Goal: Task Accomplishment & Management: Complete application form

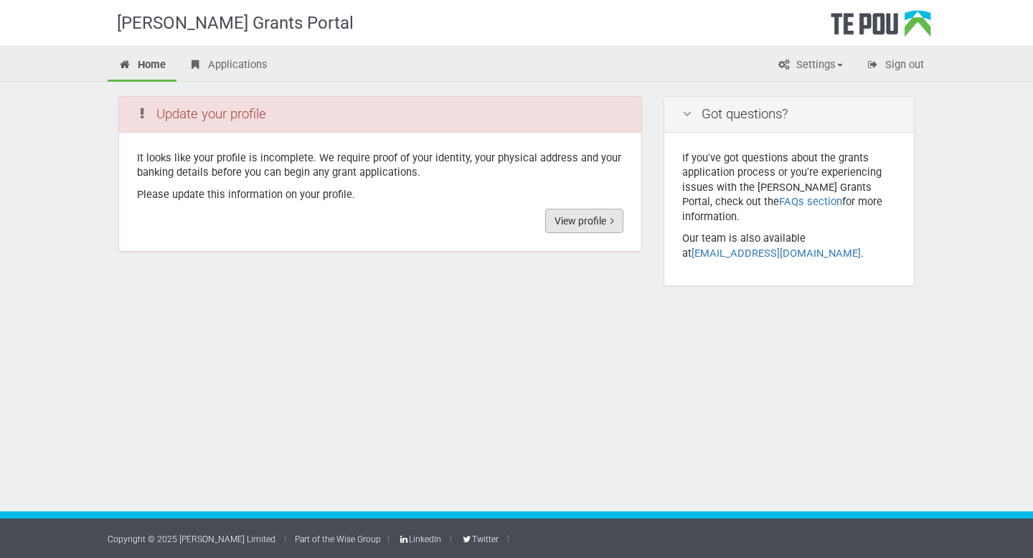
click at [582, 224] on link "View profile" at bounding box center [584, 221] width 78 height 24
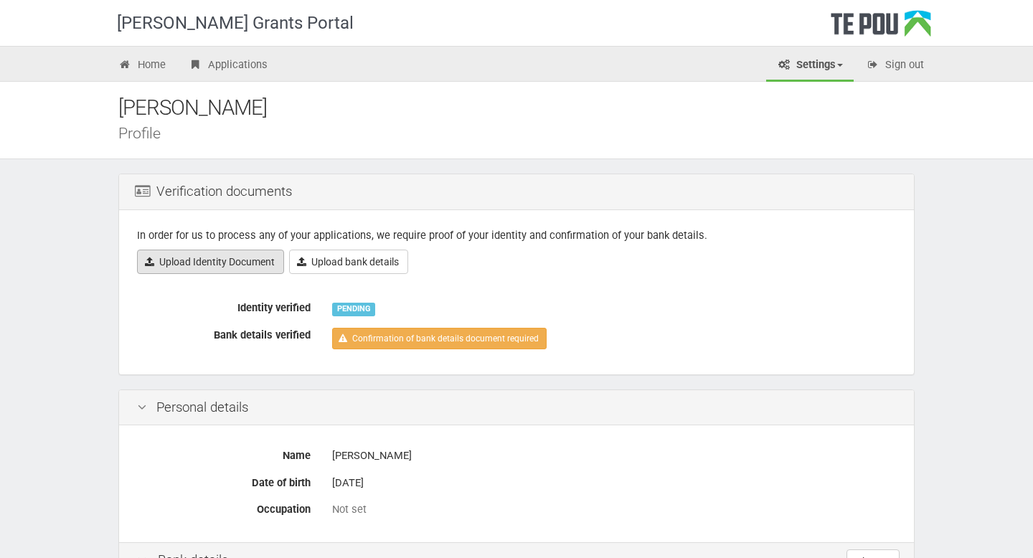
click at [203, 268] on link "Upload Identity Document" at bounding box center [210, 262] width 147 height 24
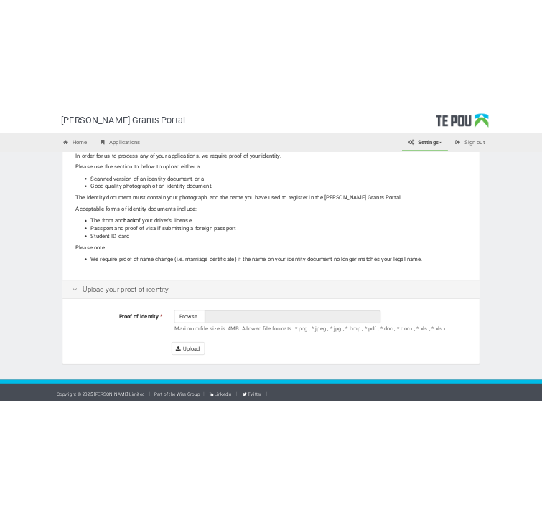
scroll to position [159, 0]
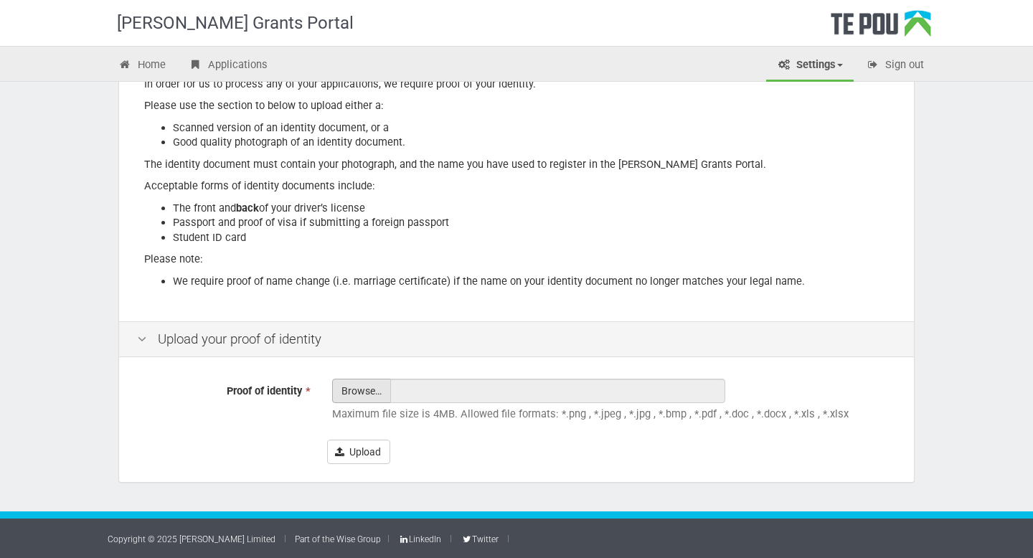
click at [354, 390] on input "Proof of identity *" at bounding box center [361, 431] width 57 height 103
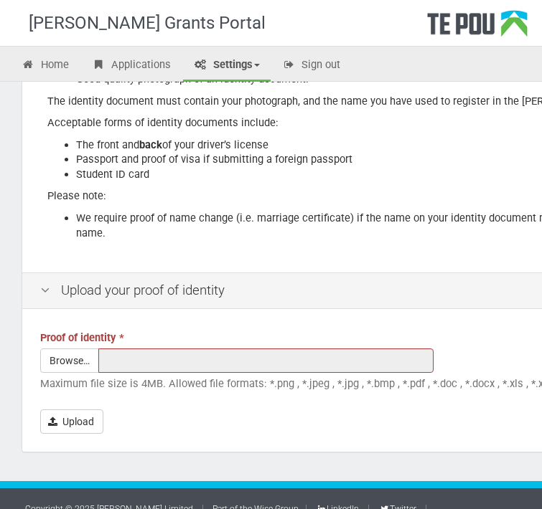
scroll to position [240, 0]
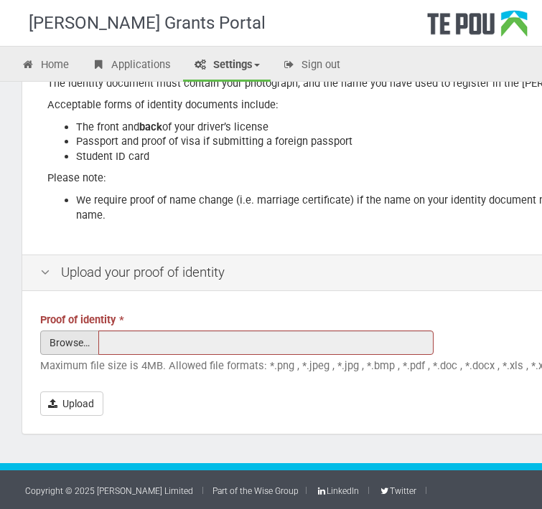
click at [78, 343] on input "Proof of identity *" at bounding box center [69, 383] width 57 height 103
type input "C:\fakepath\Screen Shot 2025-05-07 at 6.24.49 PM.png"
type input "Screen Shot 2025-05-07 at 6.24.49 PM.png"
click at [77, 341] on input "Proof of identity *" at bounding box center [69, 383] width 57 height 103
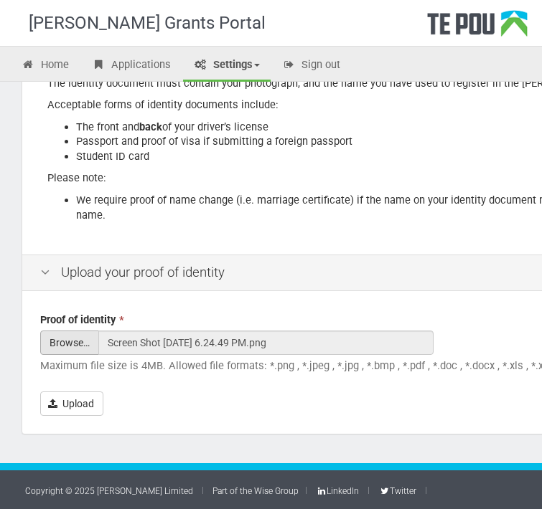
type input "C:\fakepath\Screen Shot 2025-05-07 at 6.25.29 PM.png"
type input "Screen Shot 2025-05-07 at 6.25.29 PM.png"
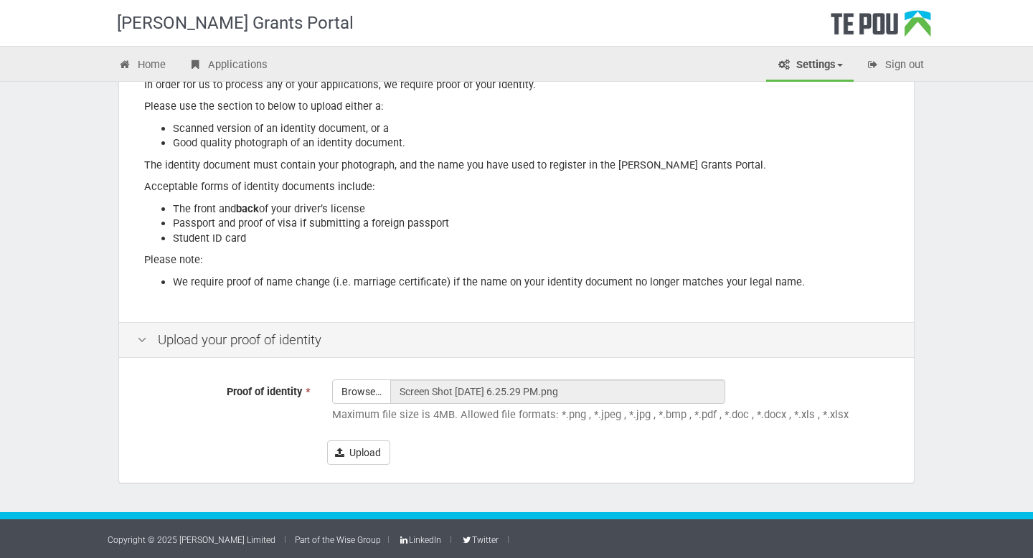
scroll to position [159, 0]
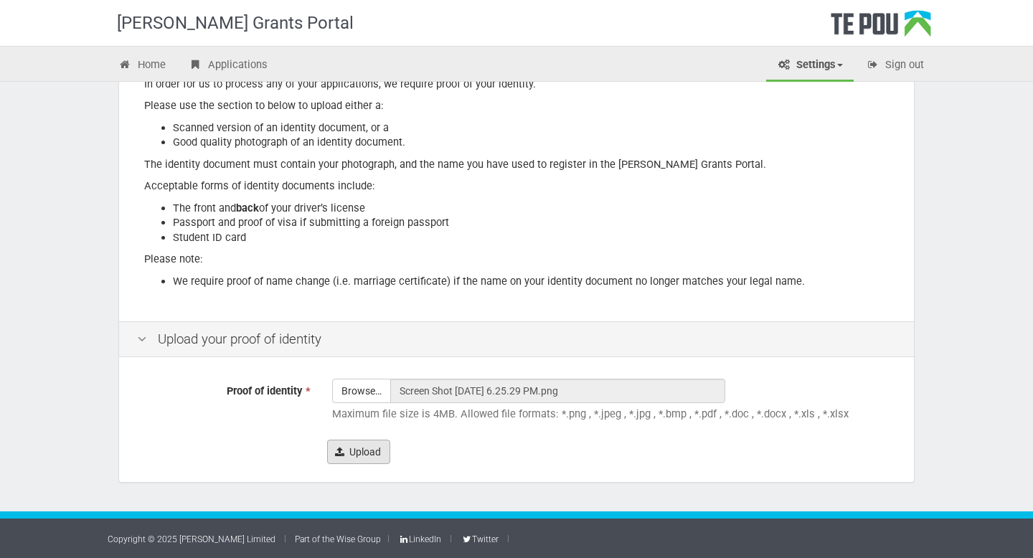
click at [351, 453] on button "Upload" at bounding box center [358, 452] width 63 height 24
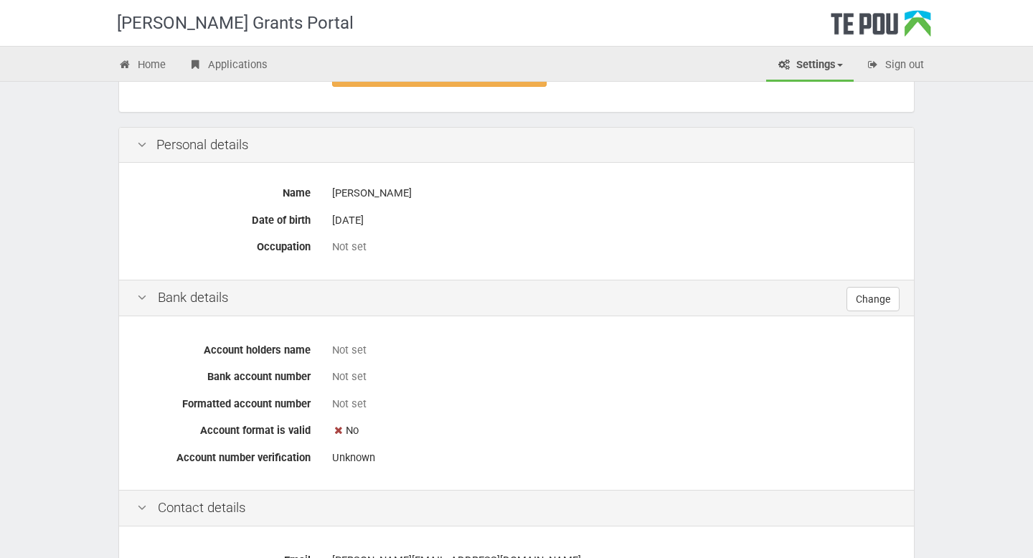
scroll to position [304, 0]
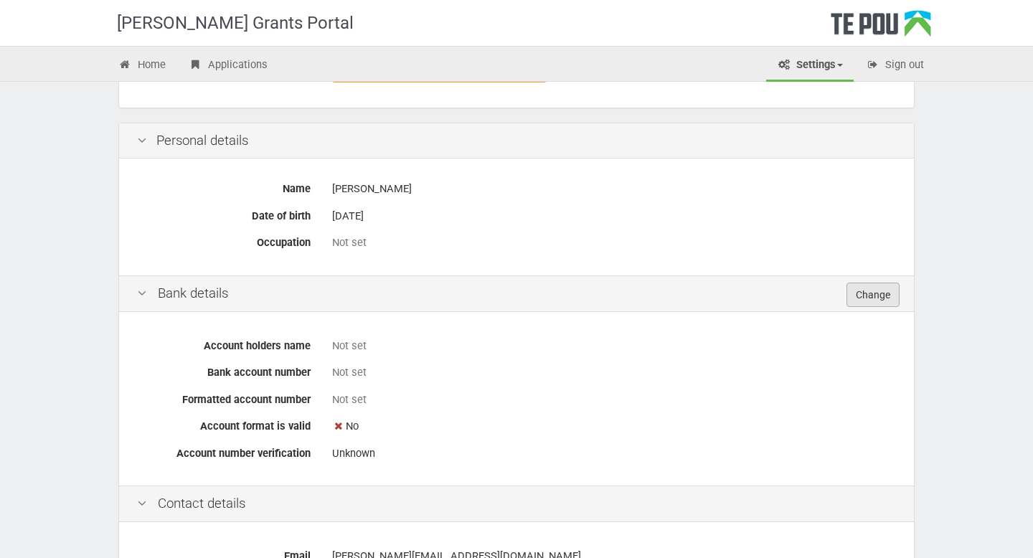
drag, startPoint x: 0, startPoint y: 0, endPoint x: 870, endPoint y: 301, distance: 920.8
click at [870, 301] on link "Change" at bounding box center [873, 295] width 53 height 24
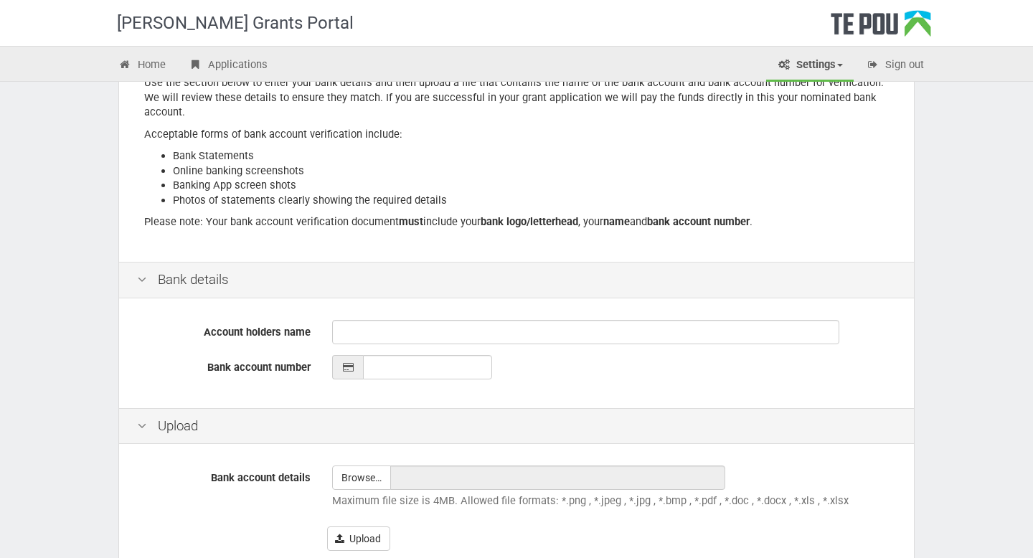
scroll to position [268, 0]
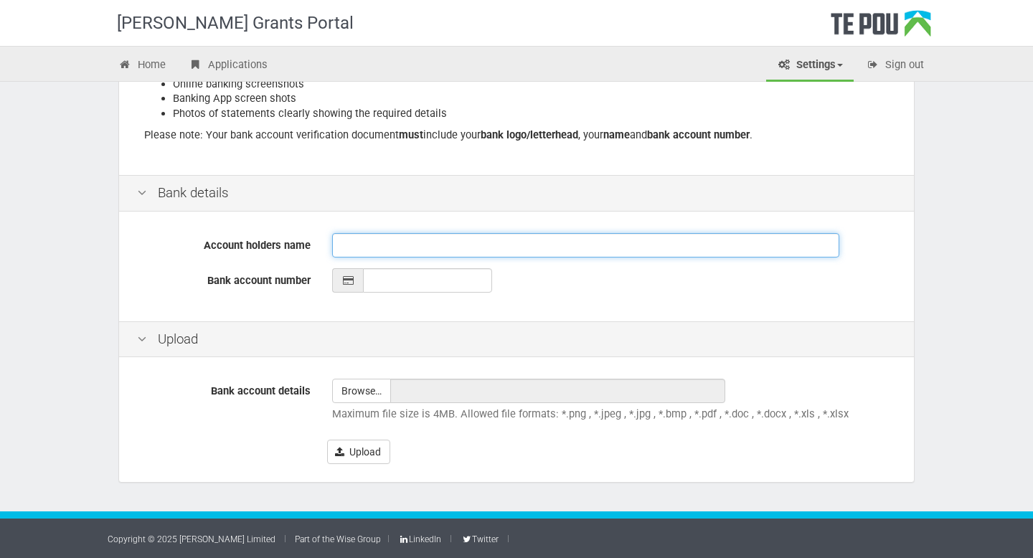
click at [419, 244] on input "Account holders name" at bounding box center [585, 245] width 507 height 24
type input "[PERSON_NAME]"
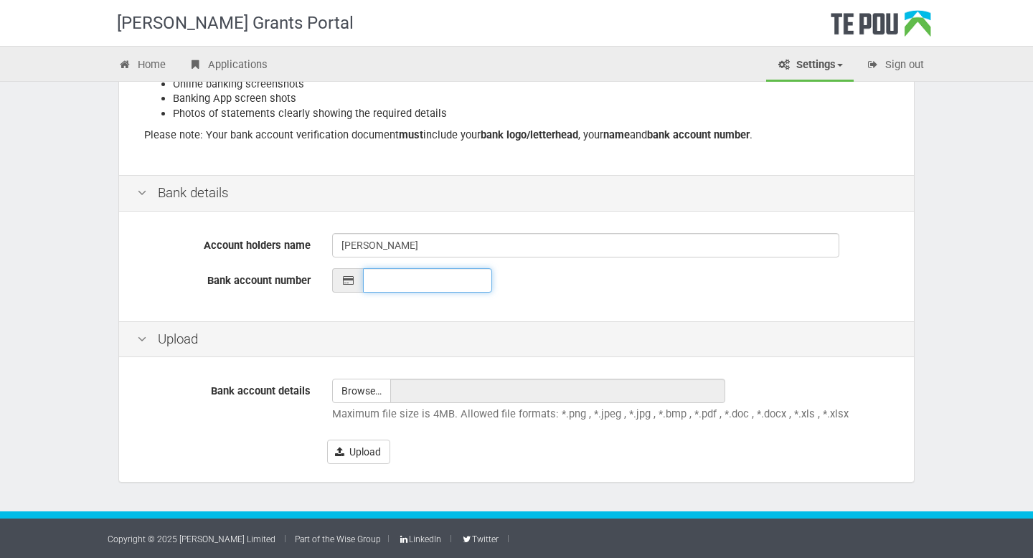
type input "__-____-_______-___"
drag, startPoint x: 0, startPoint y: 0, endPoint x: 431, endPoint y: 283, distance: 515.4
click at [431, 283] on input "__-____-_______-___" at bounding box center [427, 280] width 129 height 24
paste input "06-0829-0163012-00"
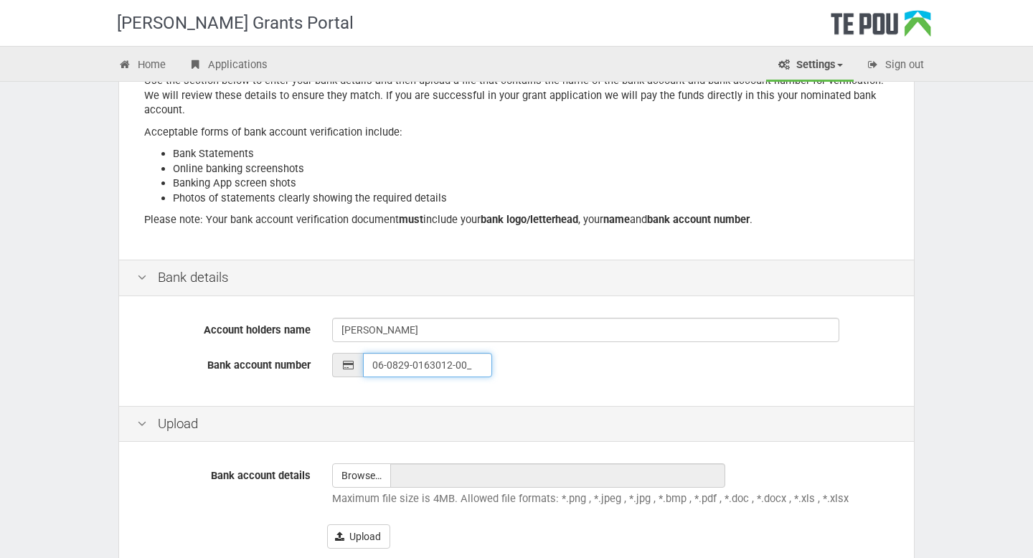
scroll to position [234, 0]
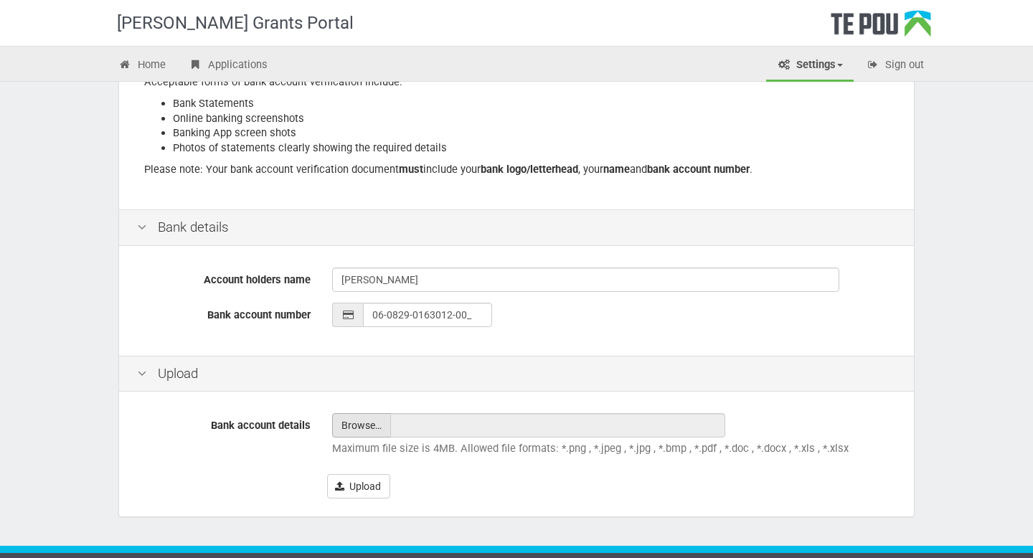
type input "06-0829-0163012-00"
click at [354, 428] on input "file" at bounding box center [361, 425] width 57 height 23
type input "C:\fakepath\bank statement.pdf"
type input "bank statement.pdf"
click at [381, 482] on button "Upload" at bounding box center [358, 486] width 63 height 24
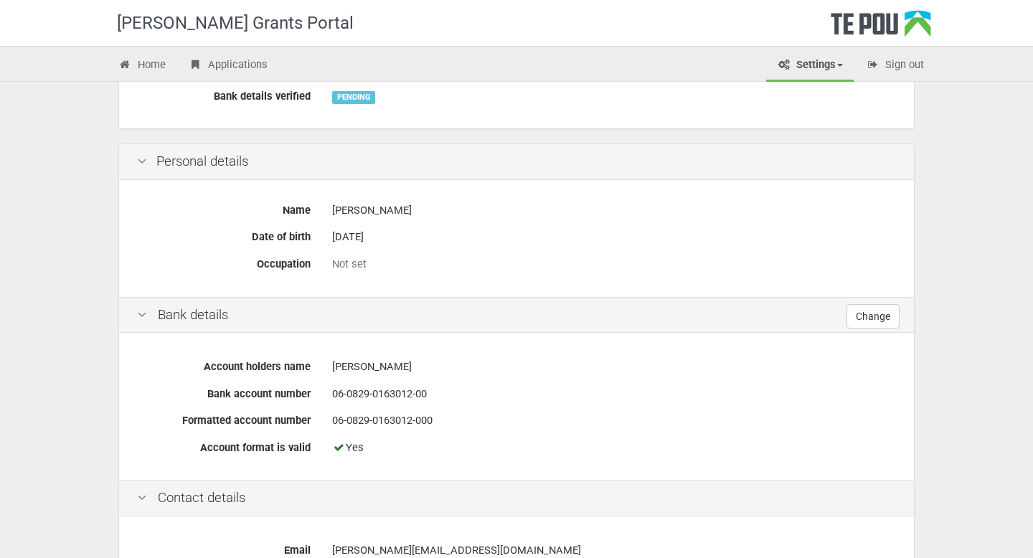
scroll to position [308, 0]
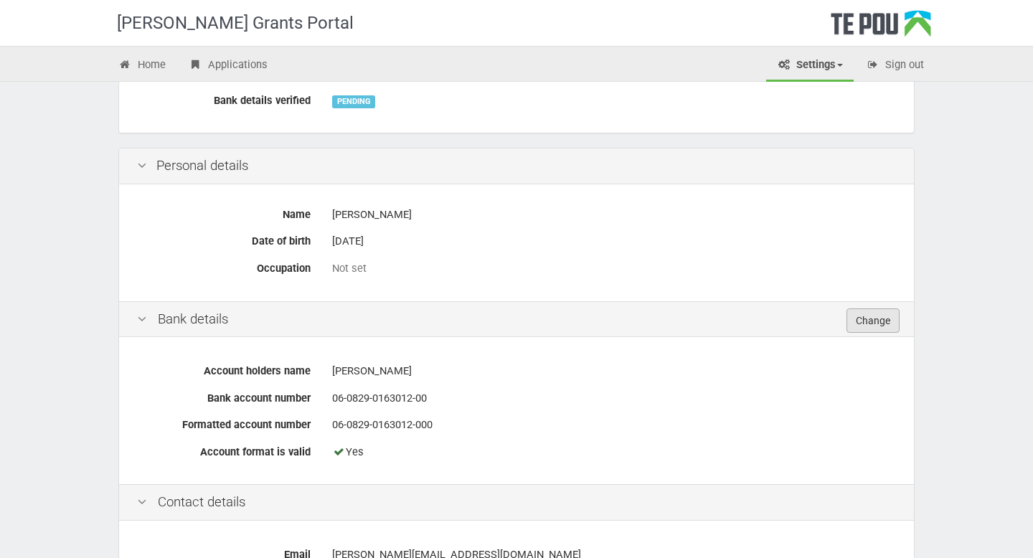
click at [857, 320] on link "Change" at bounding box center [873, 321] width 53 height 24
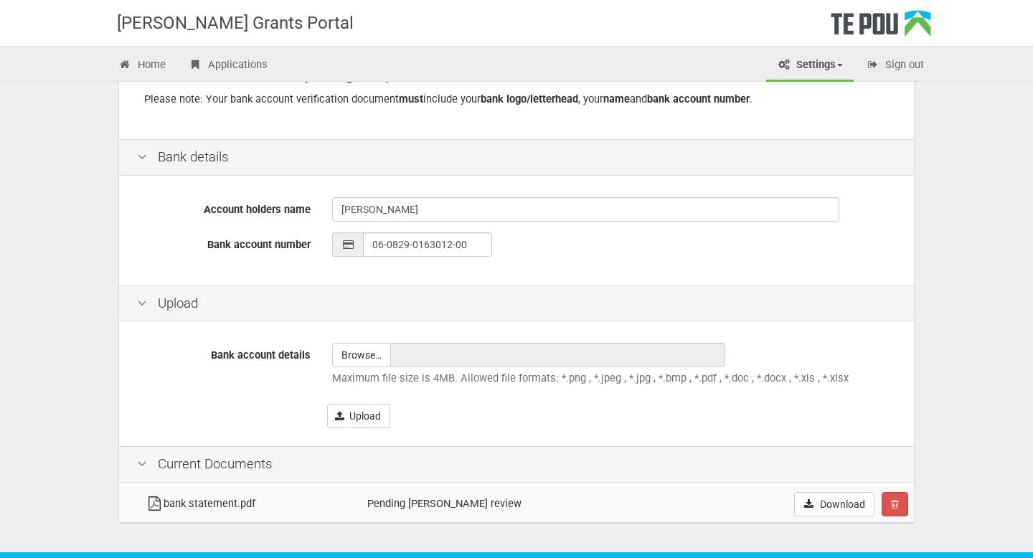
scroll to position [305, 0]
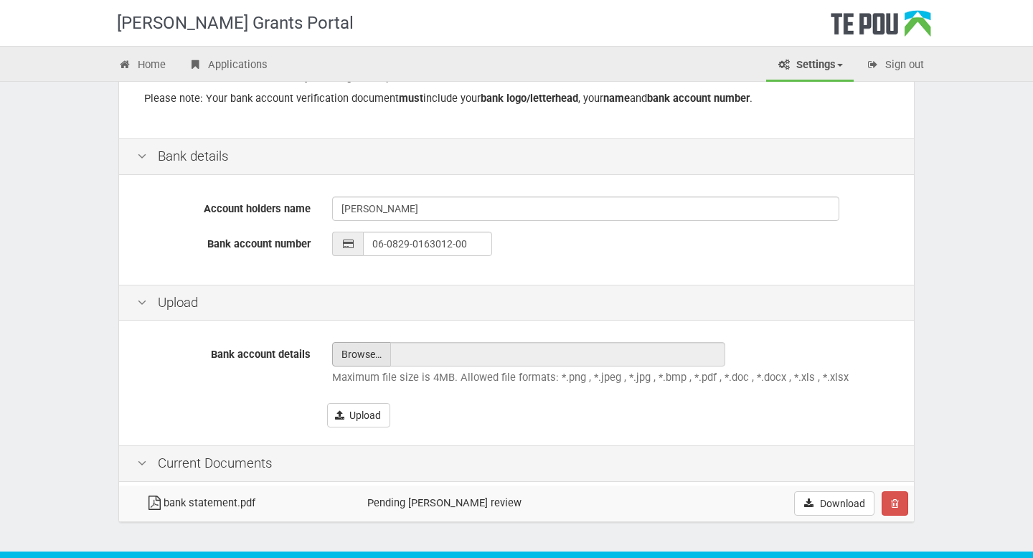
click at [365, 358] on input "file" at bounding box center [361, 354] width 57 height 23
type input "C:\fakepath\bank statement.pdf"
type input "bank statement.pdf"
click at [372, 359] on input "file" at bounding box center [361, 354] width 57 height 23
click at [375, 420] on button "Upload" at bounding box center [358, 415] width 63 height 24
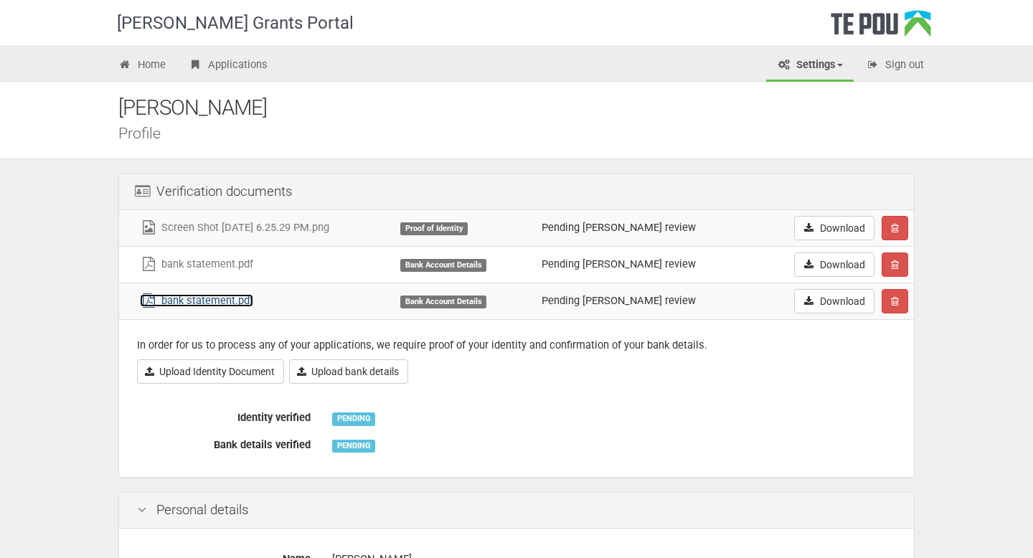
click at [247, 298] on link "bank statement.pdf" at bounding box center [196, 300] width 113 height 13
click at [889, 267] on button "button" at bounding box center [895, 265] width 27 height 24
click at [901, 289] on link "Confrim delete" at bounding box center [939, 292] width 113 height 19
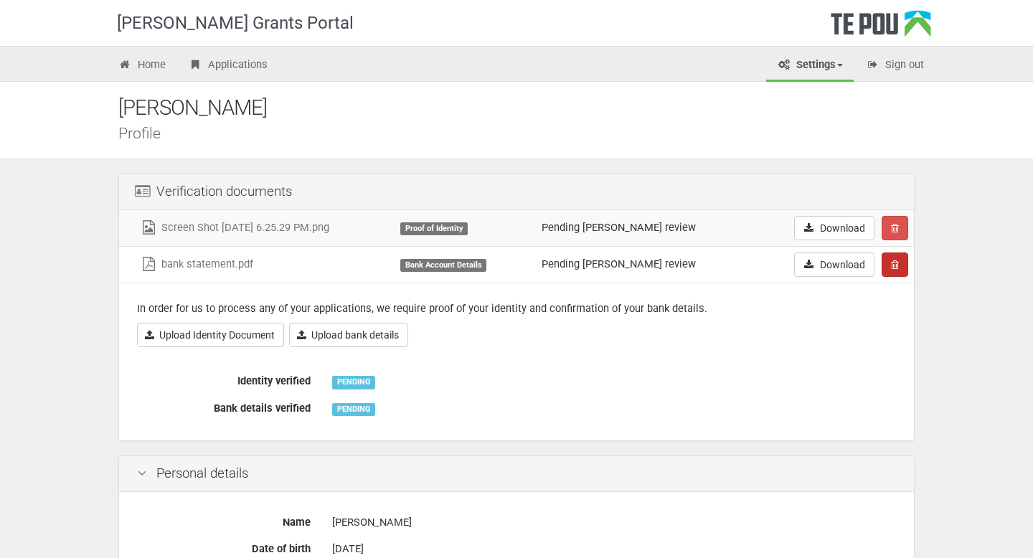
click at [893, 265] on icon "button" at bounding box center [895, 265] width 8 height 10
click at [903, 293] on link "Confrim delete" at bounding box center [939, 292] width 113 height 19
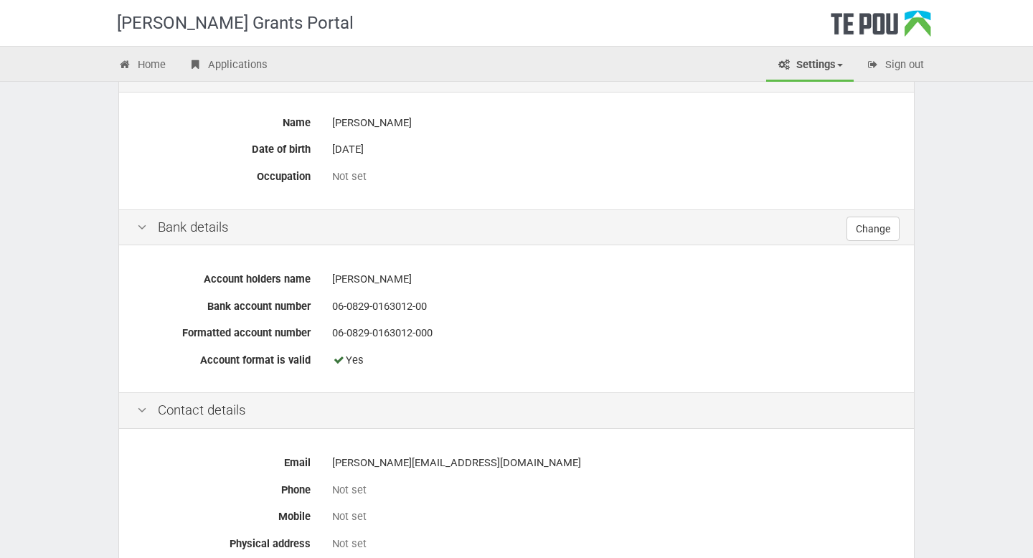
scroll to position [372, 0]
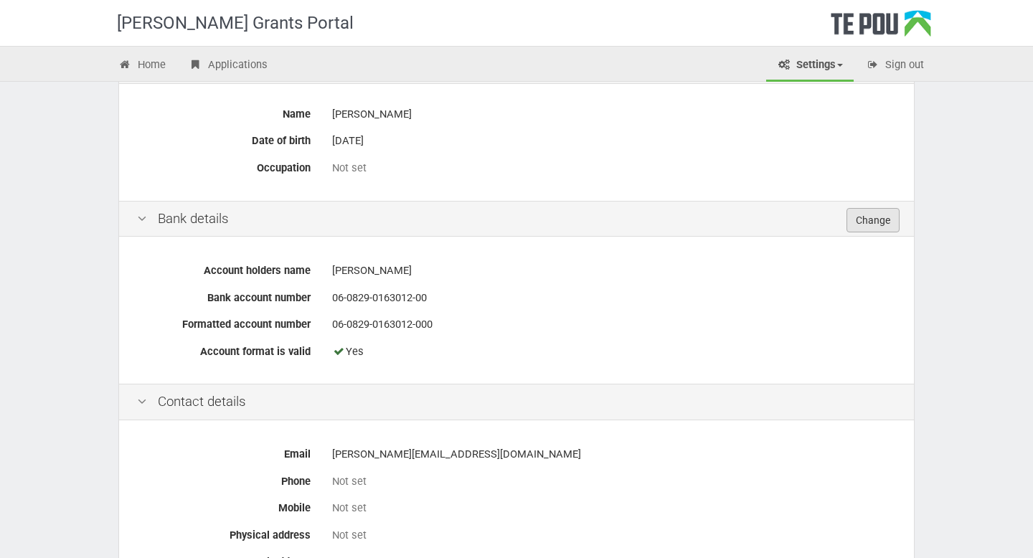
click at [878, 217] on link "Change" at bounding box center [873, 220] width 53 height 24
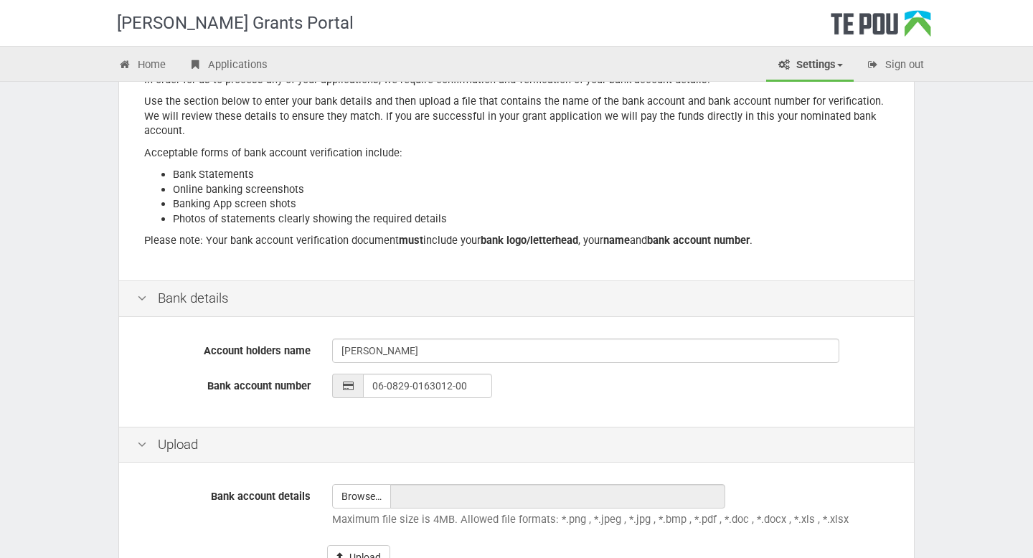
scroll to position [189, 0]
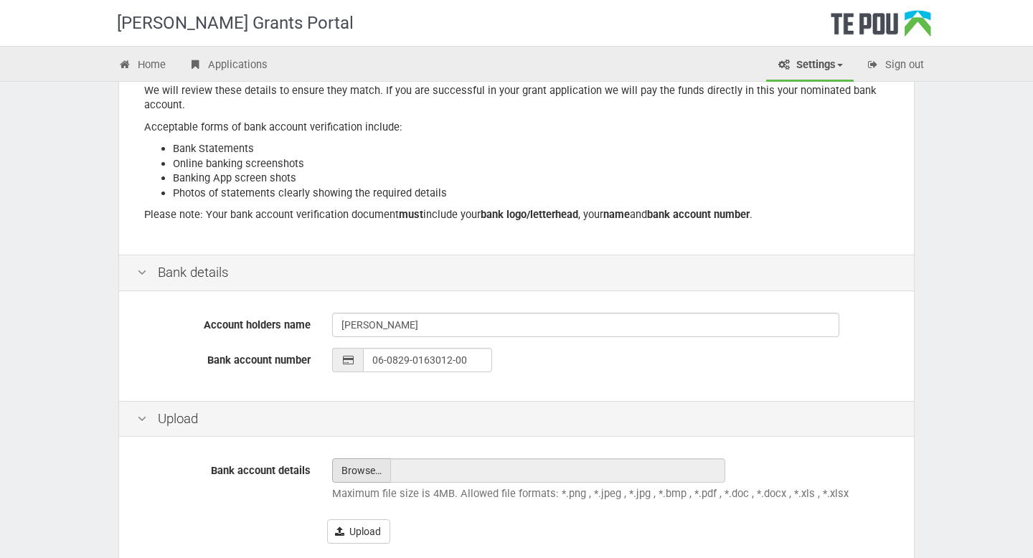
click at [373, 473] on input "file" at bounding box center [361, 470] width 57 height 23
type input "C:\fakepath\bank statement.pdf"
type input "bank statement.pdf"
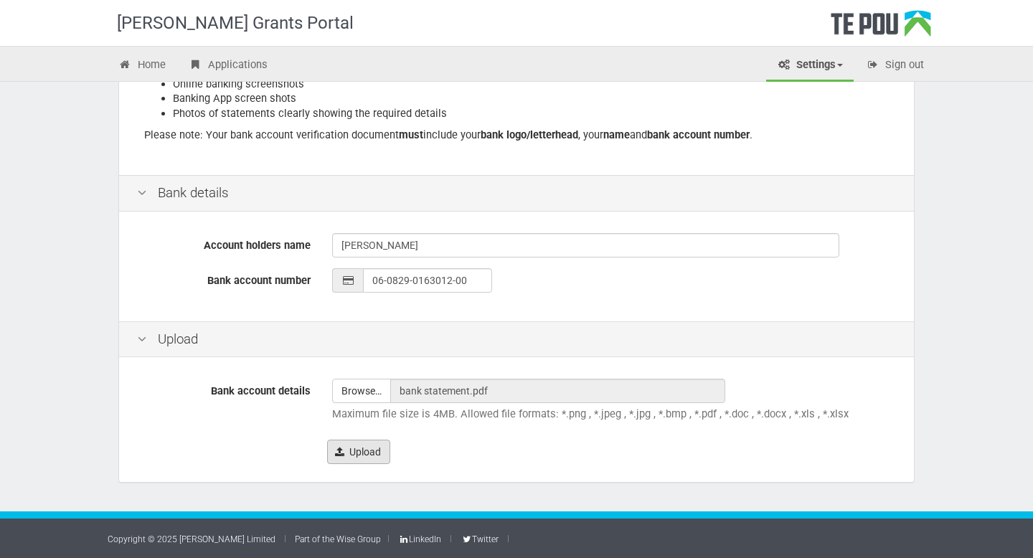
click at [371, 445] on button "Upload" at bounding box center [358, 452] width 63 height 24
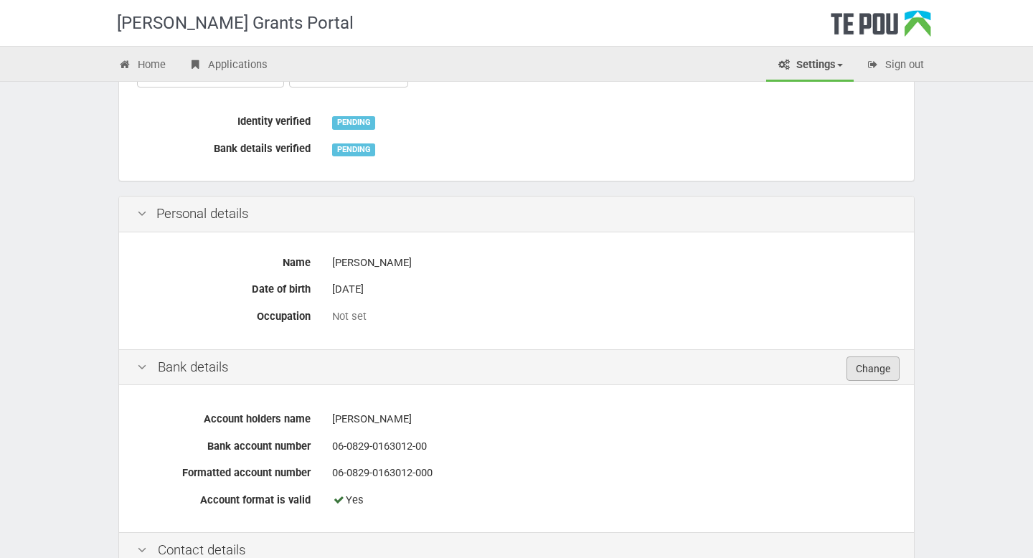
scroll to position [261, 0]
click at [875, 364] on link "Change" at bounding box center [873, 367] width 53 height 24
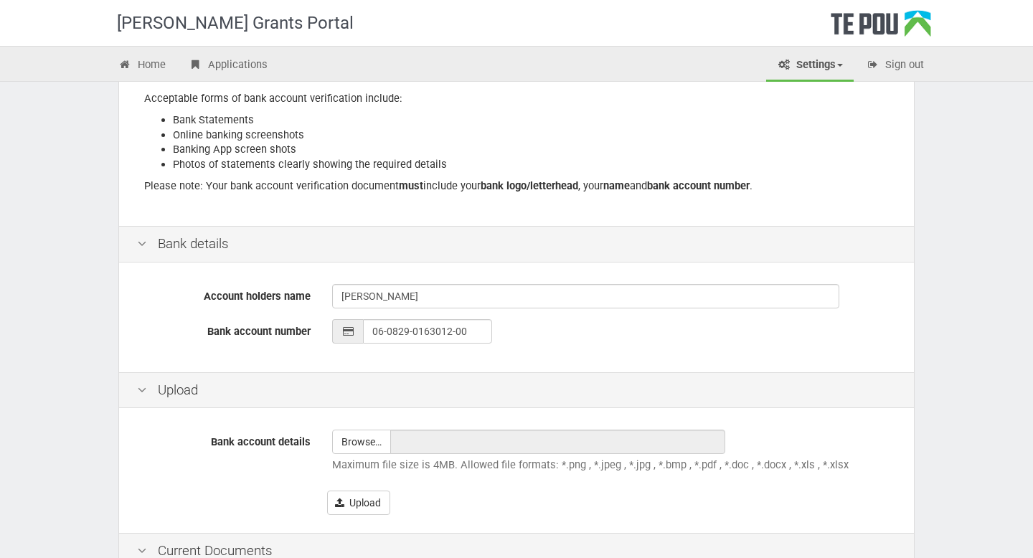
scroll to position [345, 0]
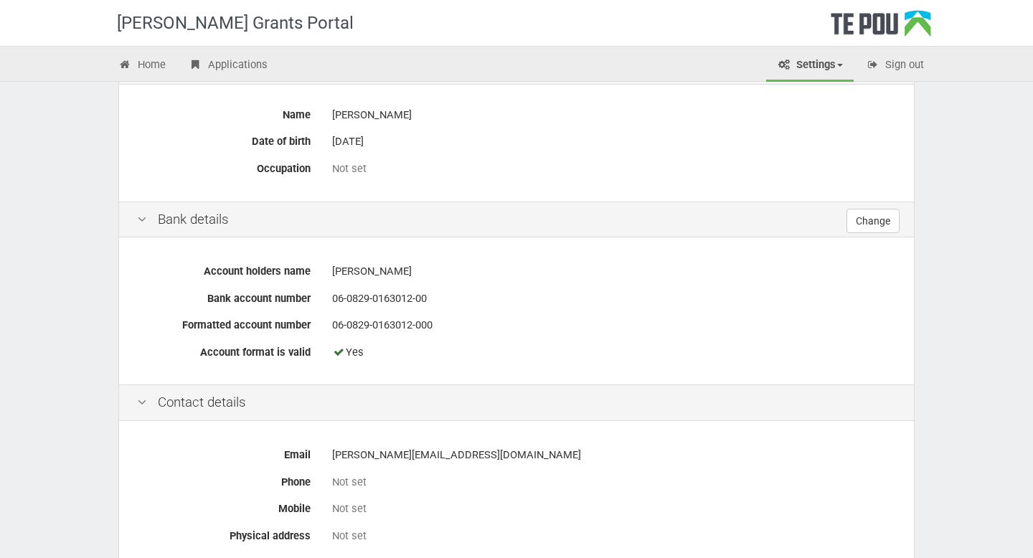
scroll to position [407, 0]
click at [866, 218] on link "Change" at bounding box center [873, 222] width 53 height 24
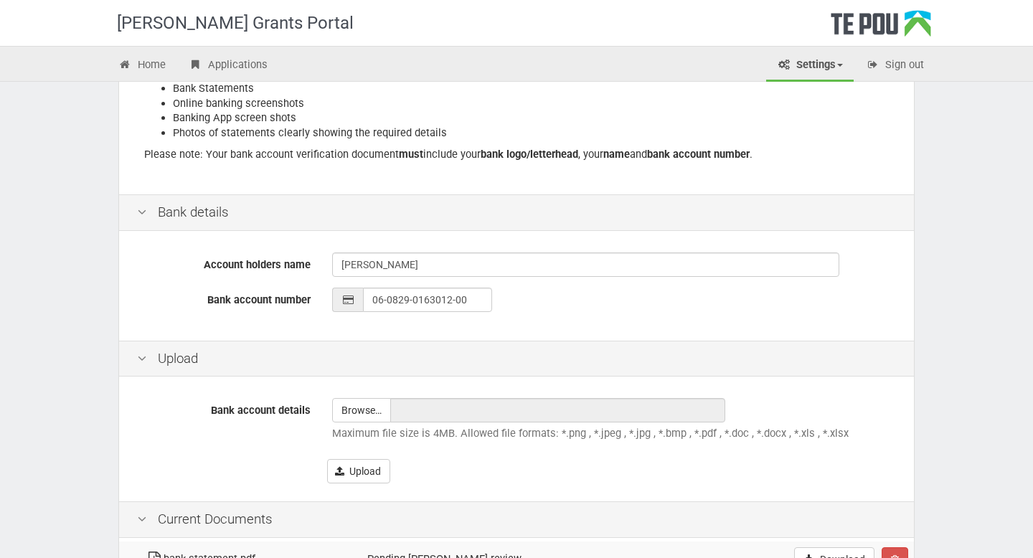
scroll to position [345, 0]
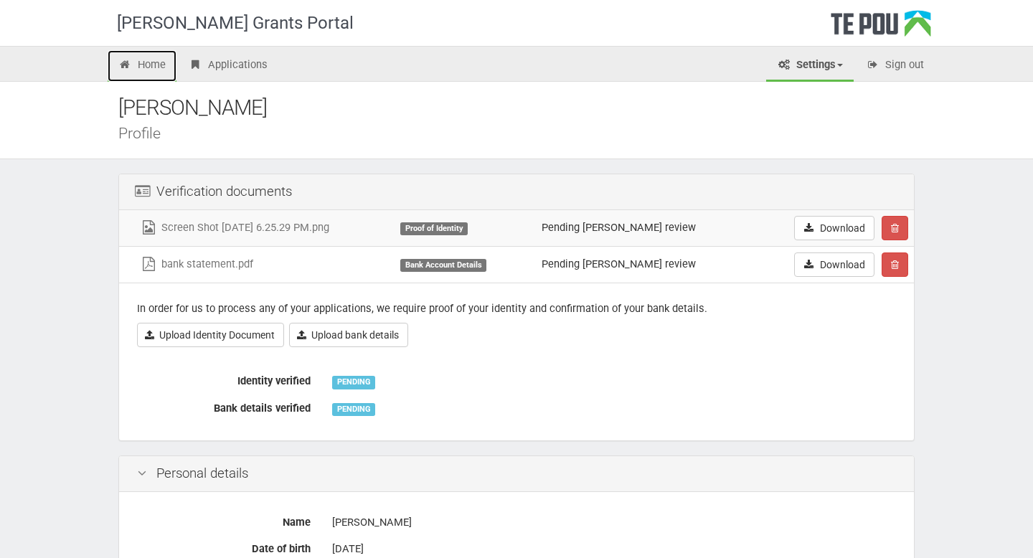
click at [148, 70] on link "Home" at bounding box center [142, 66] width 69 height 32
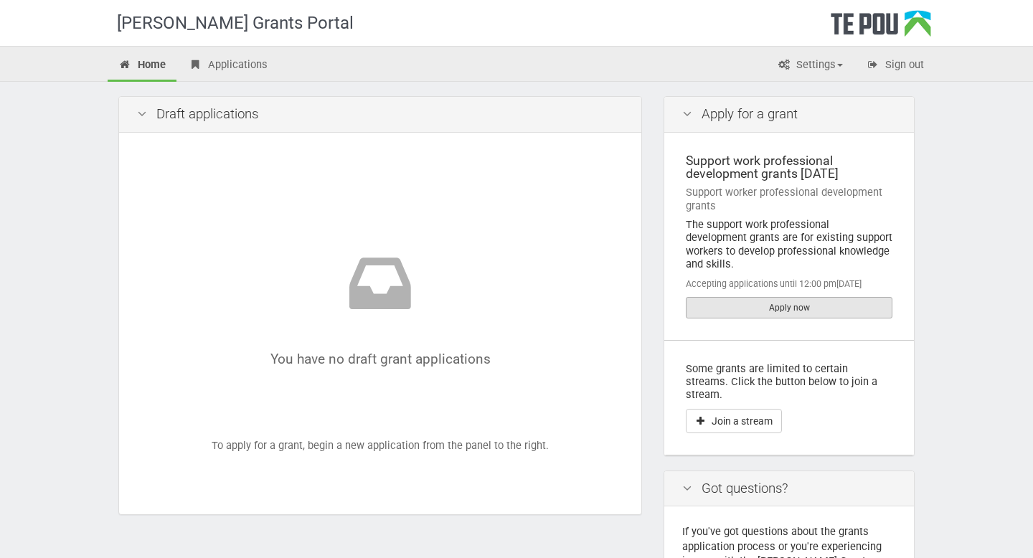
click at [719, 297] on link "Apply now" at bounding box center [789, 308] width 207 height 22
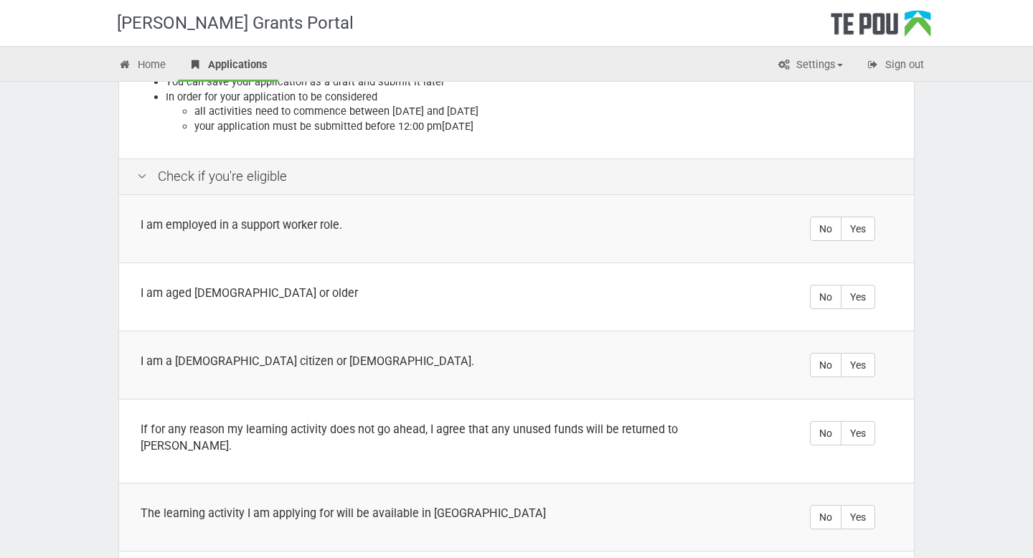
scroll to position [236, 0]
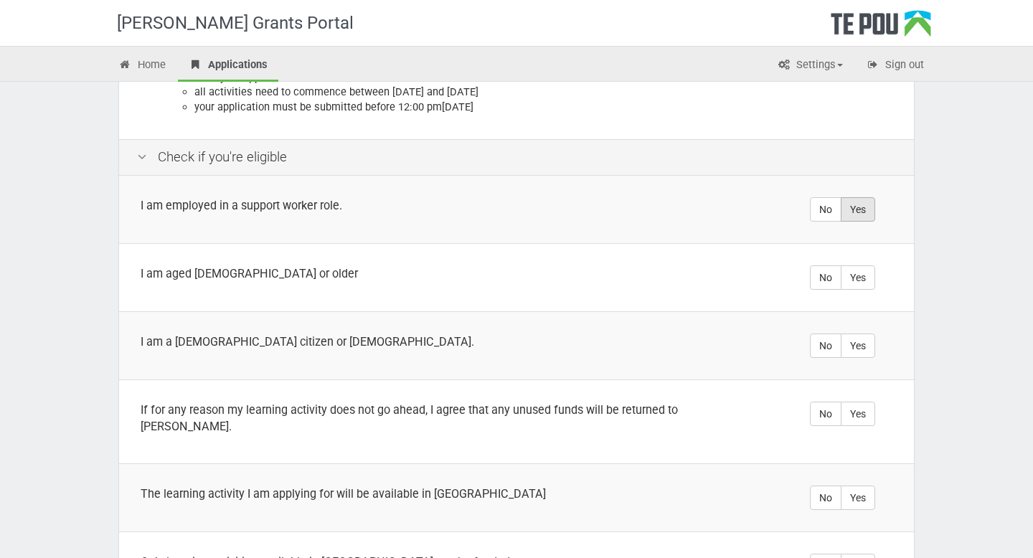
click at [860, 215] on label "Yes" at bounding box center [858, 209] width 34 height 24
radio input "true"
click at [866, 271] on label "Yes" at bounding box center [858, 277] width 34 height 24
radio input "true"
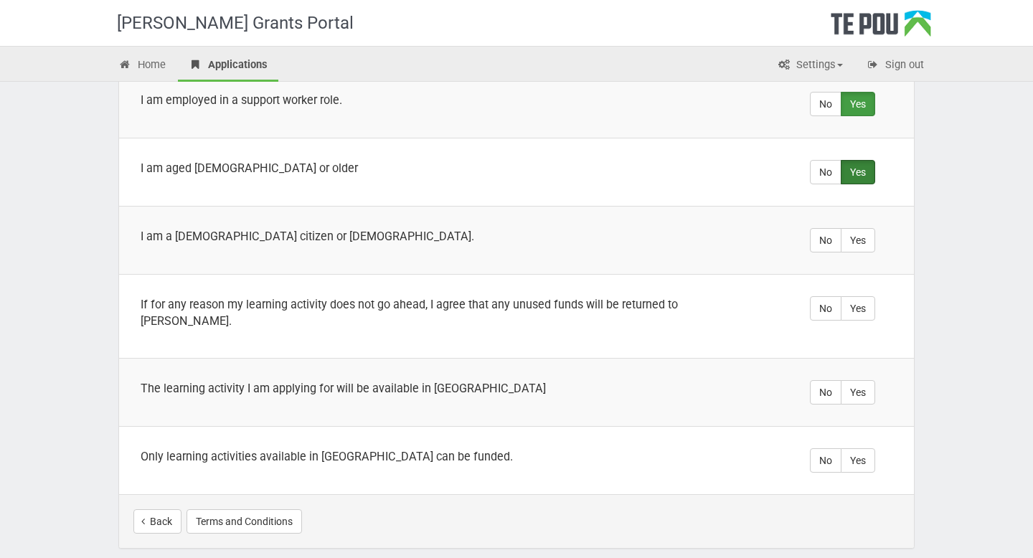
scroll to position [344, 0]
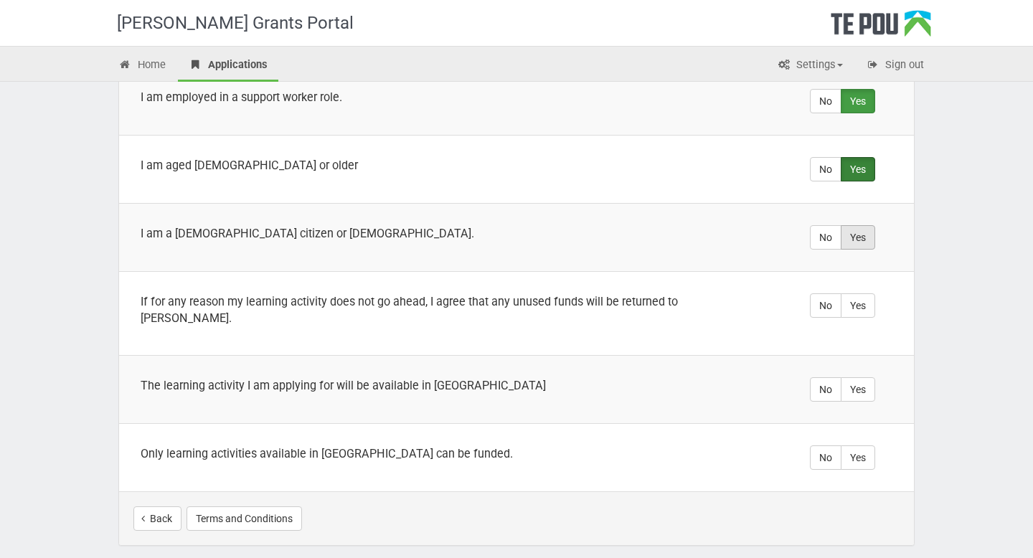
click at [851, 241] on label "Yes" at bounding box center [858, 237] width 34 height 24
radio input "true"
click at [850, 309] on label "Yes" at bounding box center [858, 305] width 34 height 24
radio input "true"
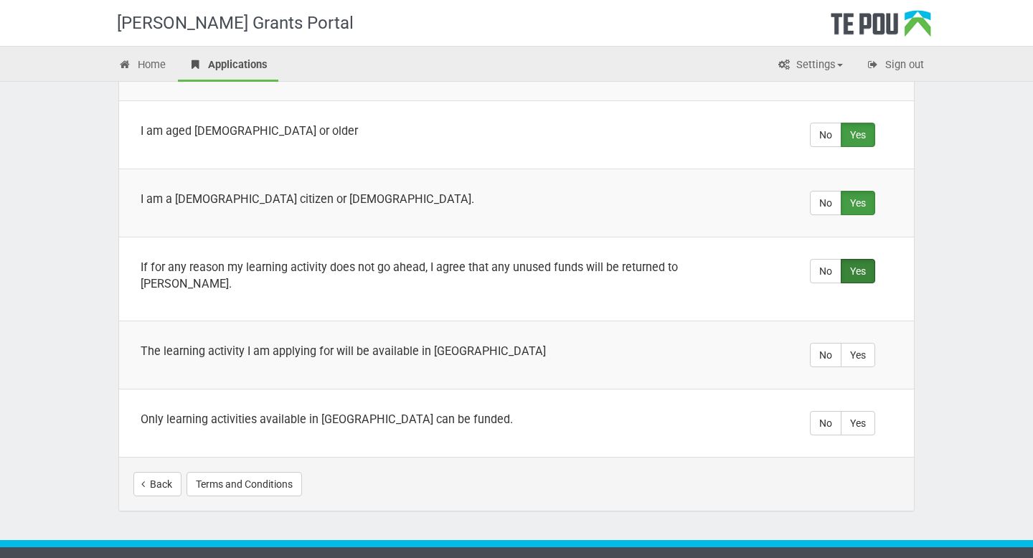
scroll to position [392, 0]
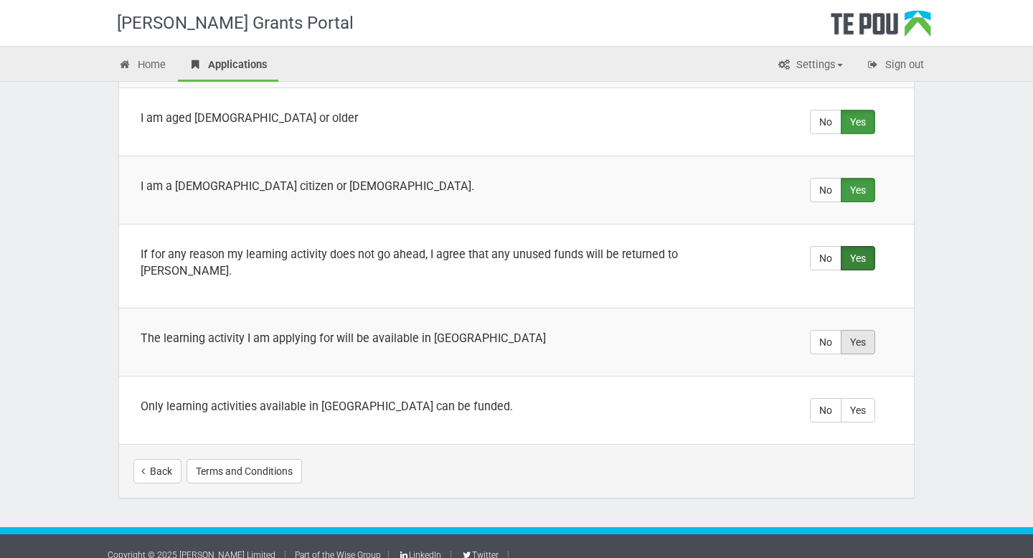
click at [865, 332] on label "Yes" at bounding box center [858, 342] width 34 height 24
radio input "true"
click at [867, 398] on label "Yes" at bounding box center [858, 410] width 34 height 24
radio input "true"
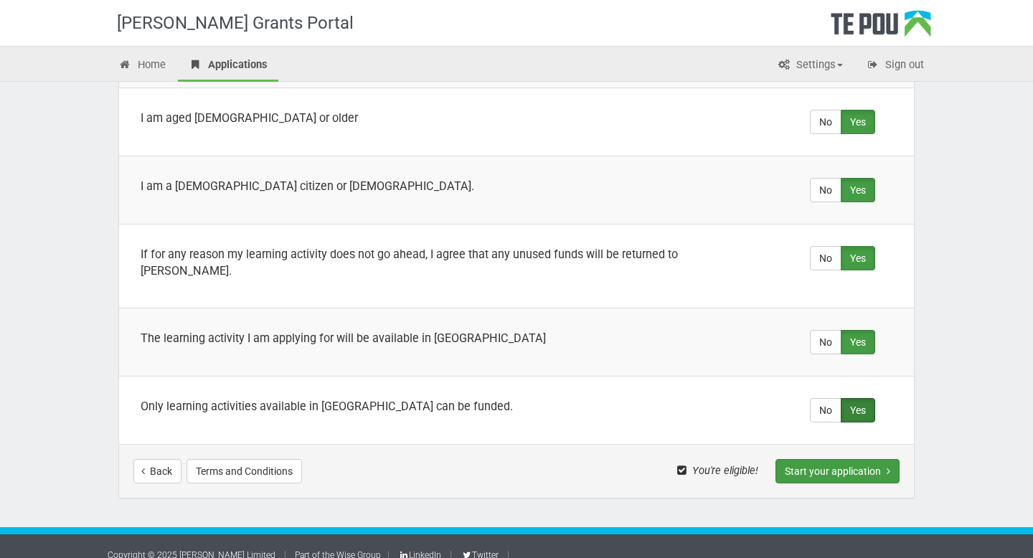
click at [837, 459] on button "Start your application" at bounding box center [838, 471] width 124 height 24
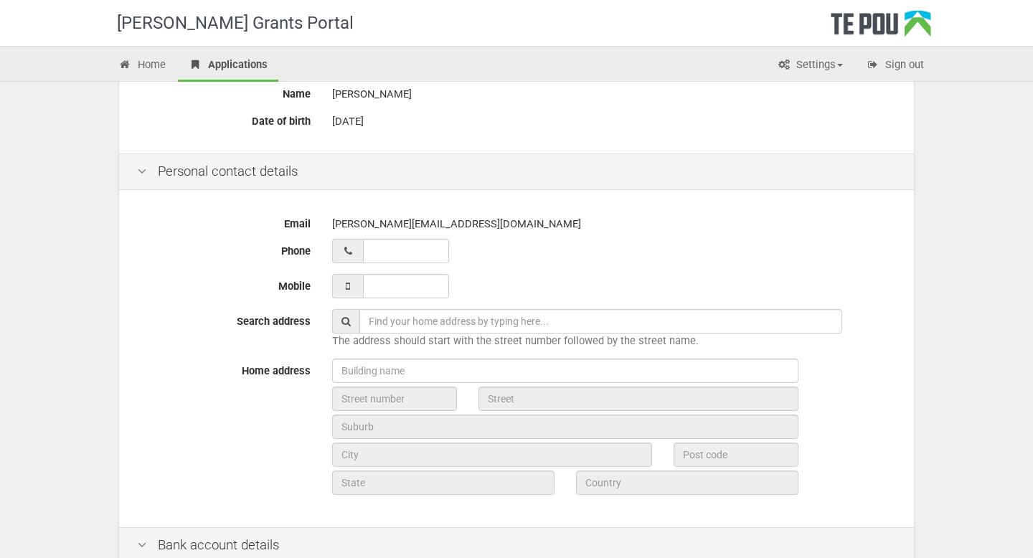
scroll to position [296, 0]
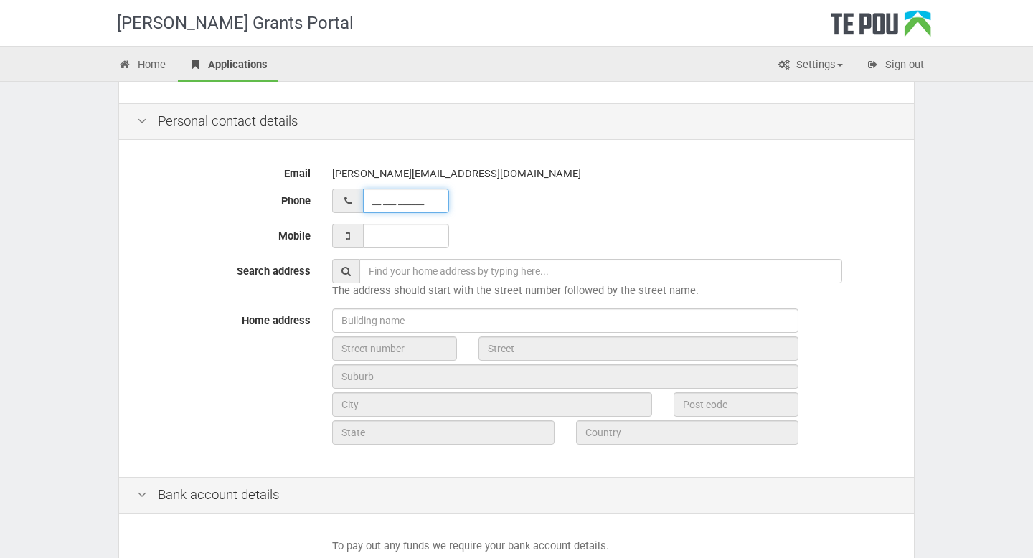
click at [412, 198] on input "__ ___ ______" at bounding box center [406, 201] width 86 height 24
click at [372, 204] on input "27 302 9987__" at bounding box center [406, 201] width 86 height 24
click at [478, 212] on div "02 730 29987" at bounding box center [614, 201] width 564 height 24
click at [349, 199] on icon at bounding box center [348, 201] width 13 height 10
click at [385, 201] on input "02 730 29987_" at bounding box center [406, 201] width 86 height 24
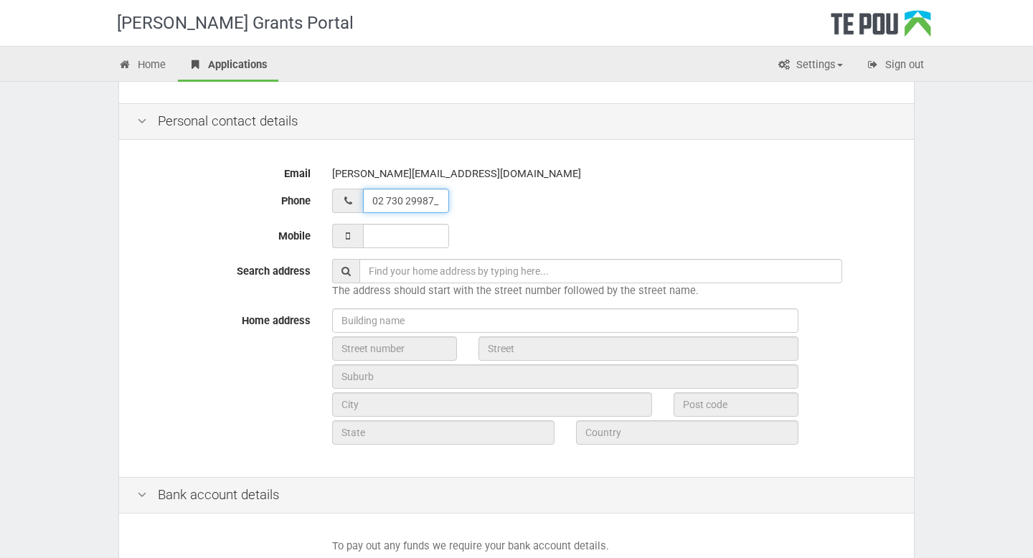
click at [385, 201] on input "02 730 29987_" at bounding box center [406, 201] width 86 height 24
click at [385, 201] on input "27 302 9987__" at bounding box center [406, 201] width 86 height 24
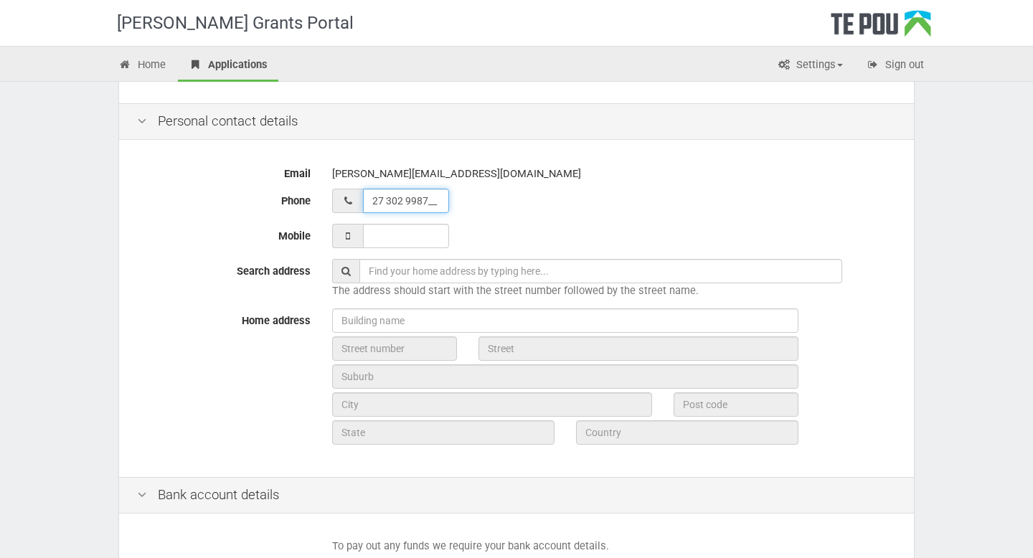
click at [385, 201] on input "27 302 9987__" at bounding box center [406, 201] width 86 height 24
click at [385, 201] on input "27 998 7_87__" at bounding box center [406, 201] width 86 height 24
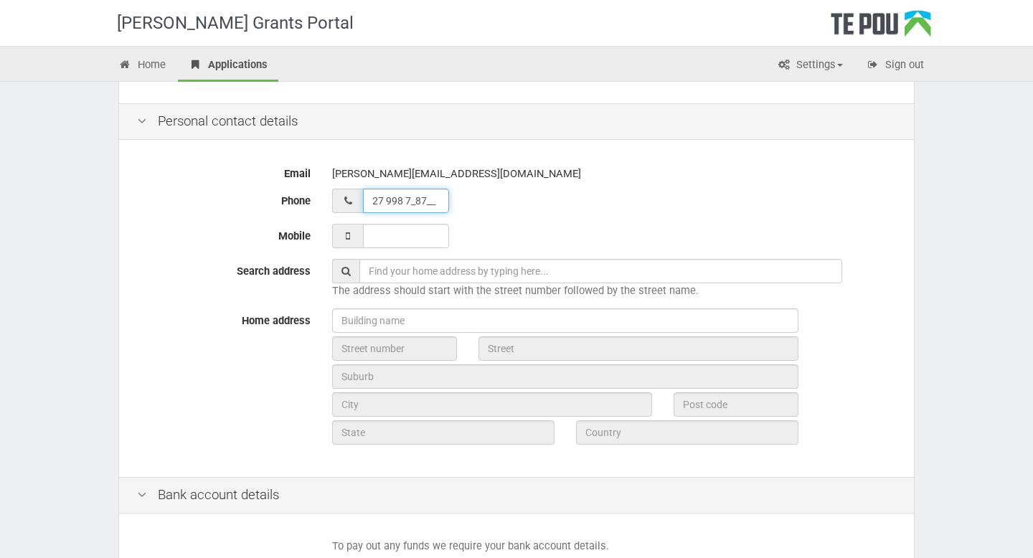
click at [385, 201] on input "27 998 7_87__" at bounding box center [406, 201] width 86 height 24
type input "__ ___ ______"
click at [399, 232] on input "___ ___ _____" at bounding box center [406, 236] width 86 height 24
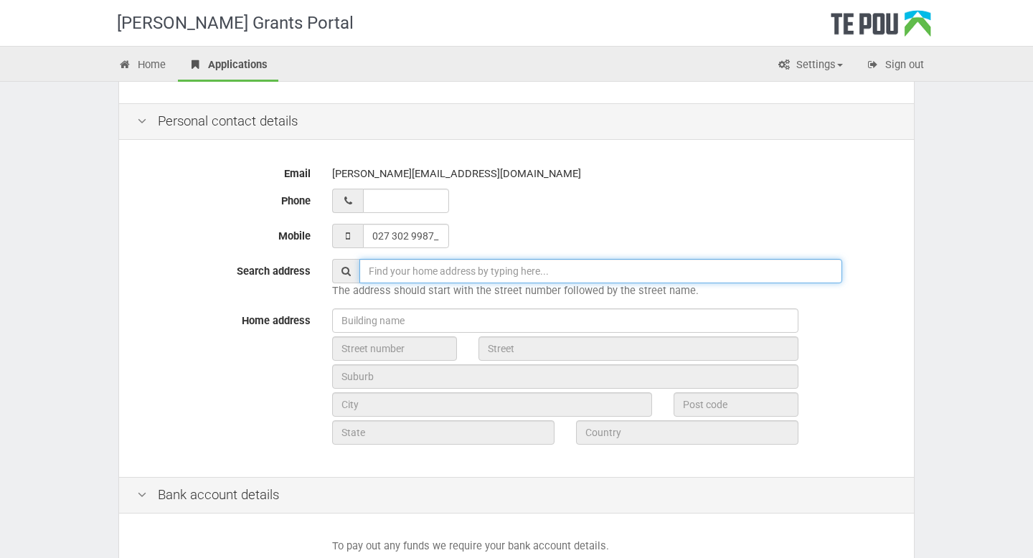
type input "027 302 9987"
click at [415, 273] on input "text" at bounding box center [600, 271] width 483 height 24
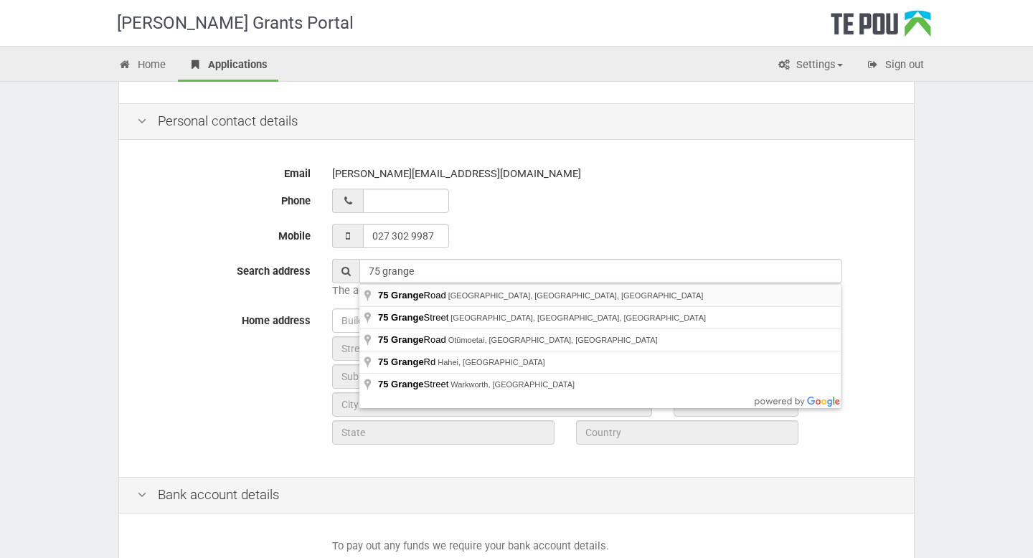
type input "75 Grange Road, Mount Eden, Auckland, New Zealand"
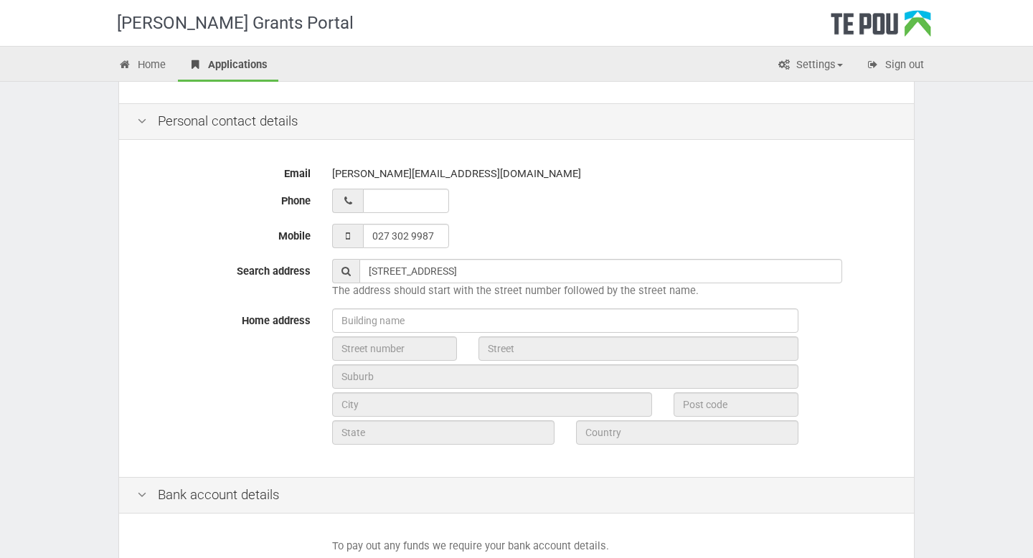
type input "75"
type input "Grange Road"
type input "Auckland"
type input "1024"
type input "Auckland"
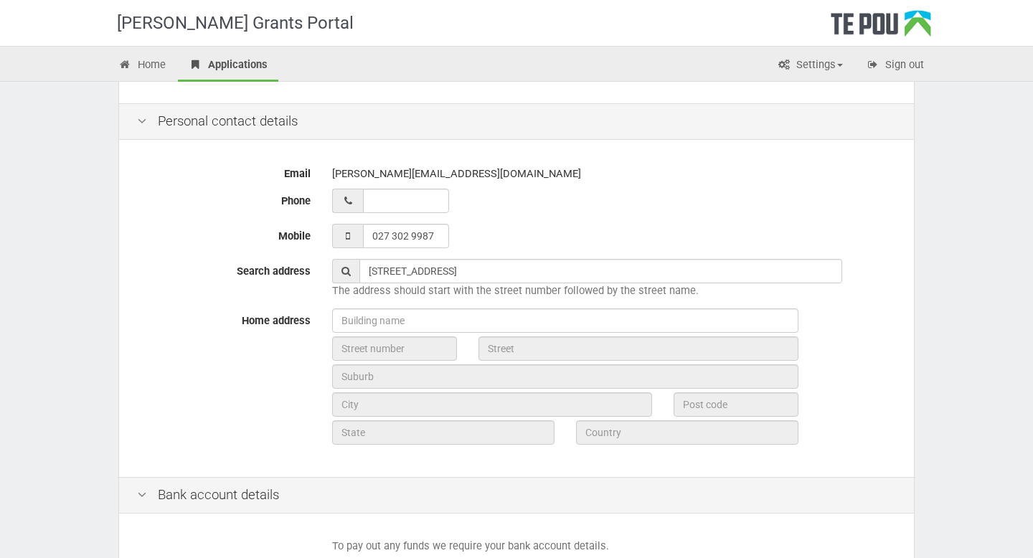
type input "New Zealand"
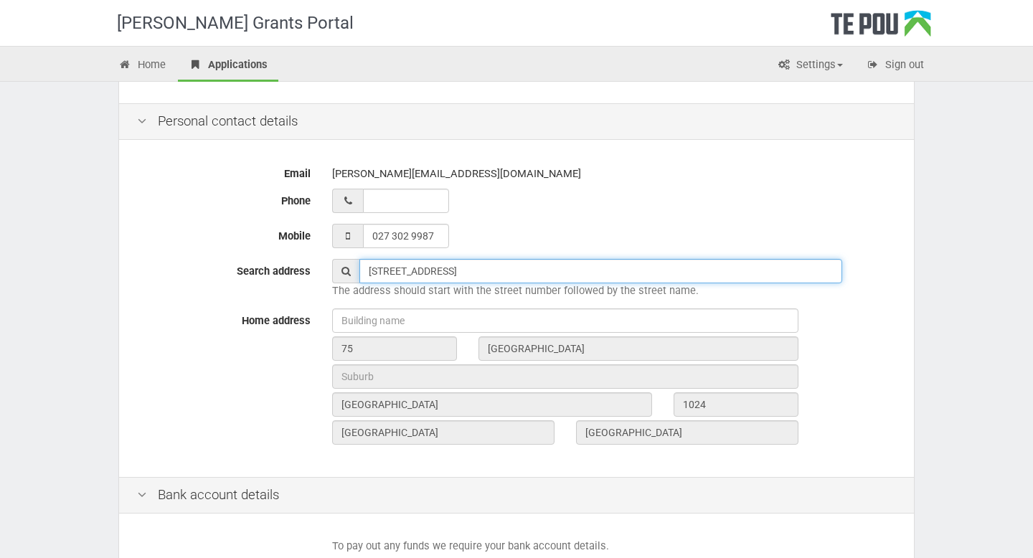
click at [567, 276] on input "75 Grange Road, Mount Eden, Auckland, New Zealand" at bounding box center [600, 271] width 483 height 24
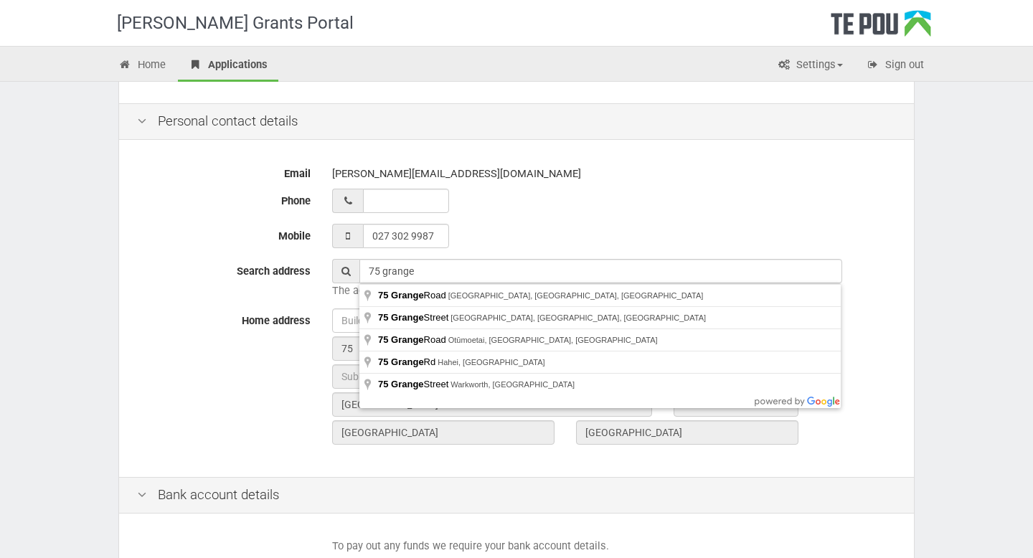
type input "75 Grange Street, Hillsborough, Christchurch, New Zealand"
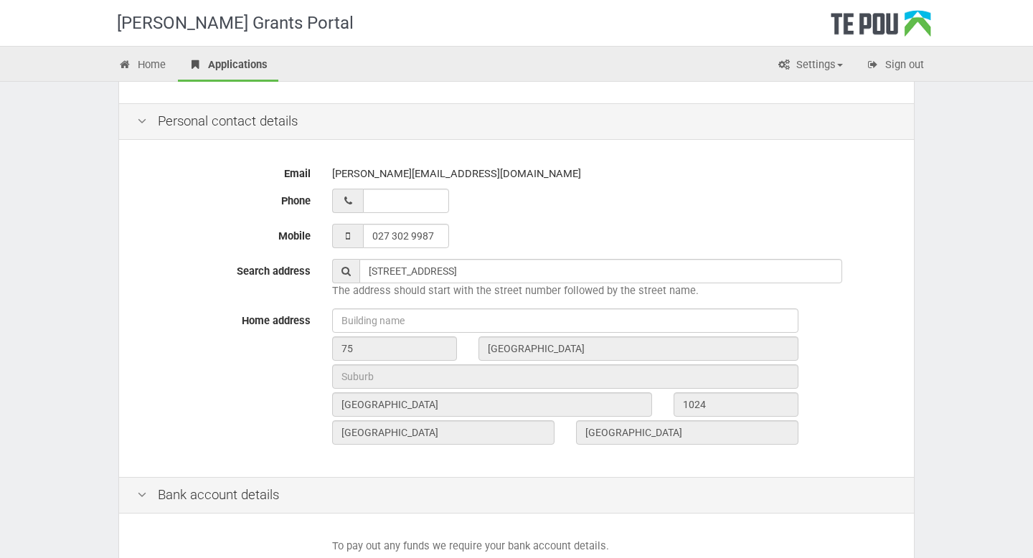
type input "75"
type input "Grange Street"
type input "Christchurch"
type input "8022"
type input "Canterbury Region"
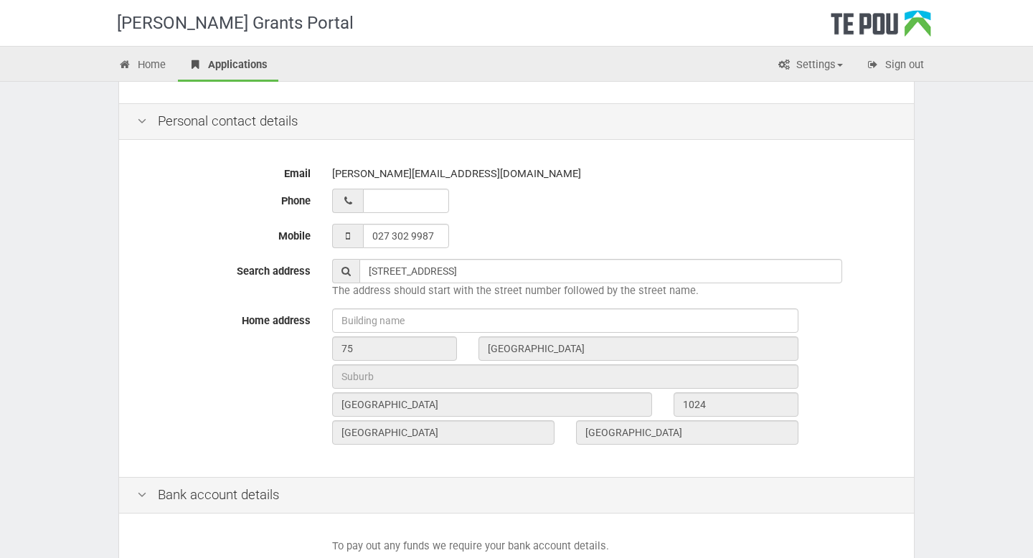
type input "New Zealand"
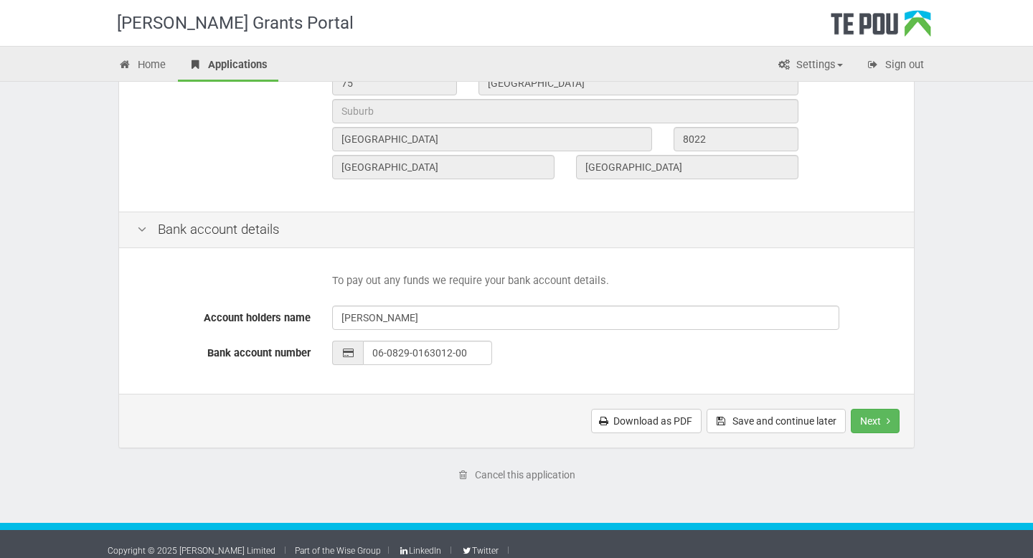
scroll to position [565, 0]
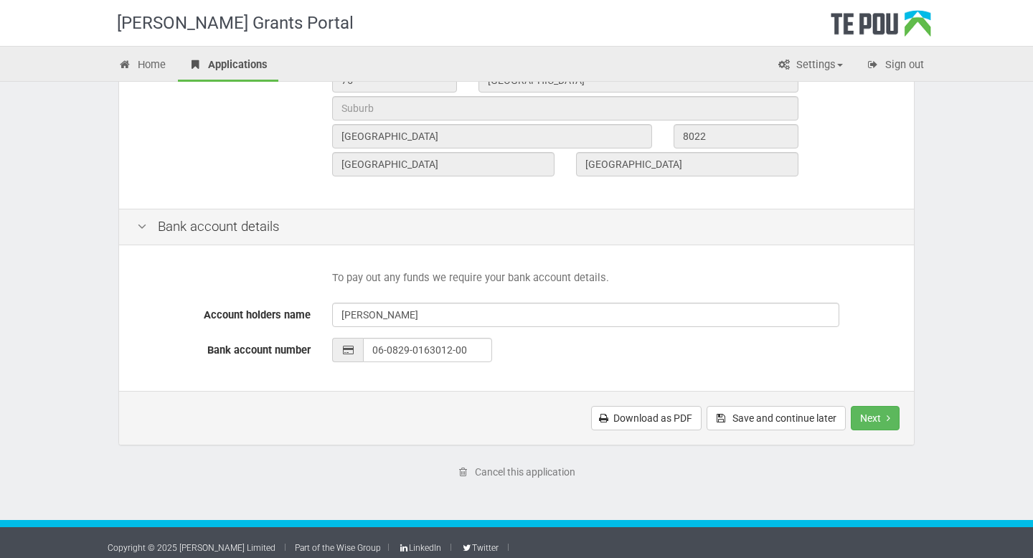
click at [870, 432] on div "Download as PDF Save and continue later Next Submit application" at bounding box center [516, 418] width 795 height 54
click at [870, 429] on button "Next" at bounding box center [875, 418] width 49 height 24
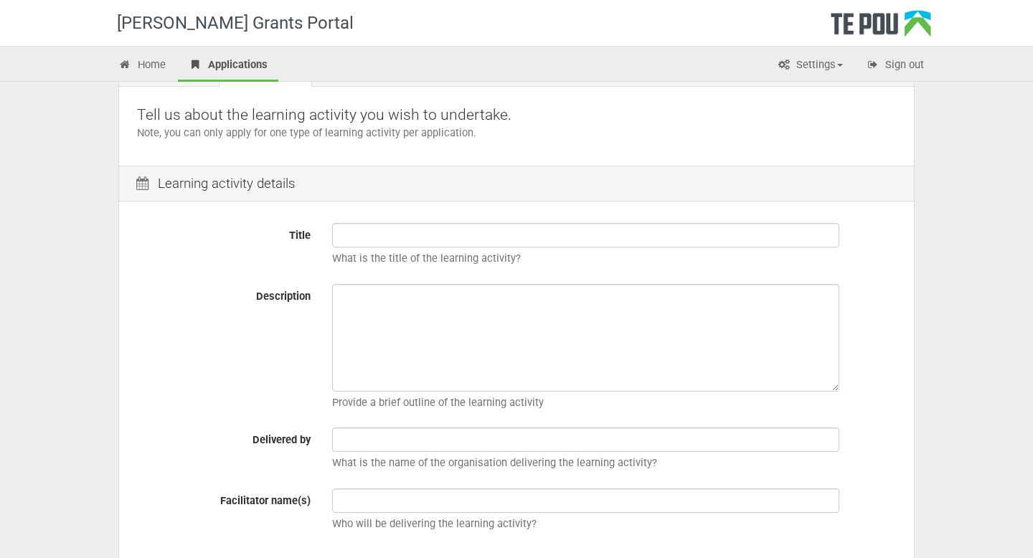
scroll to position [108, 0]
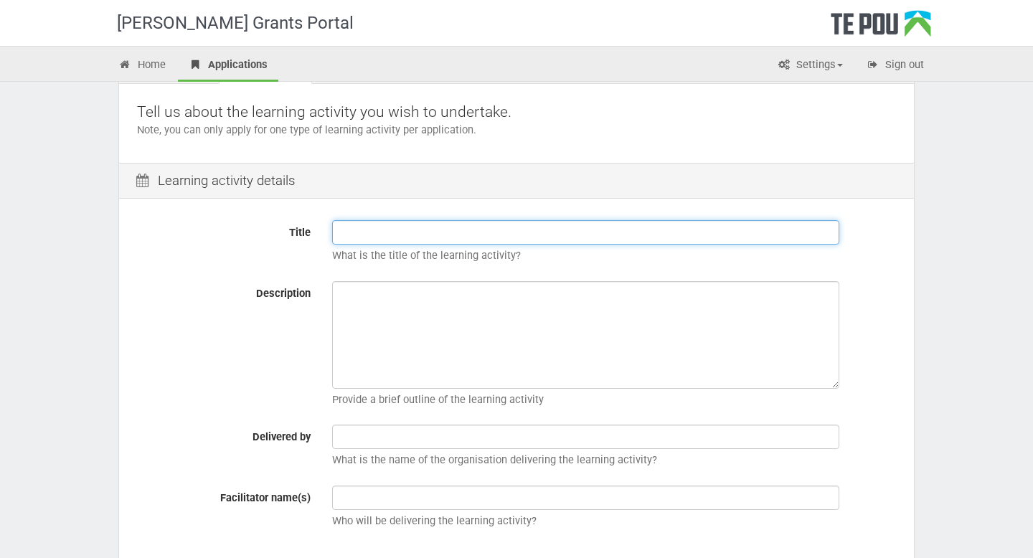
click at [597, 230] on input "Title" at bounding box center [585, 232] width 507 height 24
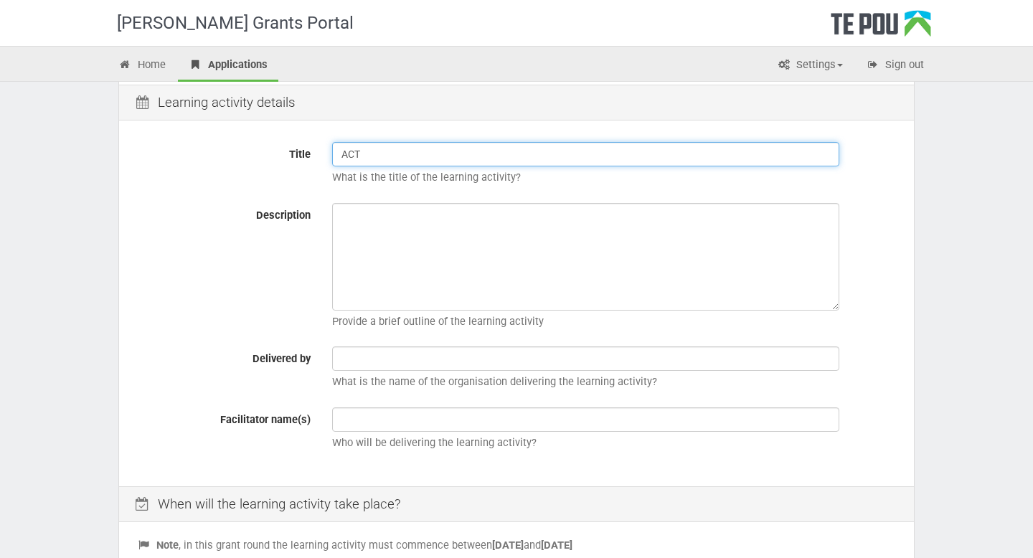
scroll to position [140, 0]
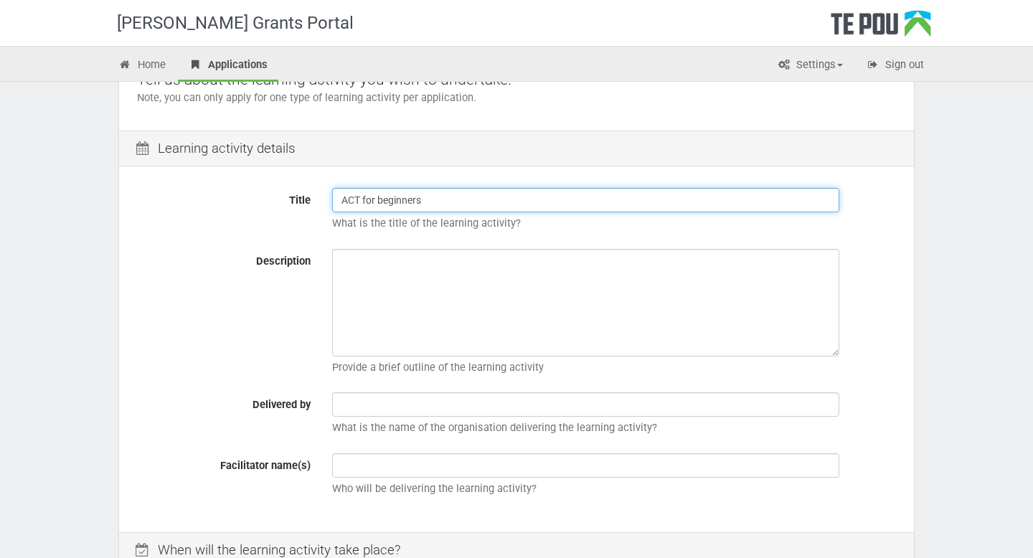
type input "ACT for beginners"
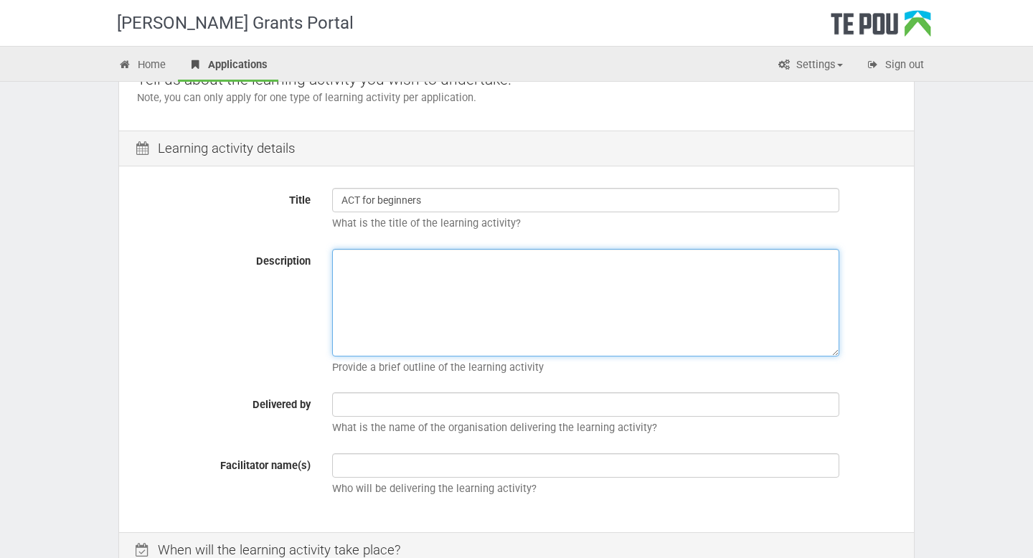
click at [422, 277] on textarea "Description" at bounding box center [585, 303] width 507 height 108
click at [702, 263] on textarea "6 week course of 16 hours about the ACT model, how it is used and how to use in…" at bounding box center [585, 303] width 507 height 108
click at [793, 266] on textarea "6 week course of 16 hours about the ACT model, how it is used and how to use it…" at bounding box center [585, 303] width 507 height 108
click at [757, 263] on textarea "6 week course of 16 hours about the ACT model, how it is used and how to use it…" at bounding box center [585, 303] width 507 height 108
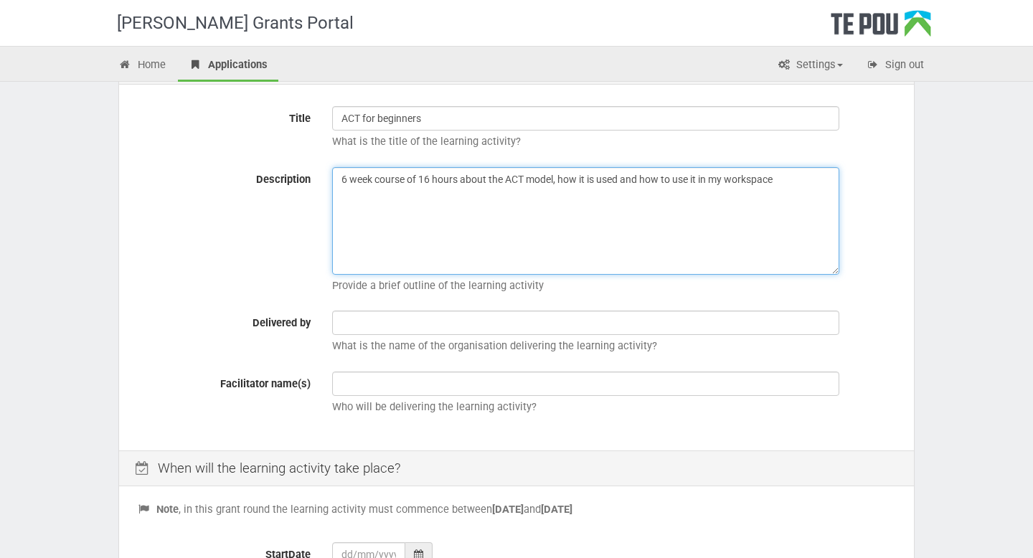
scroll to position [231, 0]
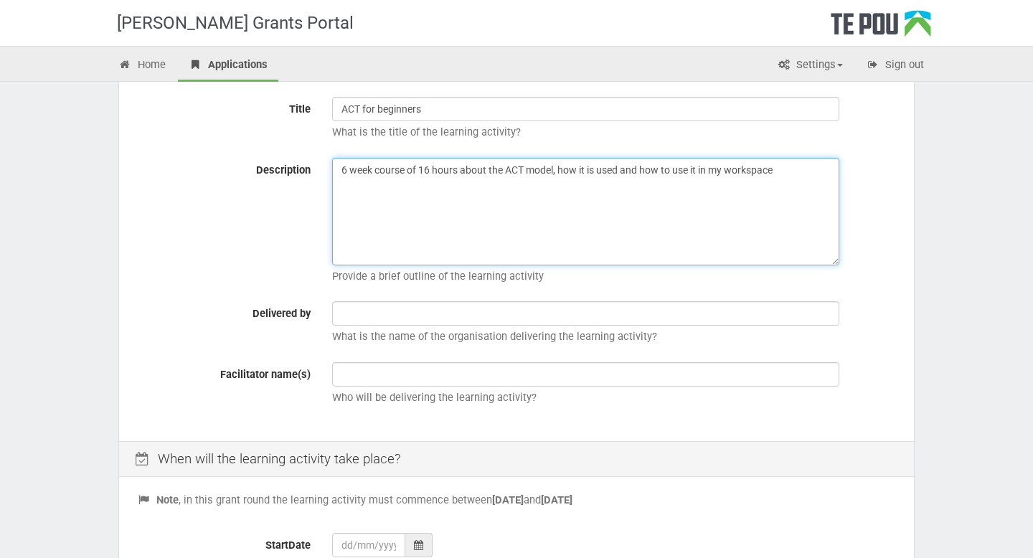
click at [801, 175] on textarea "6 week course of 16 hours about the ACT model, how it is used and how to use it…" at bounding box center [585, 212] width 507 height 108
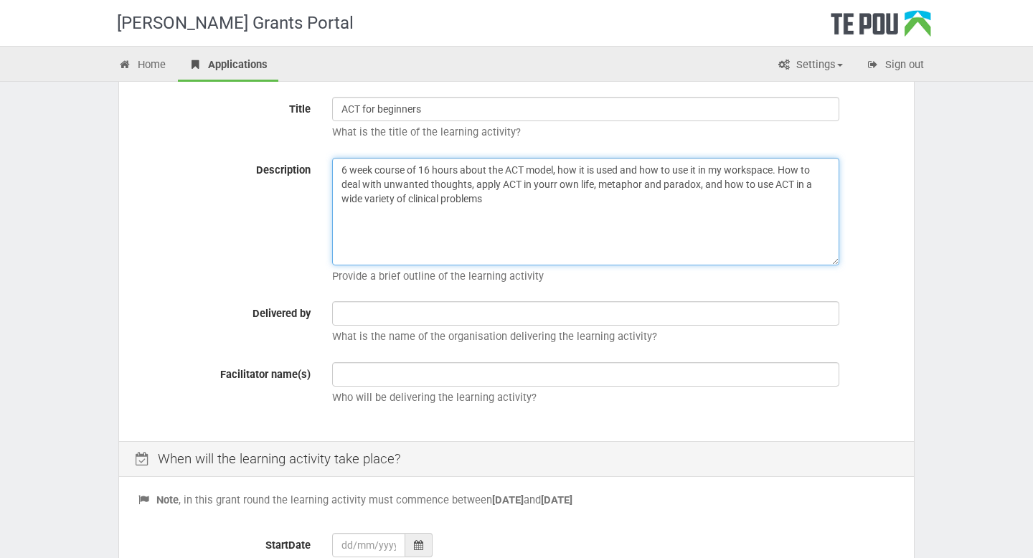
type textarea "6 week course of 16 hours about the ACT model, how it is used and how to use it…"
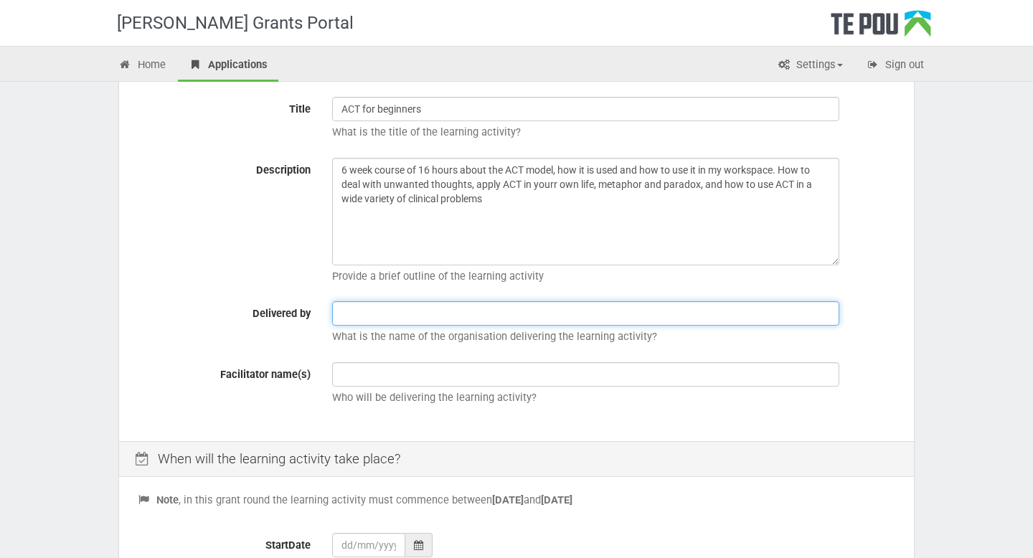
click at [697, 310] on input "text" at bounding box center [585, 313] width 507 height 24
drag, startPoint x: 400, startPoint y: 314, endPoint x: 333, endPoint y: 311, distance: 67.5
click at [333, 311] on input "Russ Harris - Psychwire" at bounding box center [585, 313] width 507 height 24
type input "Psychwire"
click at [363, 357] on div "Title ACT for beginners What is the title of the learning activity? Description…" at bounding box center [516, 260] width 795 height 362
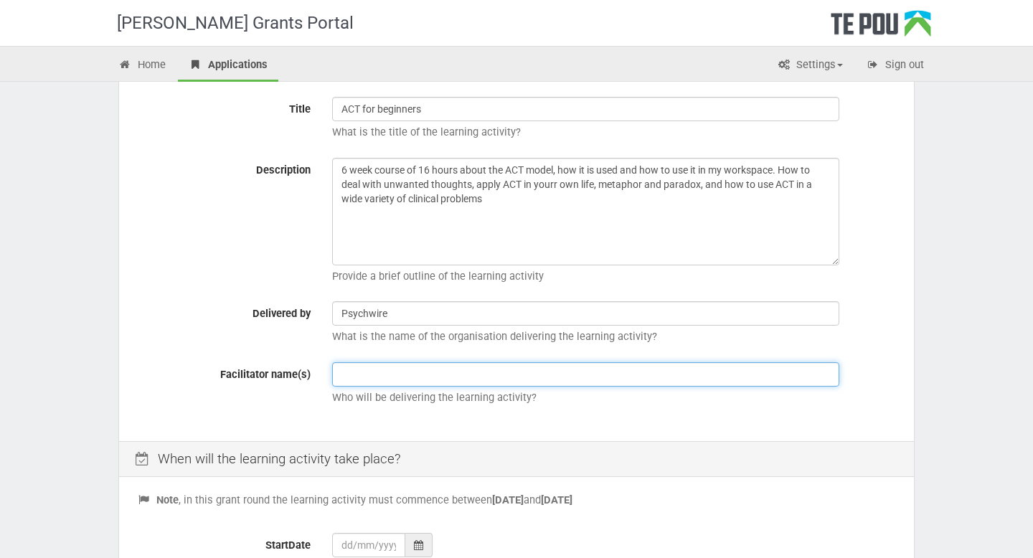
click at [363, 373] on input "text" at bounding box center [585, 374] width 507 height 24
paste input "Russ Harris -"
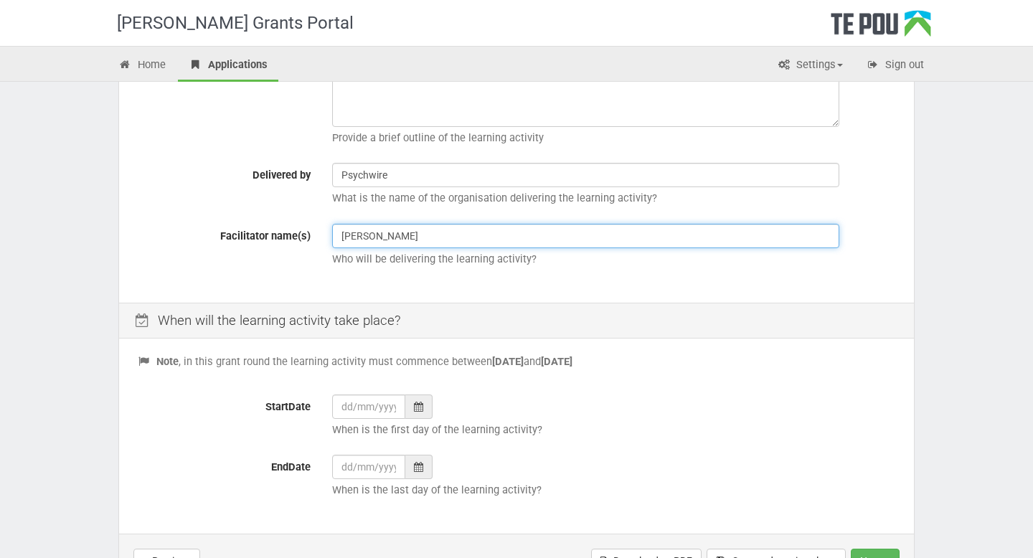
scroll to position [382, 0]
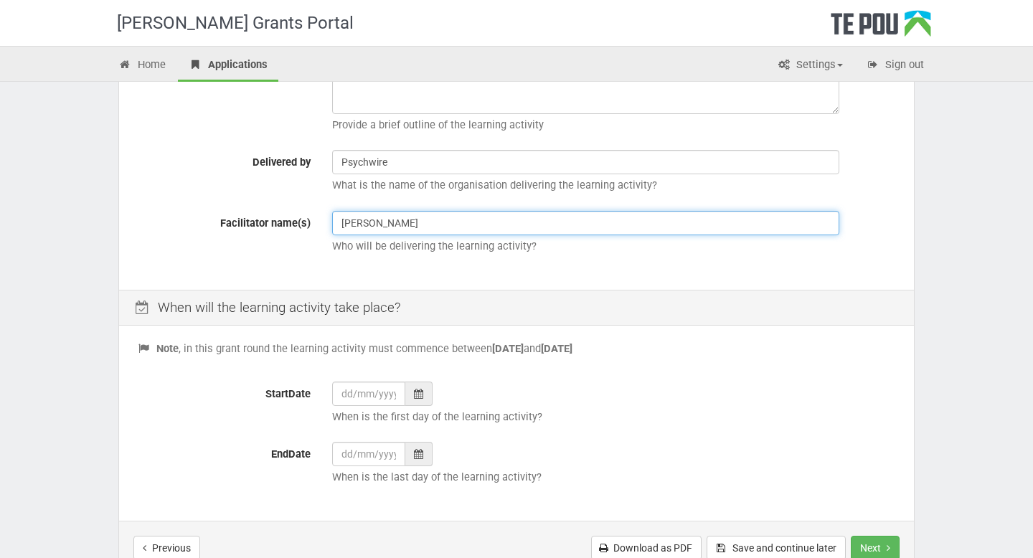
type input "Russ Harris"
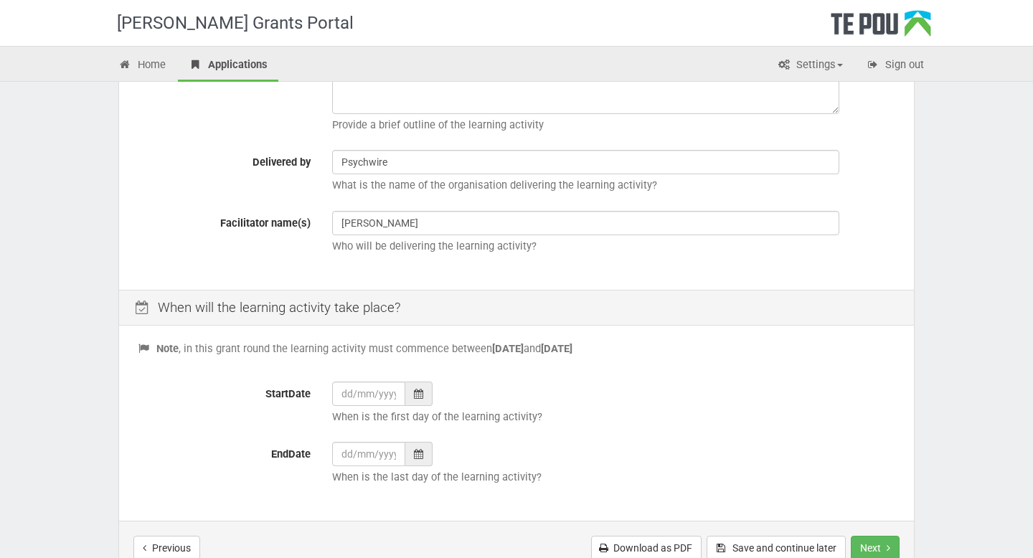
click at [416, 398] on icon at bounding box center [418, 394] width 9 height 10
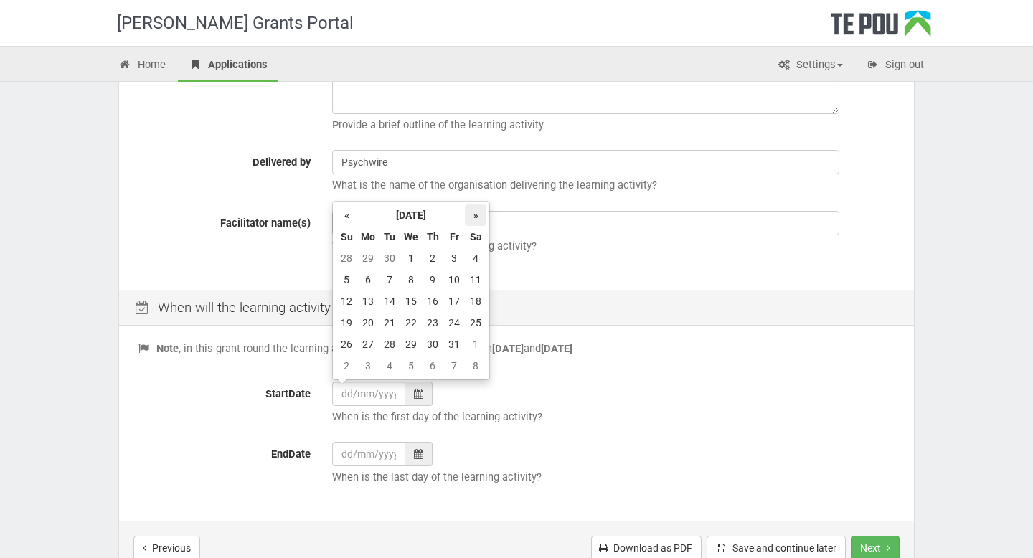
click at [479, 215] on th "»" at bounding box center [476, 215] width 22 height 22
click at [392, 347] on td "25" at bounding box center [390, 345] width 22 height 22
type input "25/11/2025"
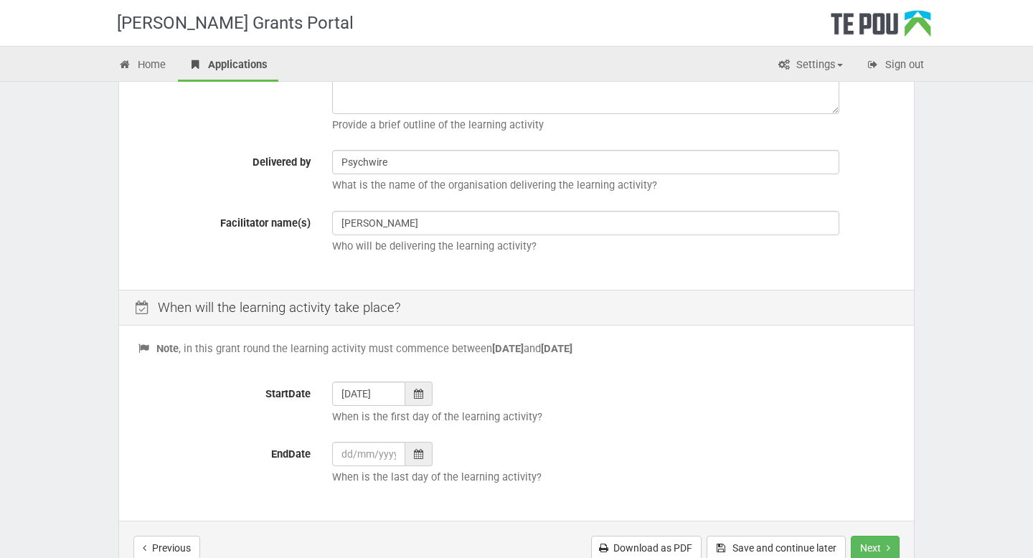
click at [415, 452] on icon at bounding box center [418, 454] width 9 height 10
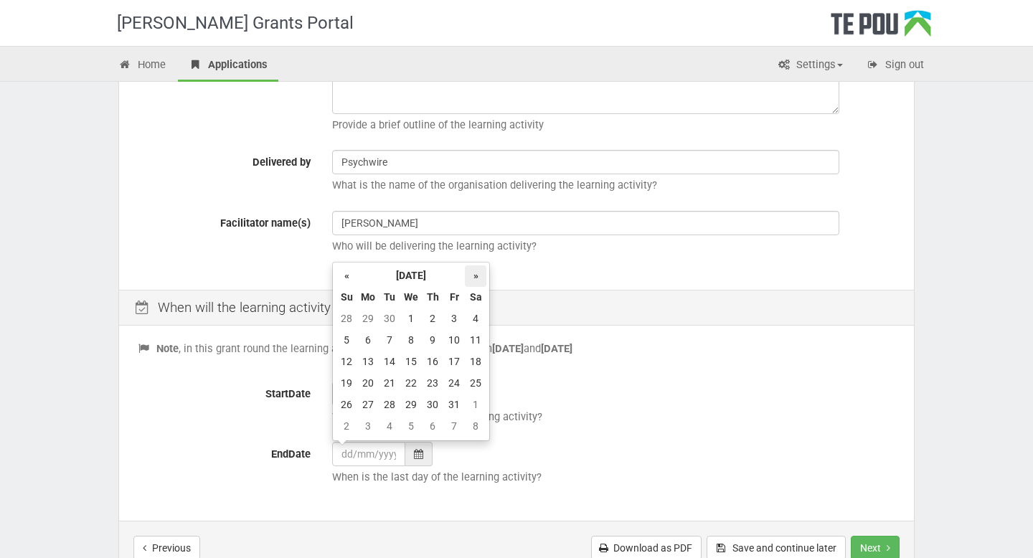
click at [476, 278] on th "»" at bounding box center [476, 276] width 22 height 22
click at [477, 276] on th "»" at bounding box center [476, 276] width 22 height 22
click at [347, 279] on th "«" at bounding box center [347, 276] width 22 height 22
click at [481, 273] on th "»" at bounding box center [476, 276] width 22 height 22
click at [391, 432] on td "6" at bounding box center [390, 427] width 22 height 22
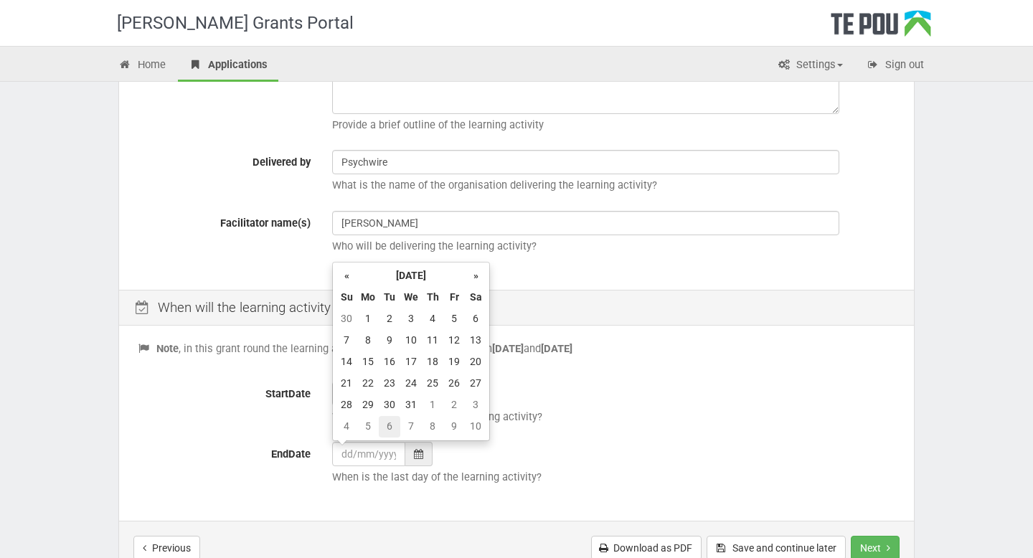
type input "06/01/2026"
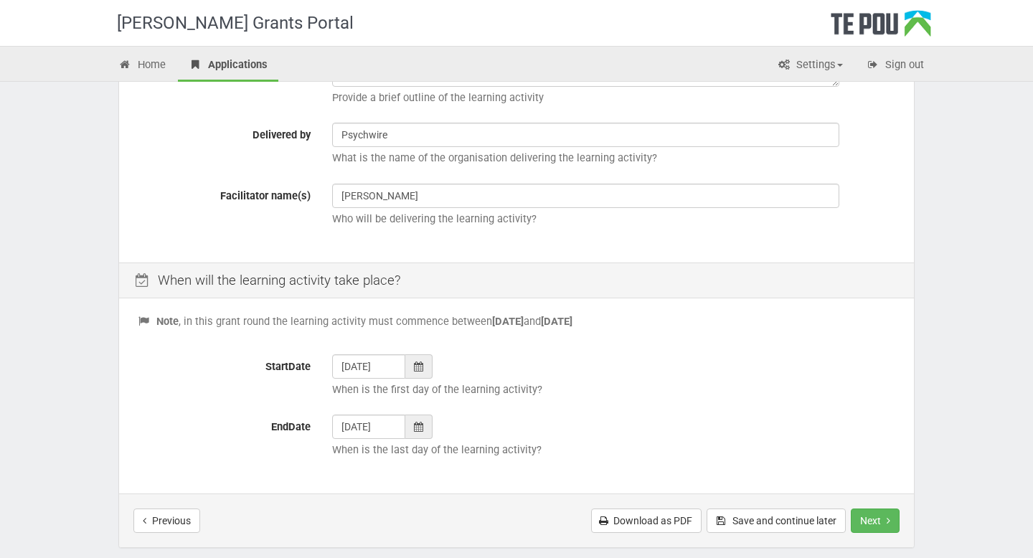
scroll to position [408, 0]
click at [881, 522] on button "Next" at bounding box center [875, 522] width 49 height 24
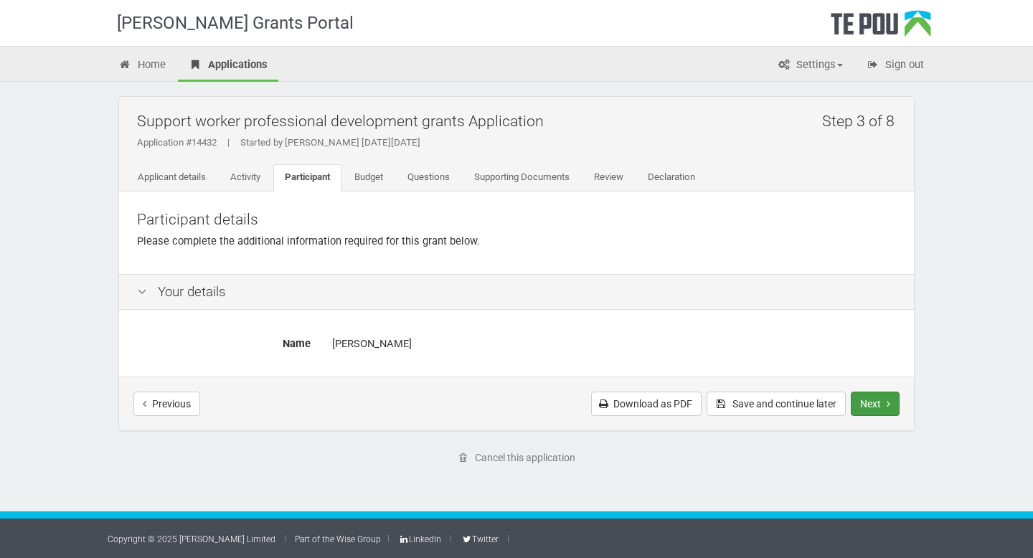
click at [875, 403] on button "Next" at bounding box center [875, 404] width 49 height 24
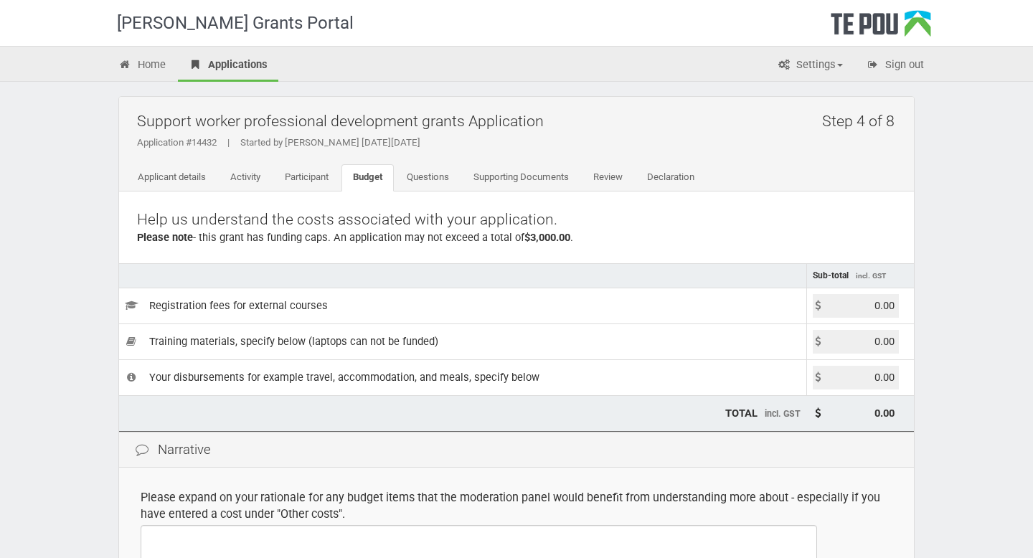
click at [885, 307] on input "0.00" at bounding box center [856, 306] width 86 height 24
type input "0"
type input "690.00"
click at [939, 341] on div "[PERSON_NAME] Grants Portal Home Applications Settings Profile My account FAQs …" at bounding box center [516, 415] width 1033 height 830
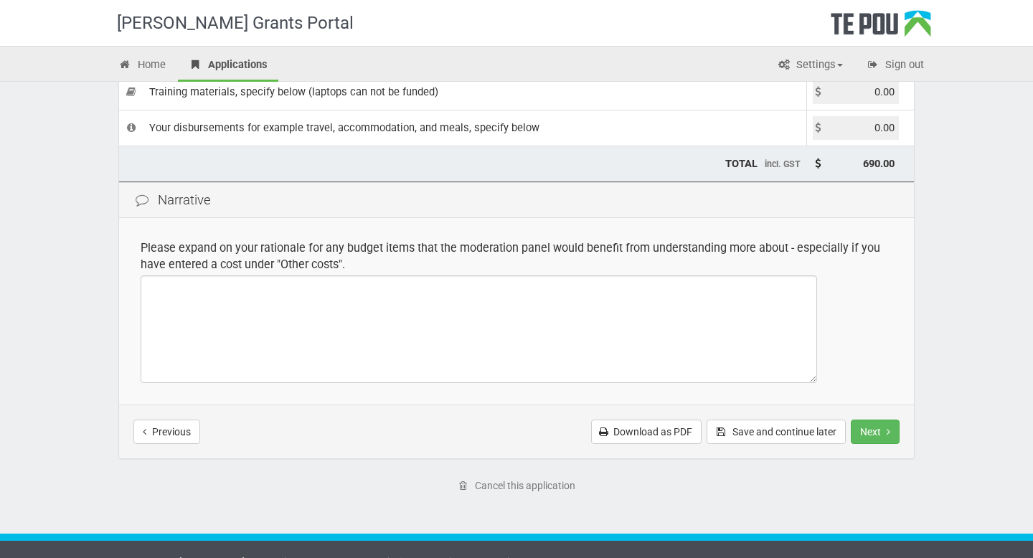
scroll to position [250, 0]
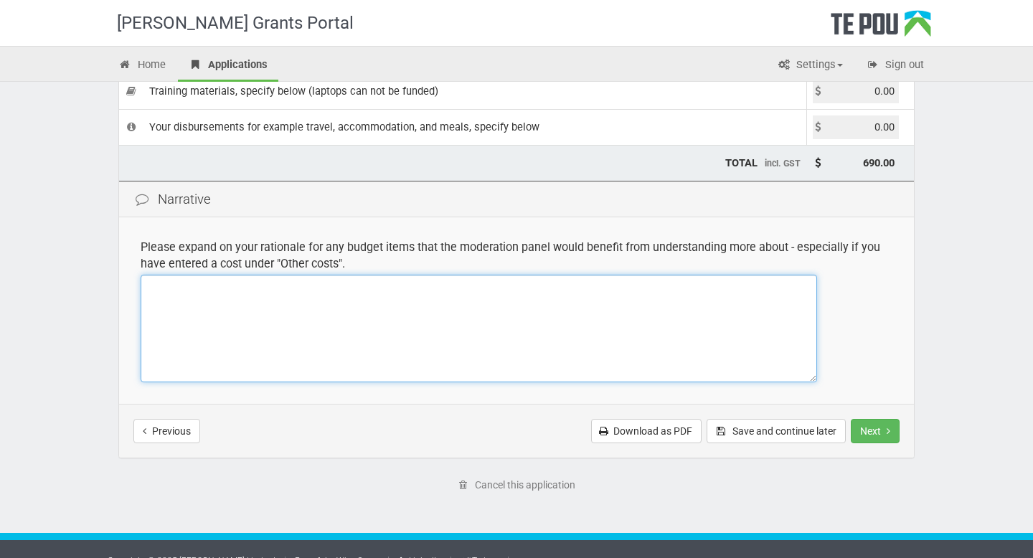
click at [663, 309] on textarea at bounding box center [479, 329] width 677 height 108
type textarea "registration fee of $690"
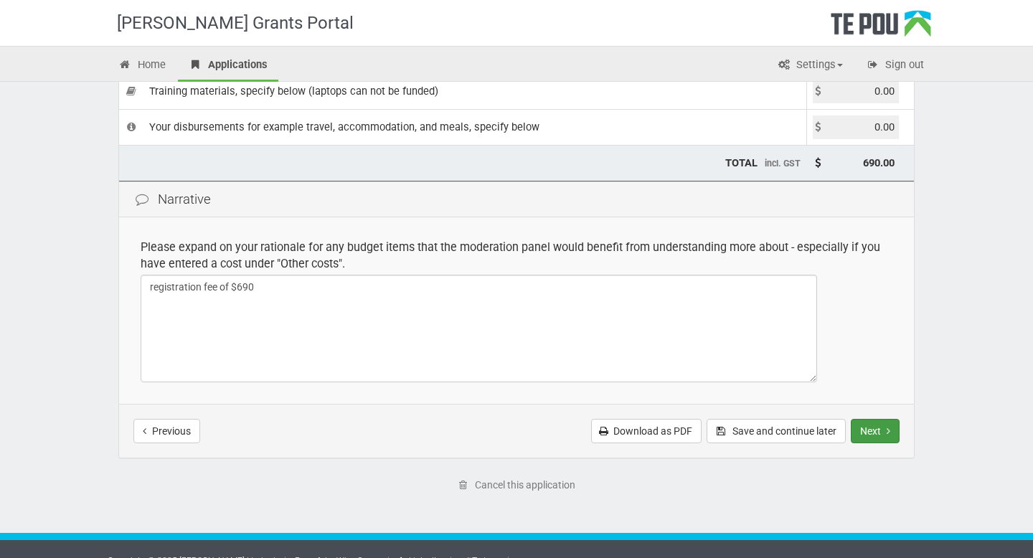
click at [893, 437] on button "Next" at bounding box center [875, 431] width 49 height 24
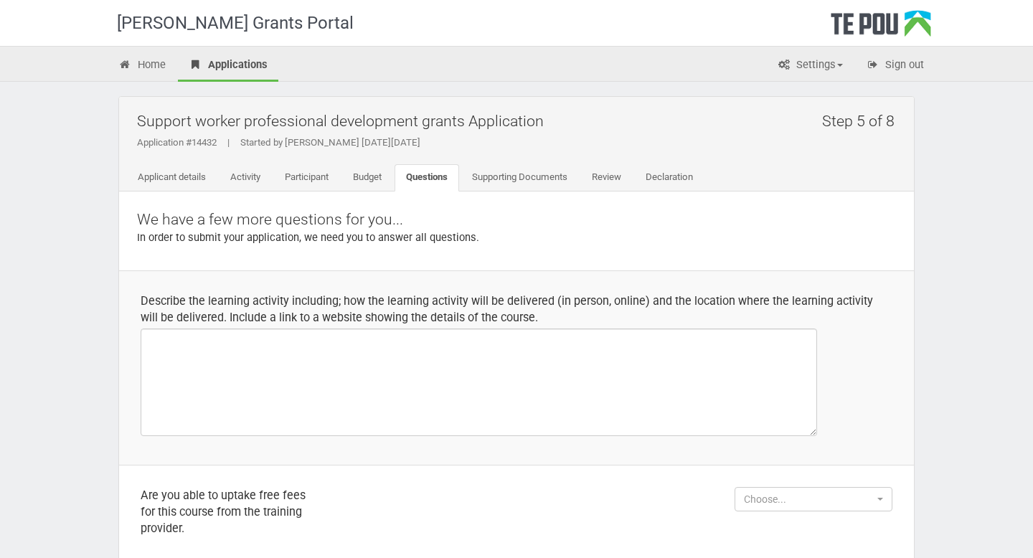
select select
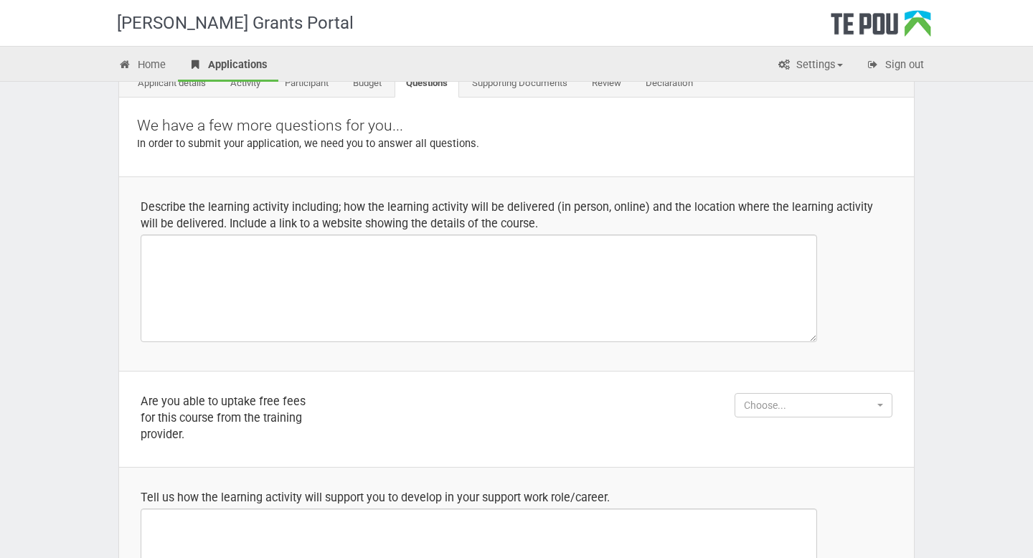
scroll to position [95, 0]
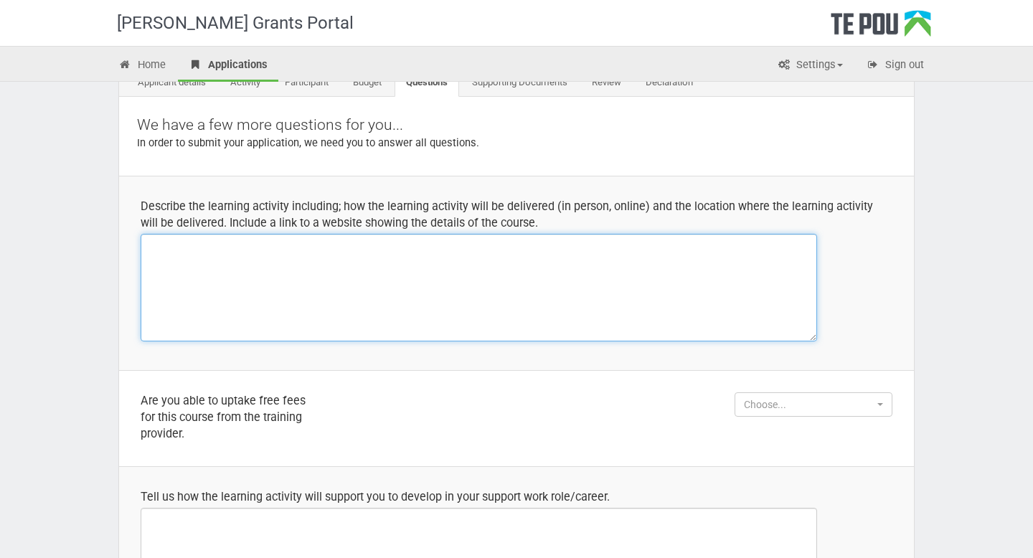
click at [627, 271] on textarea at bounding box center [479, 288] width 677 height 108
type textarea "i"
paste textarea "[URL][DOMAIN_NAME][PERSON_NAME]"
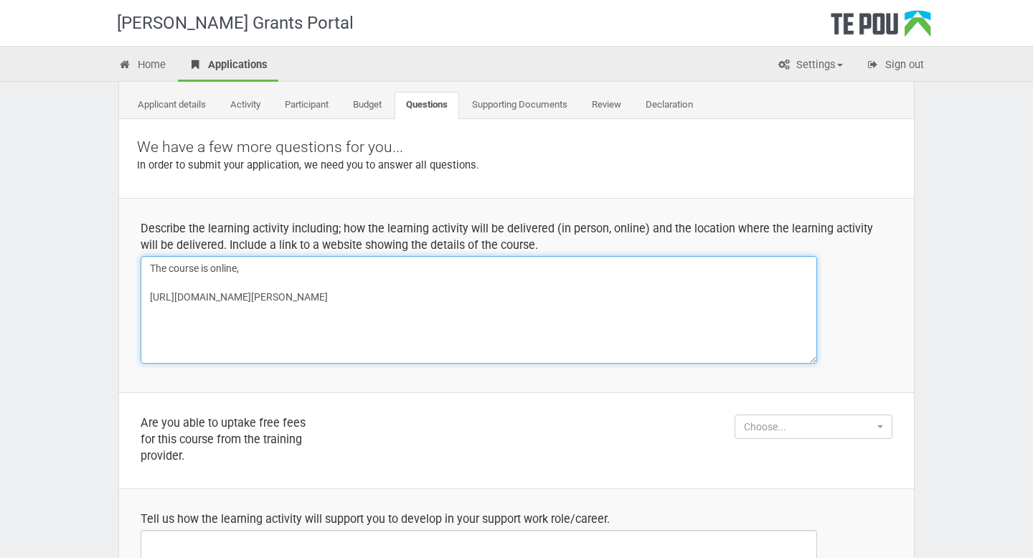
scroll to position [65, 0]
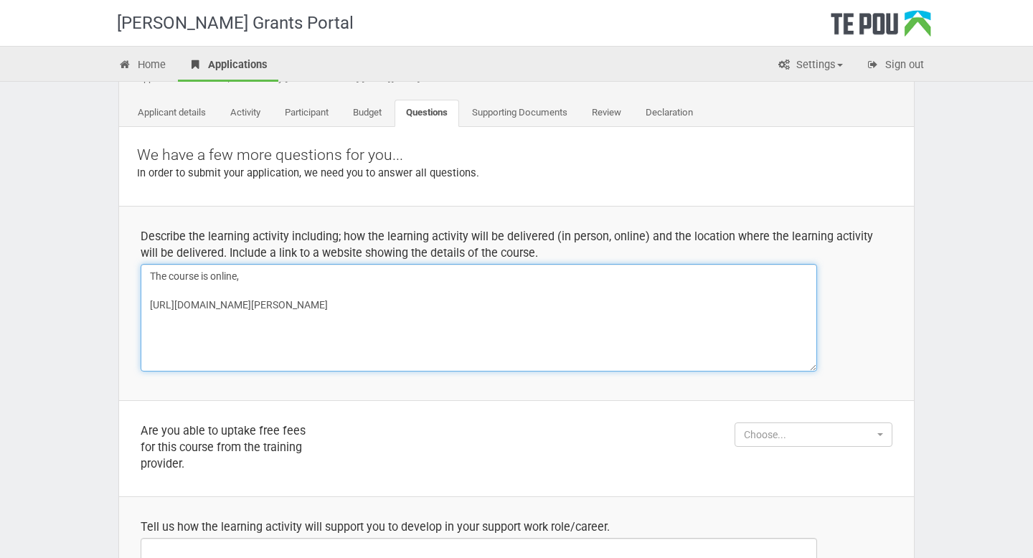
click at [330, 278] on textarea "The course is online, [URL][DOMAIN_NAME][PERSON_NAME]" at bounding box center [479, 318] width 677 height 108
click at [403, 358] on textarea "The course is online. The link is below [URL][DOMAIN_NAME][PERSON_NAME]" at bounding box center [479, 318] width 677 height 108
click at [154, 307] on textarea "The course is online. The link is below [URL][DOMAIN_NAME][PERSON_NAME]" at bounding box center [479, 318] width 677 height 108
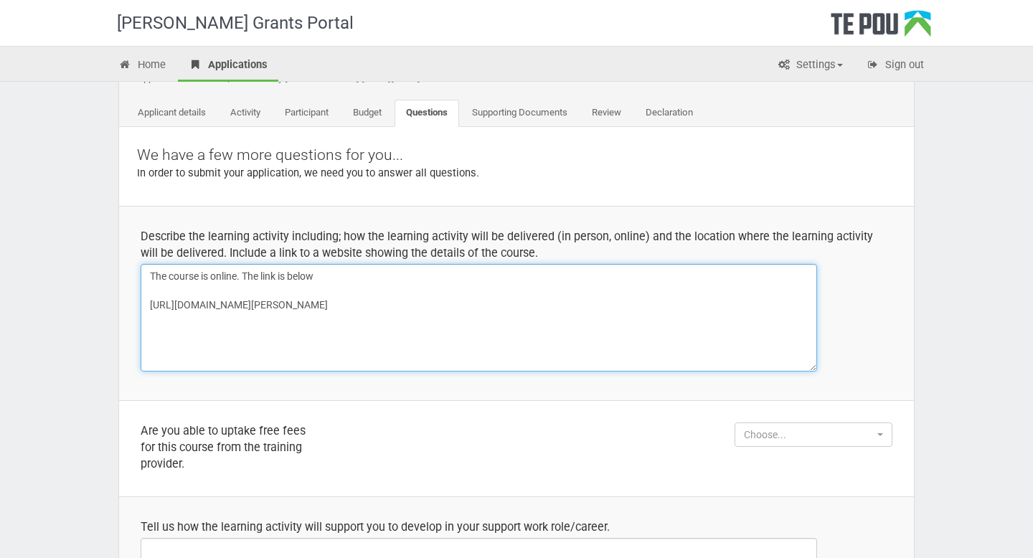
click at [166, 319] on textarea "The course is online. The link is below [URL][DOMAIN_NAME][PERSON_NAME]" at bounding box center [479, 318] width 677 height 108
click at [149, 321] on textarea "The course is online. The link is below [URL][DOMAIN_NAME][PERSON_NAME]" at bounding box center [479, 318] width 677 height 108
drag, startPoint x: 149, startPoint y: 321, endPoint x: 568, endPoint y: 389, distance: 425.3
click at [568, 389] on td "Describe the learning activity including; how the learning activity will be del…" at bounding box center [516, 303] width 795 height 194
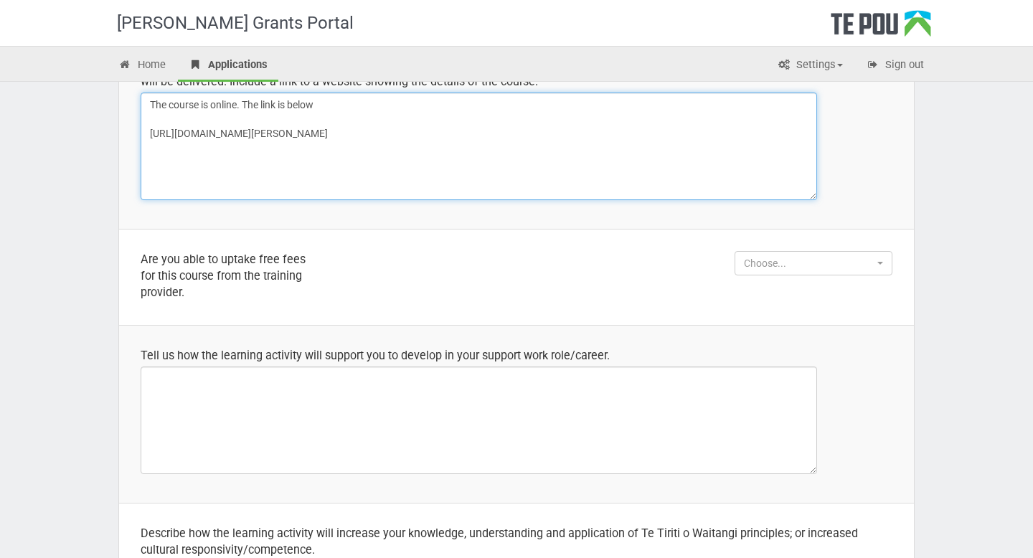
scroll to position [242, 0]
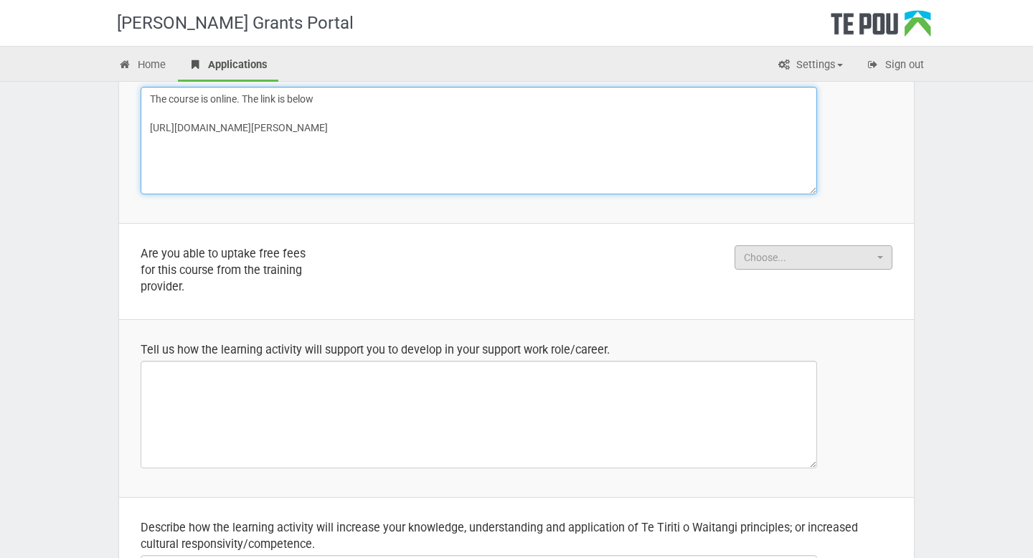
type textarea "The course is online. The link is below [URL][DOMAIN_NAME][PERSON_NAME]"
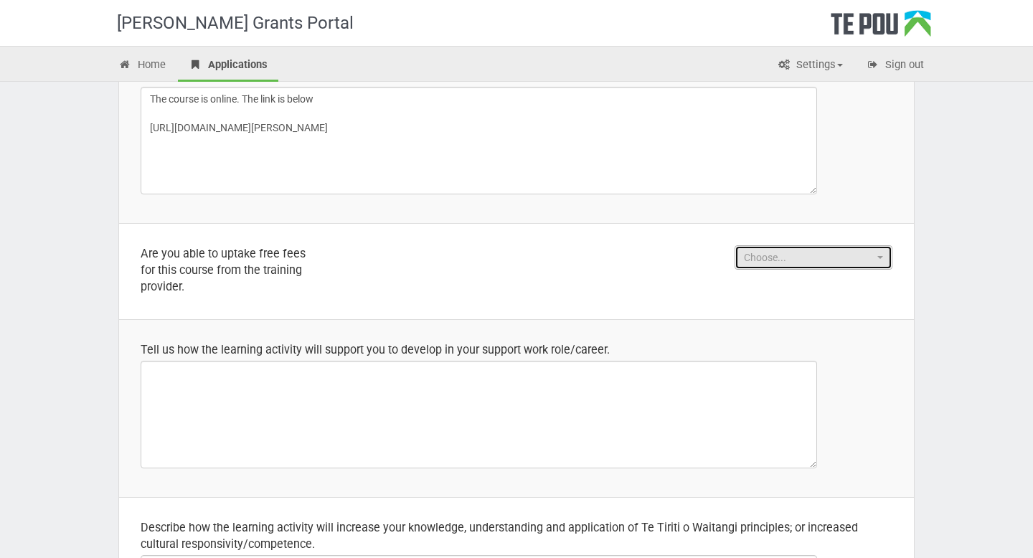
click at [797, 259] on span "Choose..." at bounding box center [809, 257] width 130 height 14
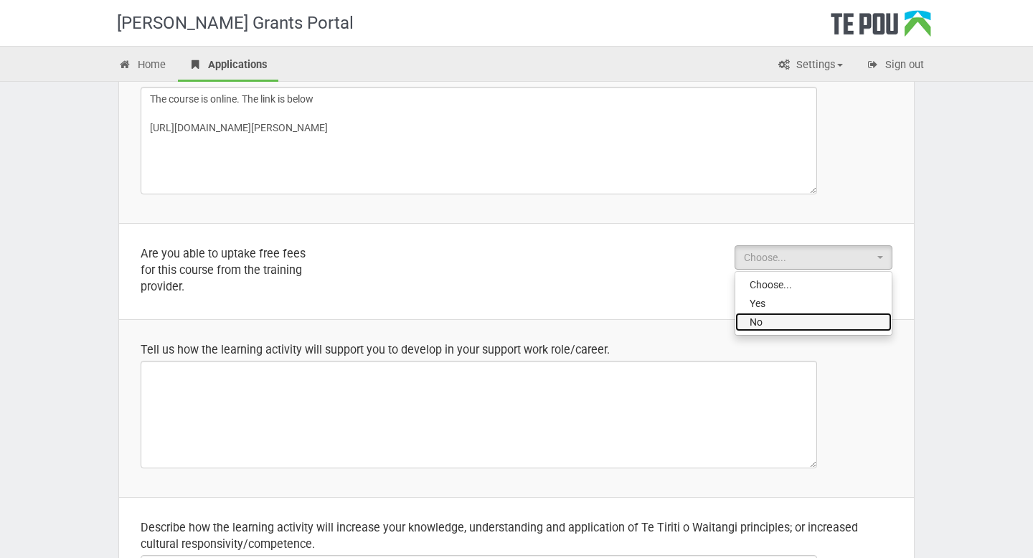
click at [776, 327] on link "No" at bounding box center [813, 322] width 156 height 19
select select "No"
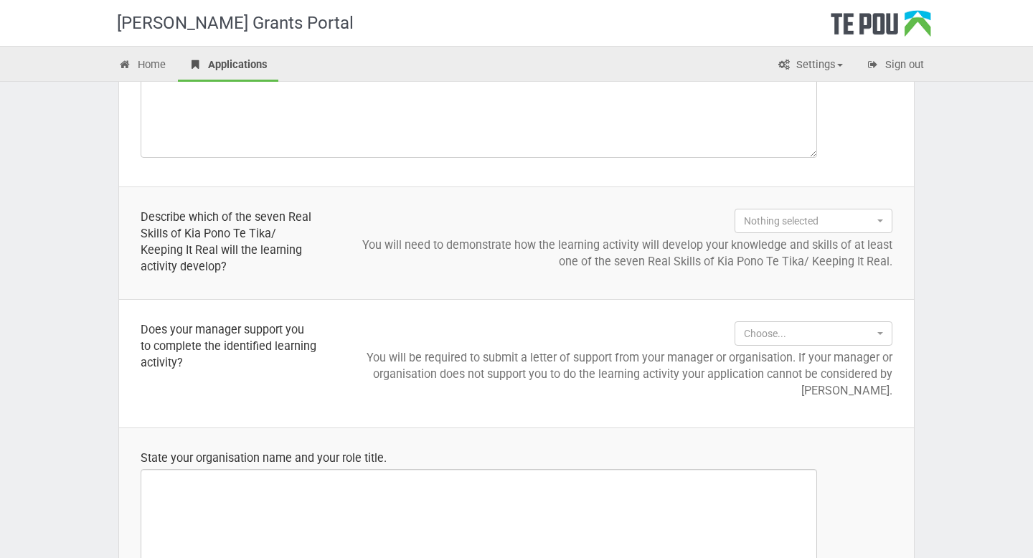
scroll to position [748, 0]
click at [785, 220] on span "Nothing selected" at bounding box center [809, 219] width 130 height 14
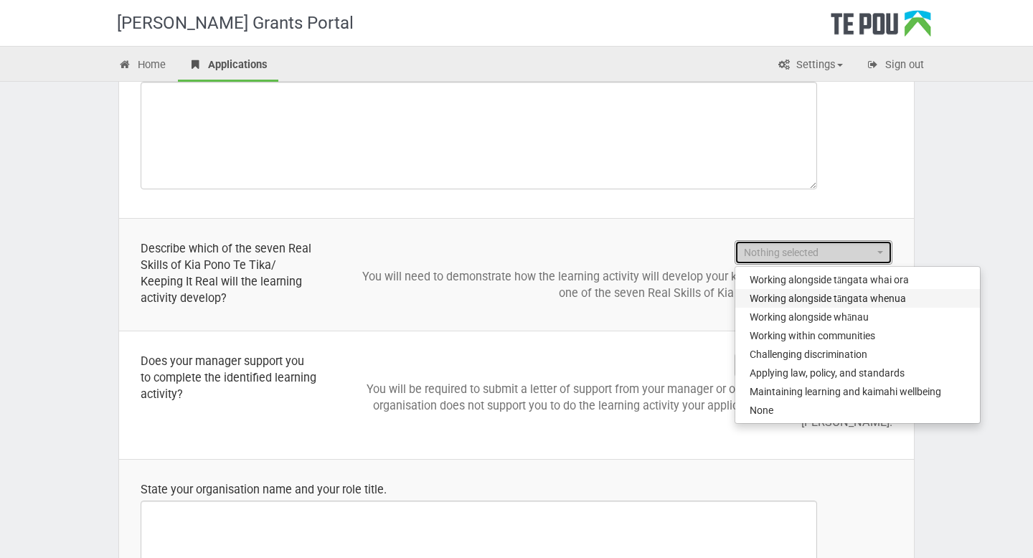
scroll to position [711, 0]
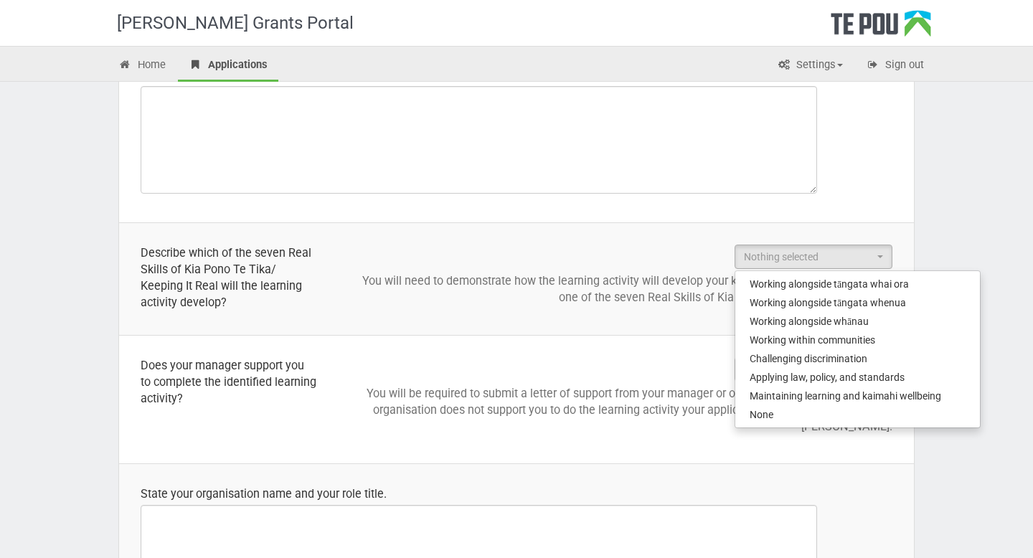
click at [977, 67] on div "Home Applications Settings Profile My account FAQs Sign out" at bounding box center [516, 64] width 1033 height 36
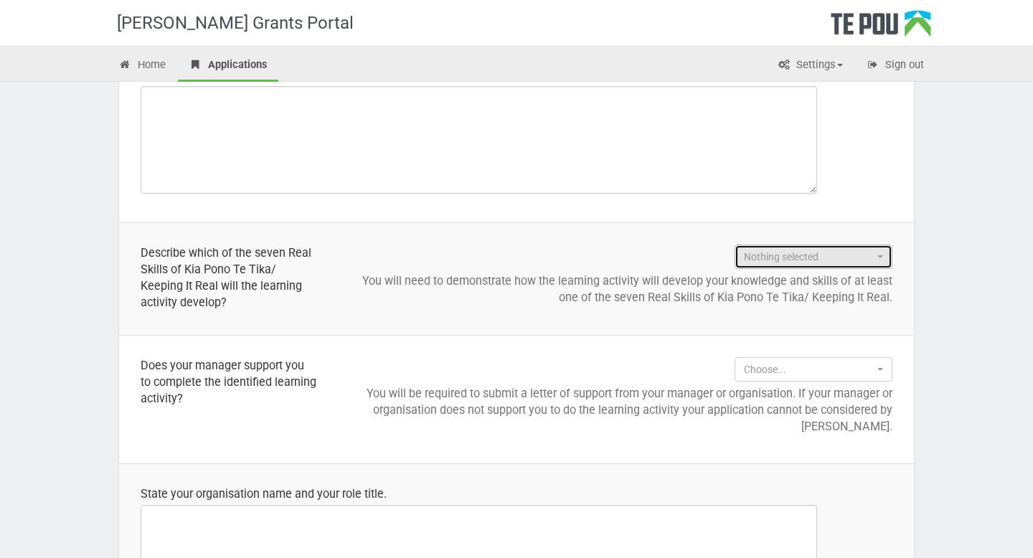
click at [808, 253] on span "Nothing selected" at bounding box center [809, 257] width 130 height 14
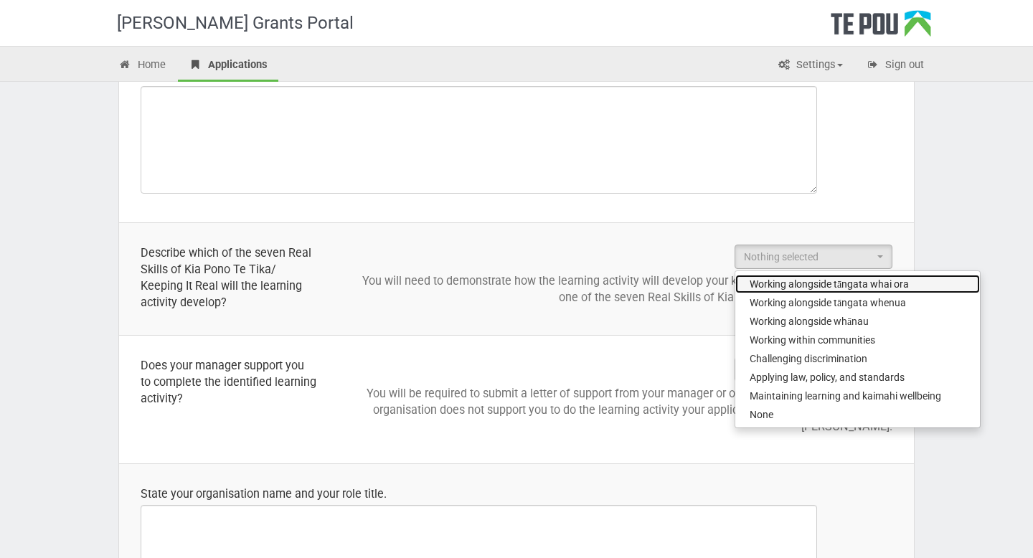
click at [820, 288] on span "Working alongside tāngata whai ora" at bounding box center [829, 284] width 159 height 14
select select "Working alongside tāngata whai ora"
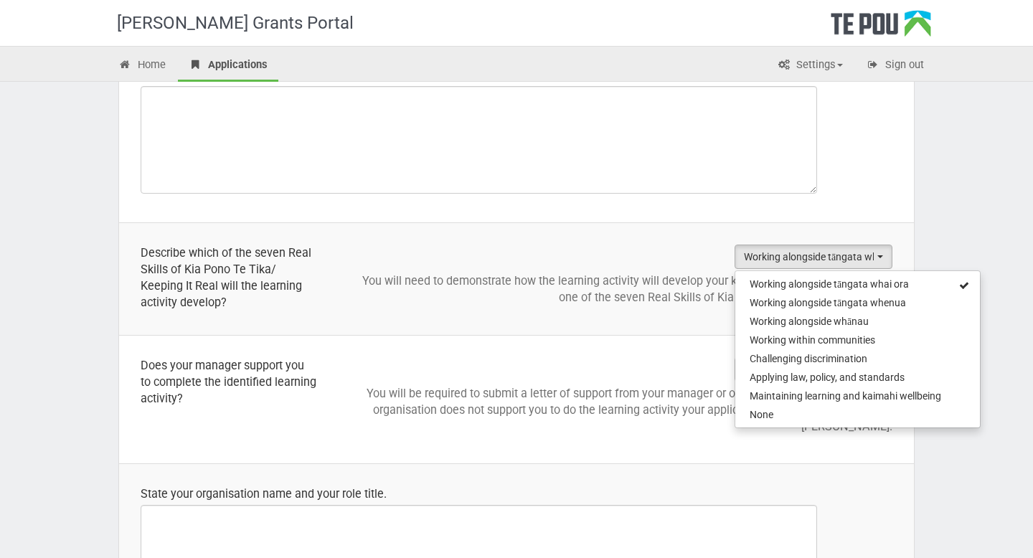
click at [936, 230] on div "Te Pou Grants Portal Home Applications Settings Profile My account FAQs Sign ou…" at bounding box center [516, 401] width 1033 height 2225
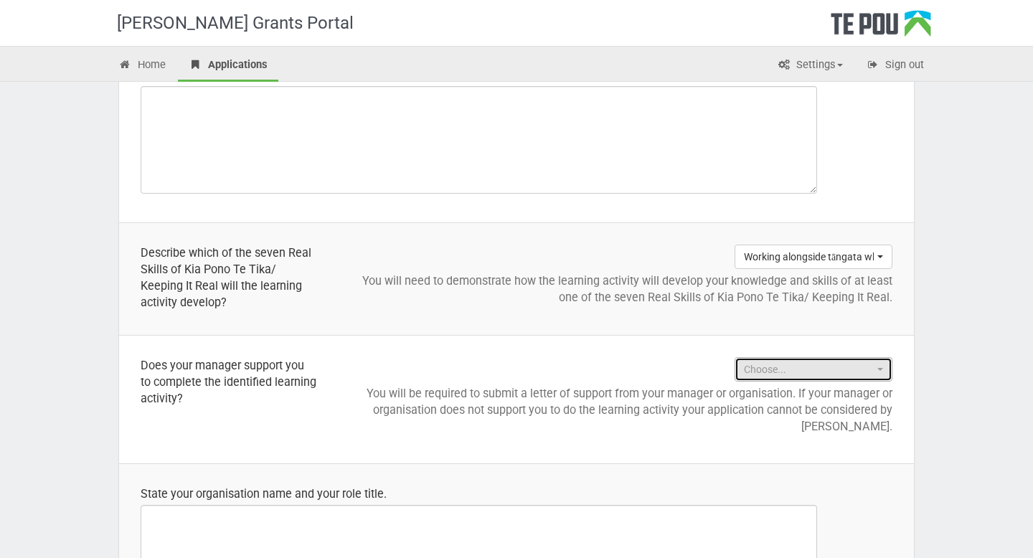
click at [835, 365] on span "Choose..." at bounding box center [809, 369] width 130 height 14
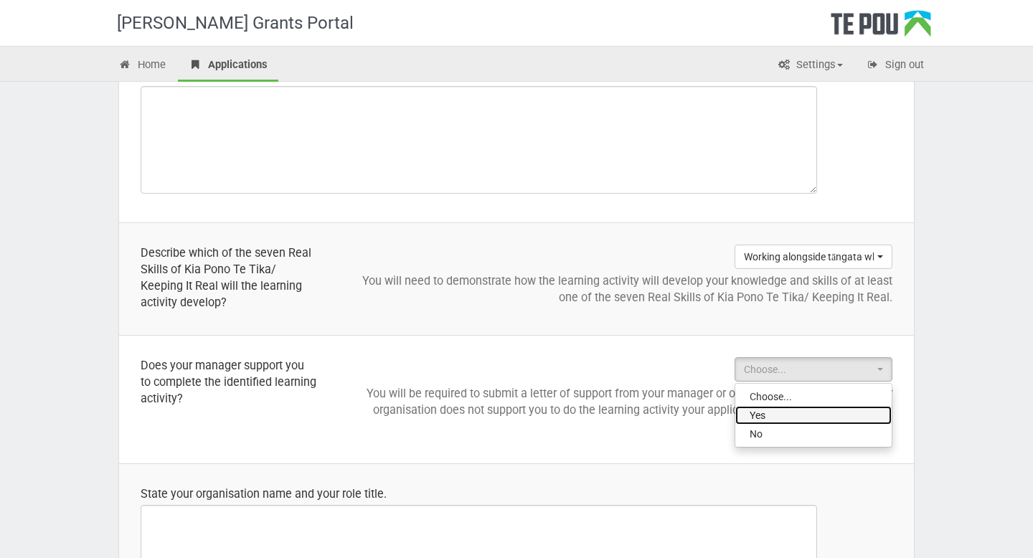
click at [810, 415] on link "Yes" at bounding box center [813, 415] width 156 height 19
select select "Yes"
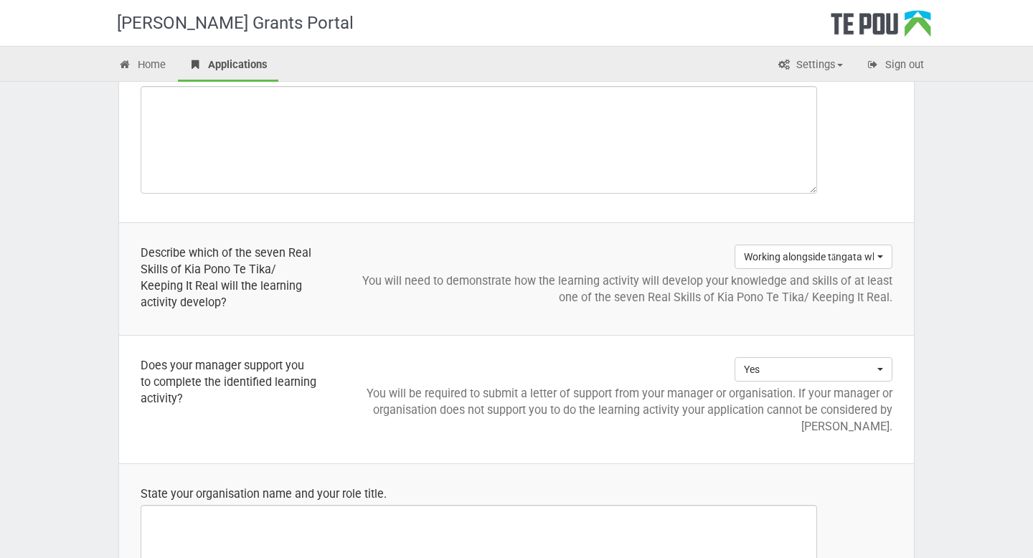
click at [926, 403] on div "Step 5 of 8 Support worker professional development grants Application Applicat…" at bounding box center [517, 419] width 840 height 2097
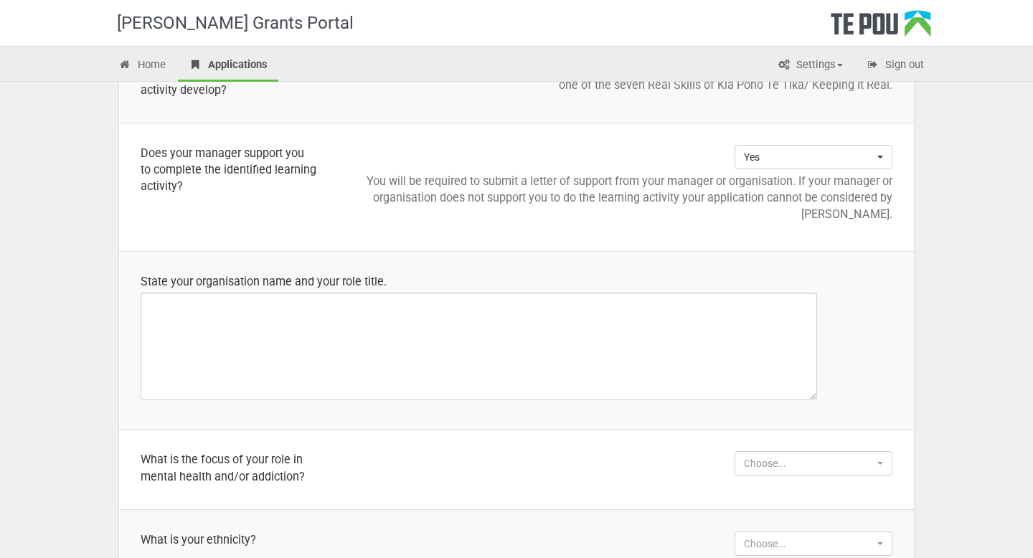
scroll to position [927, 0]
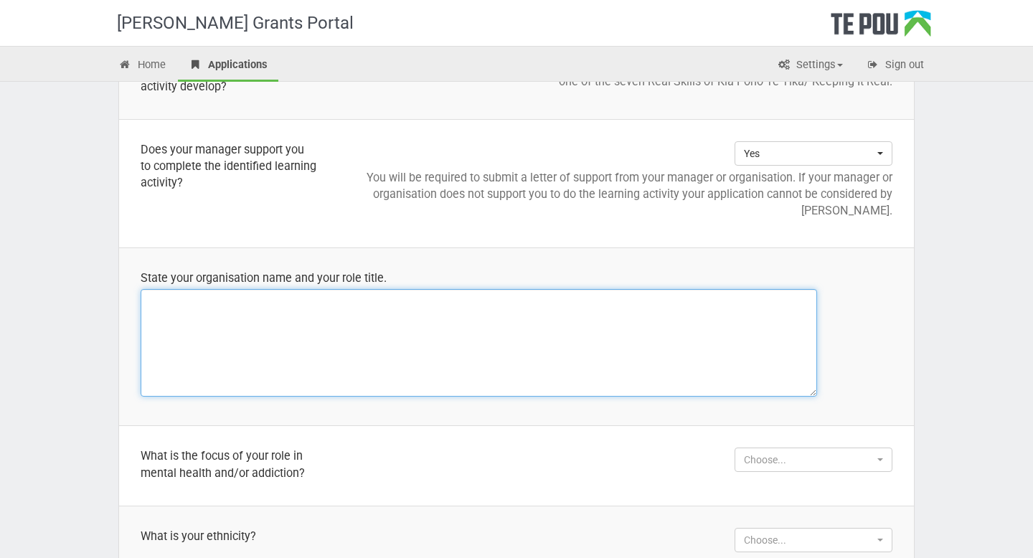
click at [667, 324] on textarea at bounding box center [479, 343] width 677 height 108
click at [149, 332] on textarea "Stepping stone trust Support worker" at bounding box center [479, 343] width 677 height 108
click at [253, 304] on textarea "Stepping stone trust - residential Support worker" at bounding box center [479, 343] width 677 height 108
click at [300, 303] on textarea "Stepping stone trust - Residential Support worker" at bounding box center [479, 343] width 677 height 108
click at [309, 304] on textarea "Stepping stone trust - Residential mental health Support worker" at bounding box center [479, 343] width 677 height 108
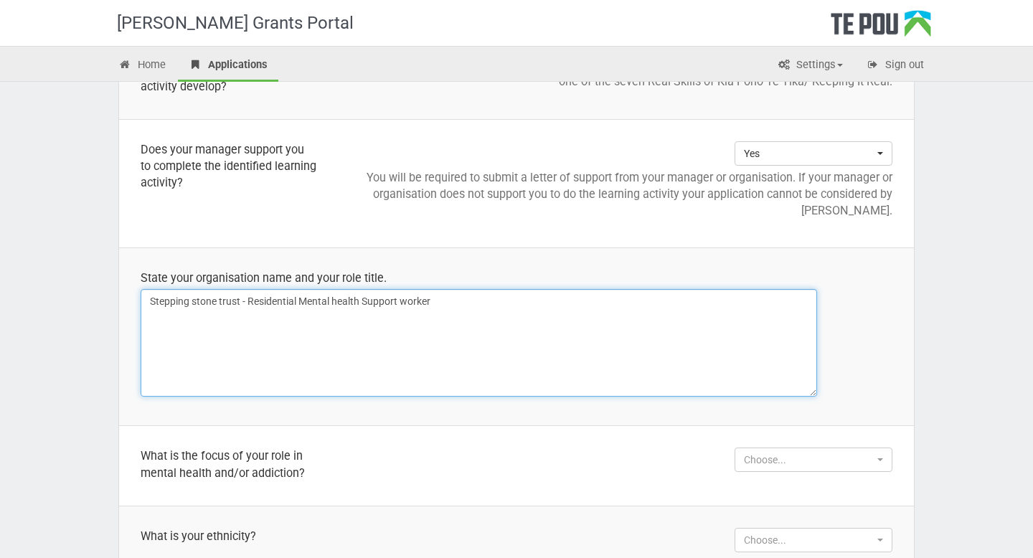
click at [341, 302] on textarea "Stepping stone trust - Residential Mental health Support worker" at bounding box center [479, 343] width 677 height 108
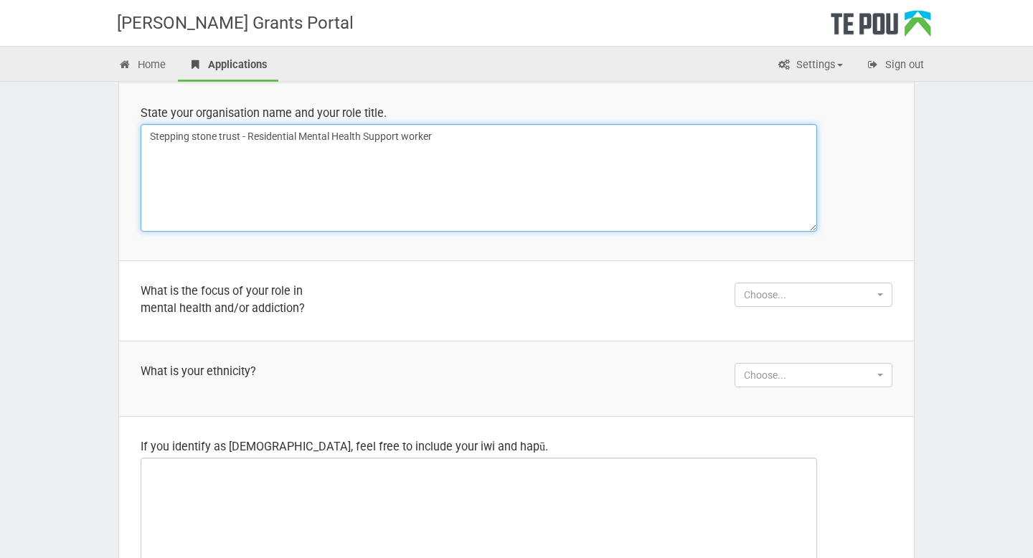
scroll to position [1100, 0]
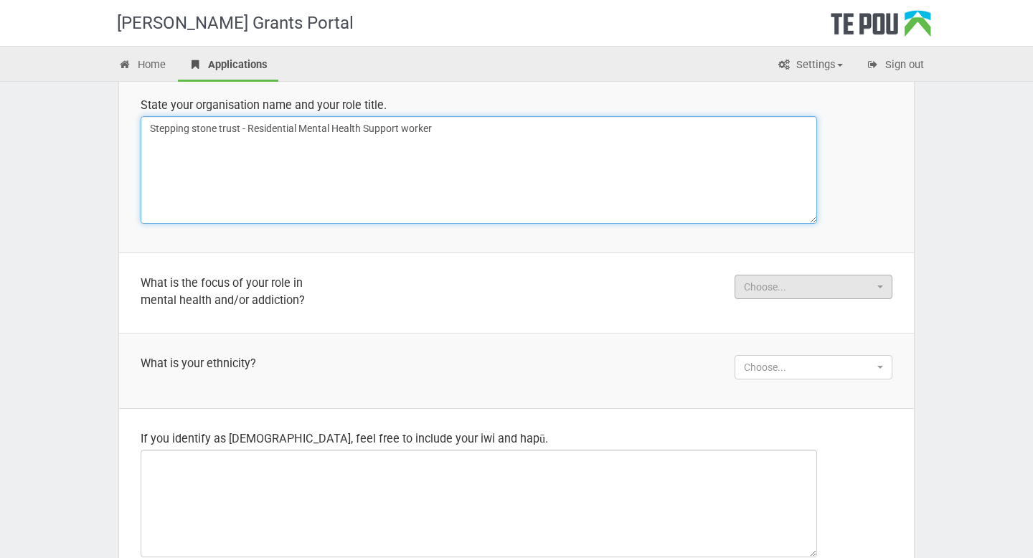
type textarea "Stepping stone trust - Residential Mental Health Support worker"
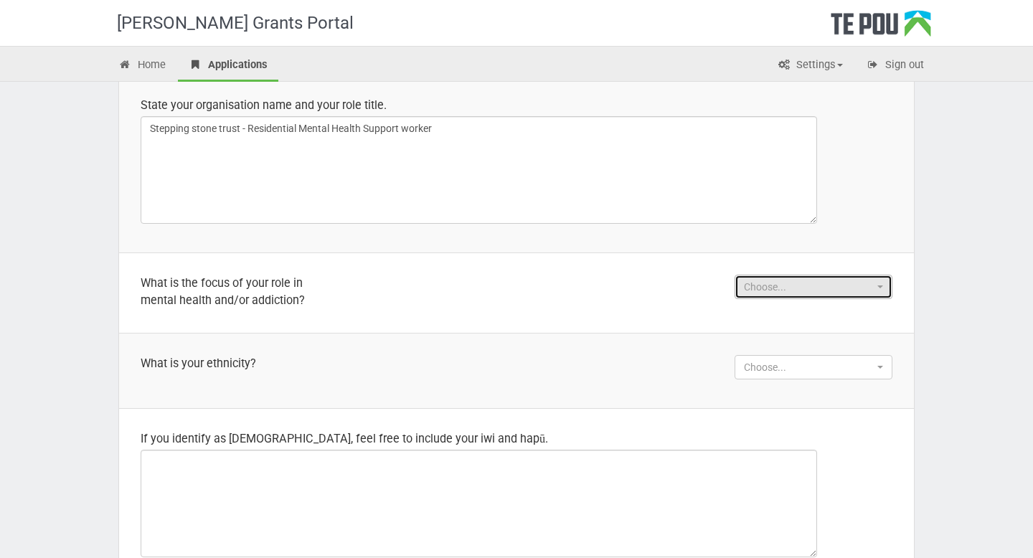
click at [762, 289] on span "Choose..." at bounding box center [809, 287] width 130 height 14
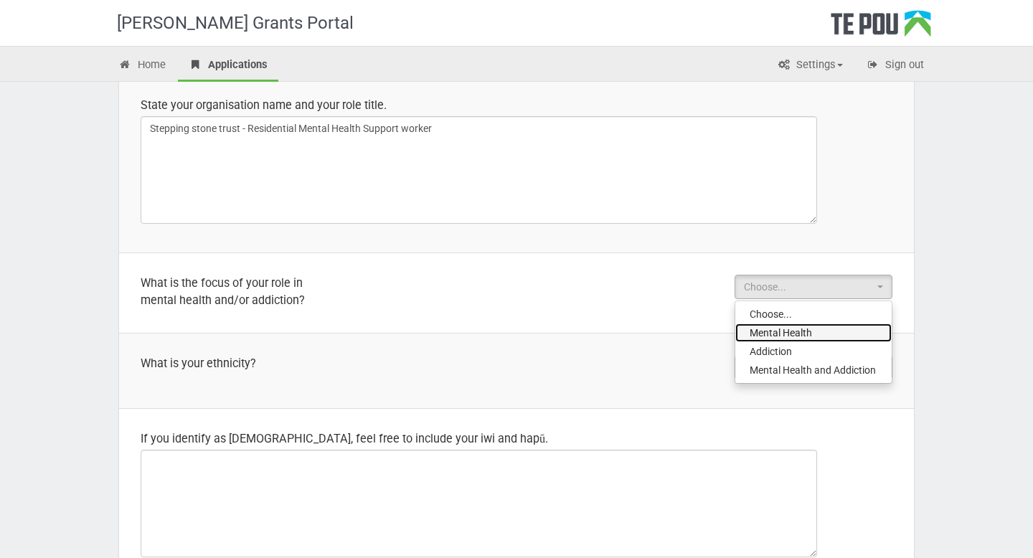
click at [764, 335] on span "Mental Health" at bounding box center [781, 333] width 62 height 14
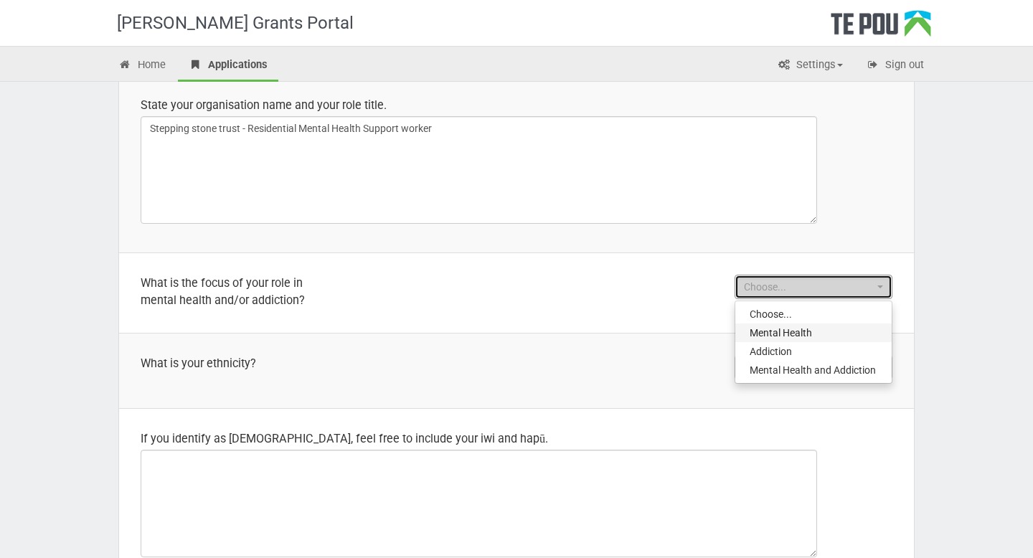
select select "Mental Health"
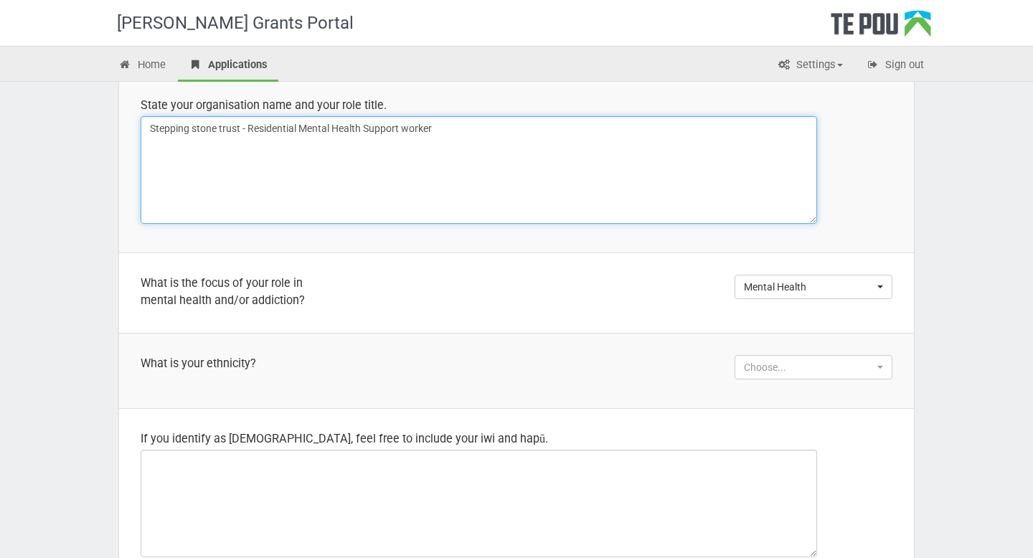
click at [339, 132] on textarea "Stepping stone trust - Residential Mental Health Support worker" at bounding box center [479, 170] width 677 height 108
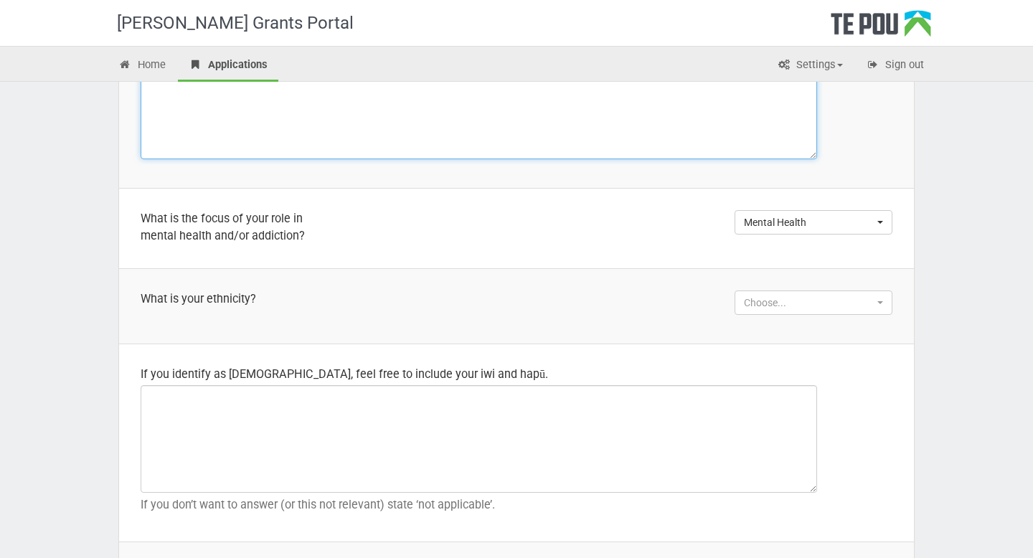
scroll to position [1177, 0]
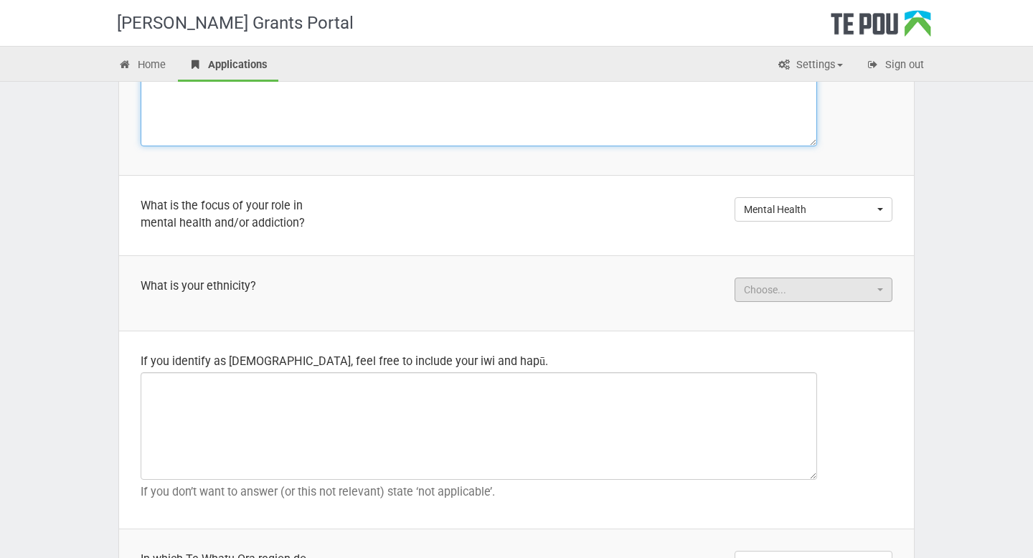
type textarea "Stepping stone trust - Residential Support worker"
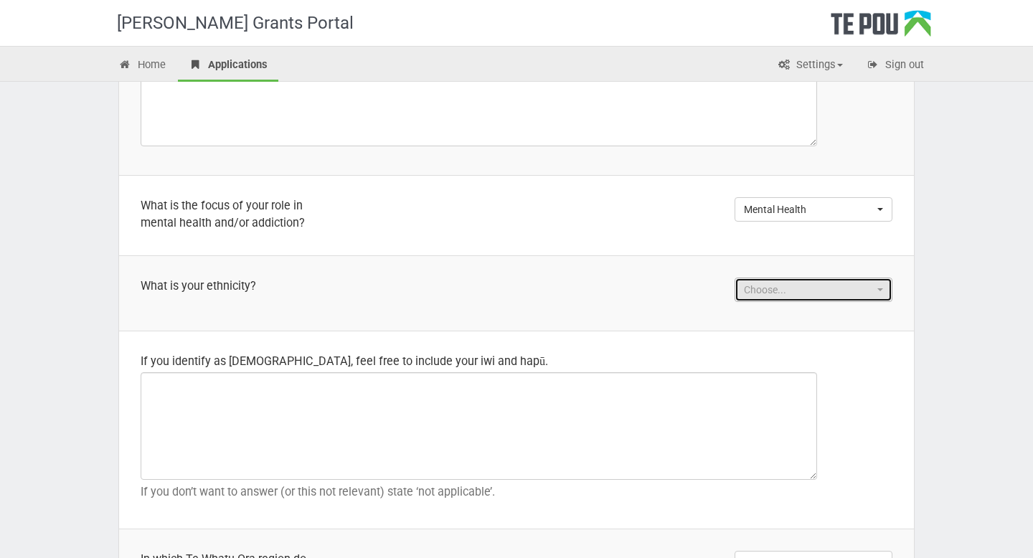
click at [770, 287] on span "Choose..." at bounding box center [809, 290] width 130 height 14
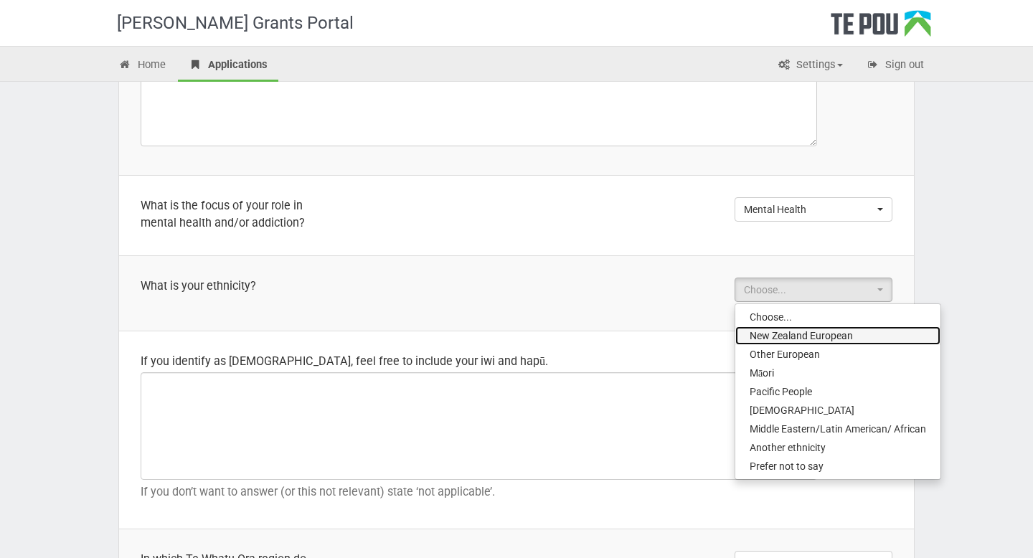
click at [776, 337] on span "New Zealand European" at bounding box center [801, 336] width 103 height 14
select select "New Zealand European"
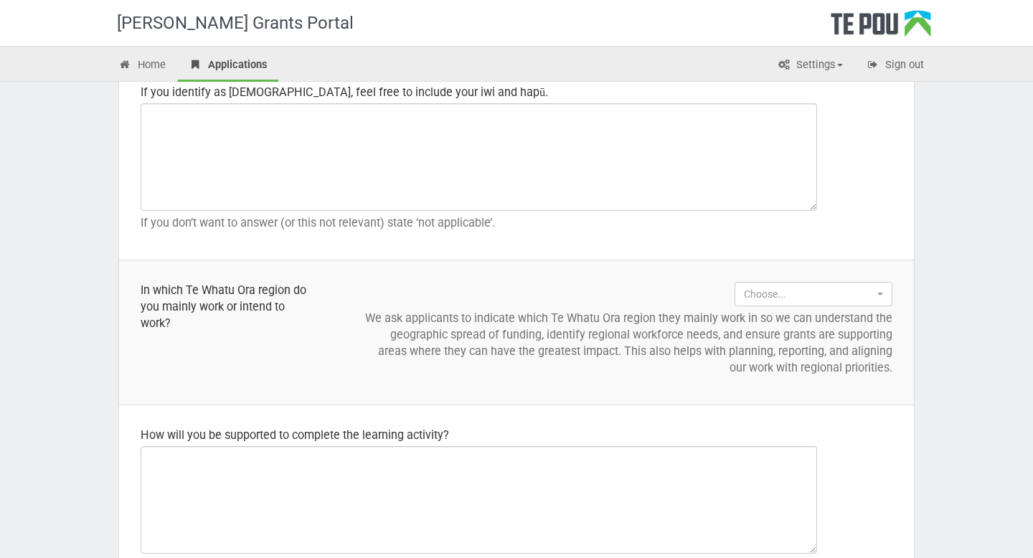
scroll to position [1445, 0]
click at [773, 298] on span "Choose..." at bounding box center [809, 295] width 130 height 14
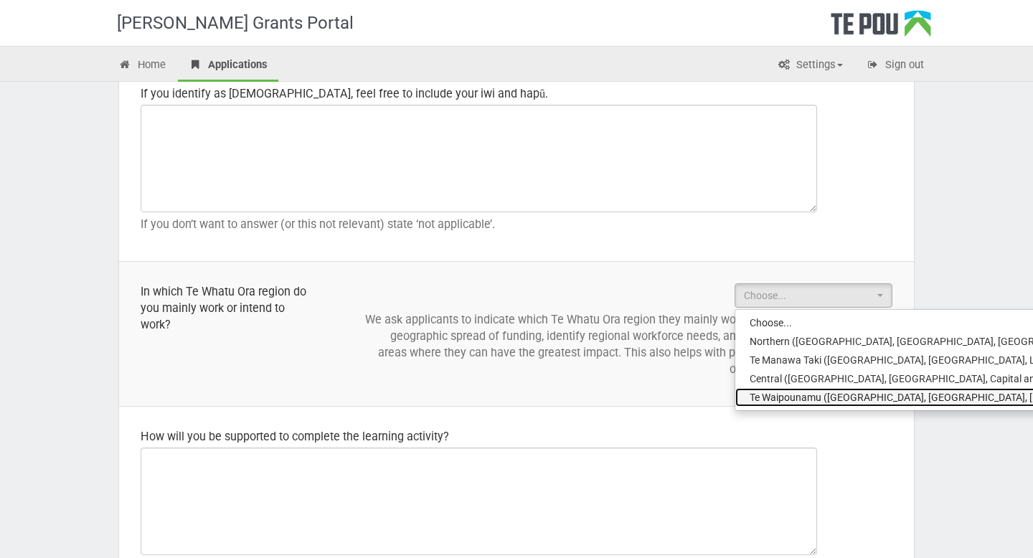
select select "Te Waipounamu (Canterbury, West Coast, Nelson - Marlborough, Southern and South…"
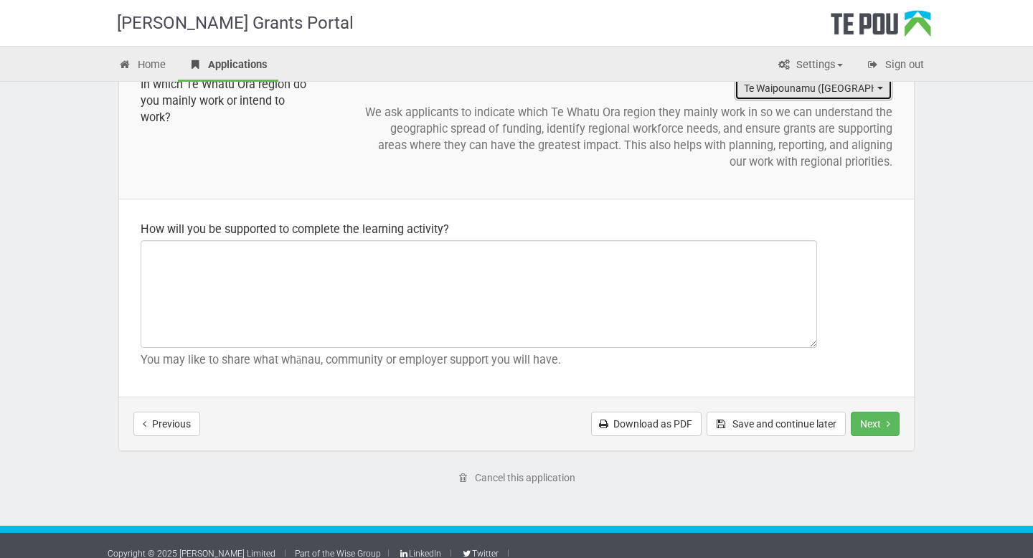
scroll to position [1652, 0]
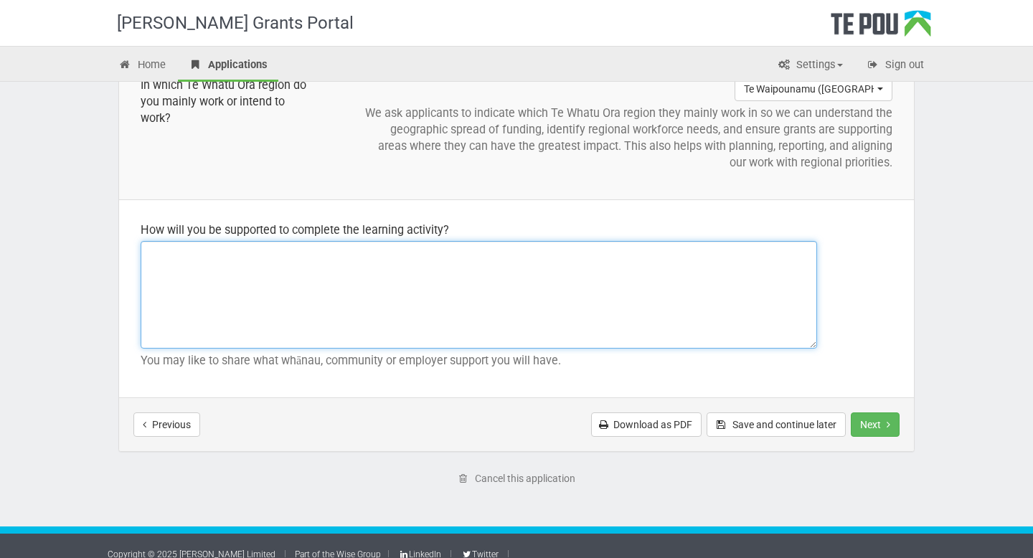
click at [693, 280] on textarea at bounding box center [479, 295] width 677 height 108
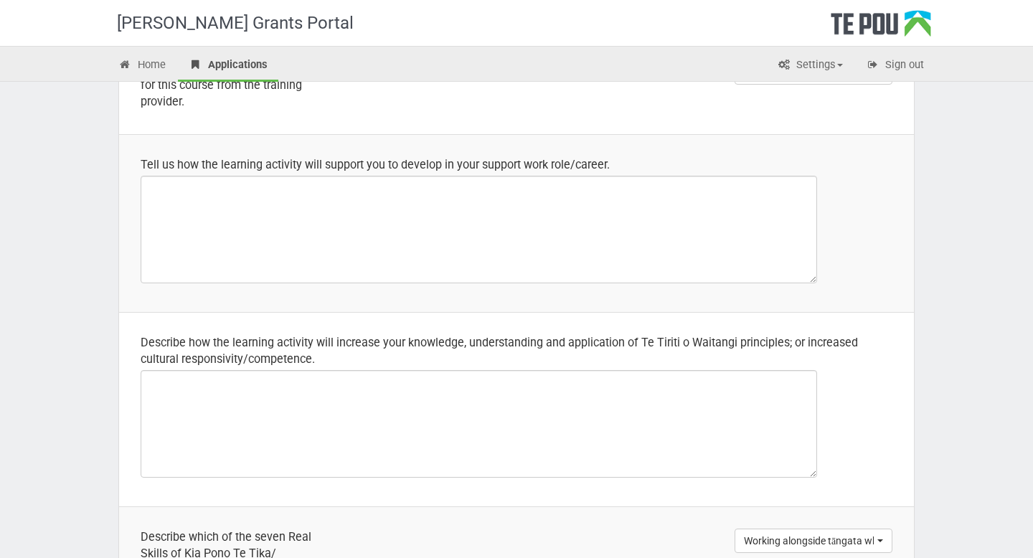
scroll to position [415, 0]
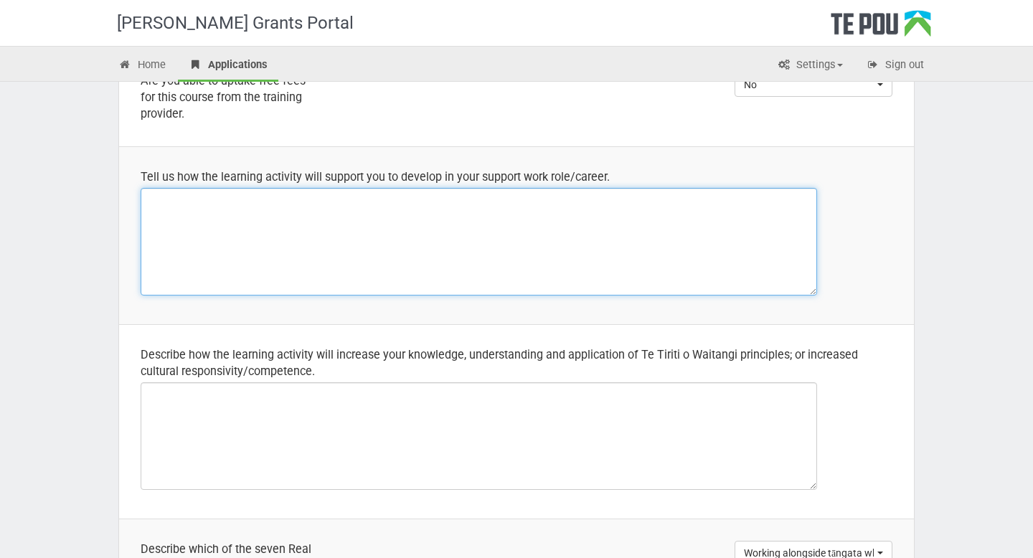
click at [171, 229] on textarea at bounding box center [479, 242] width 677 height 108
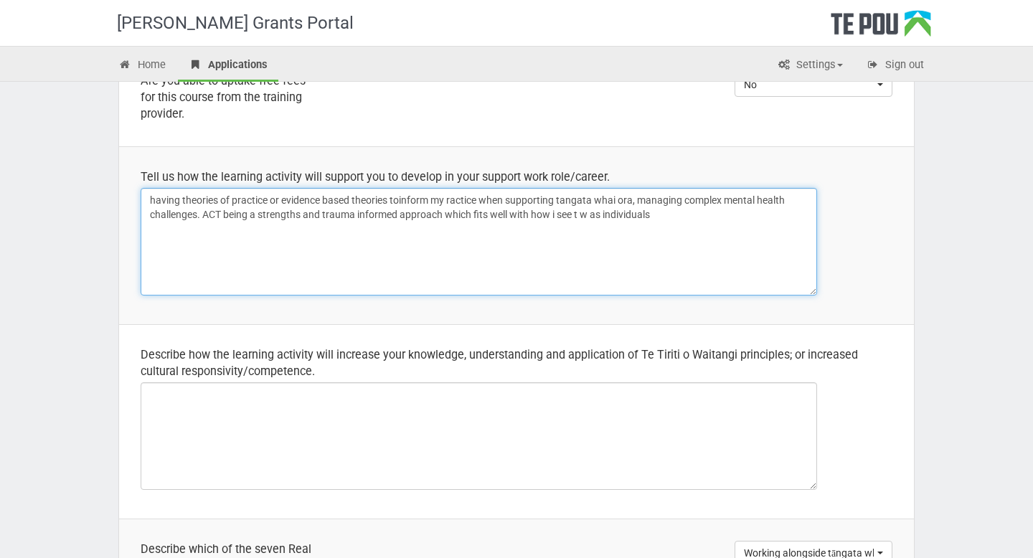
click at [452, 200] on textarea "having theories of practice or evidence based theories toinform my ractice when…" at bounding box center [479, 242] width 677 height 108
click at [678, 218] on textarea "having theories of practice or evidence based theories toinform my practice whe…" at bounding box center [479, 242] width 677 height 108
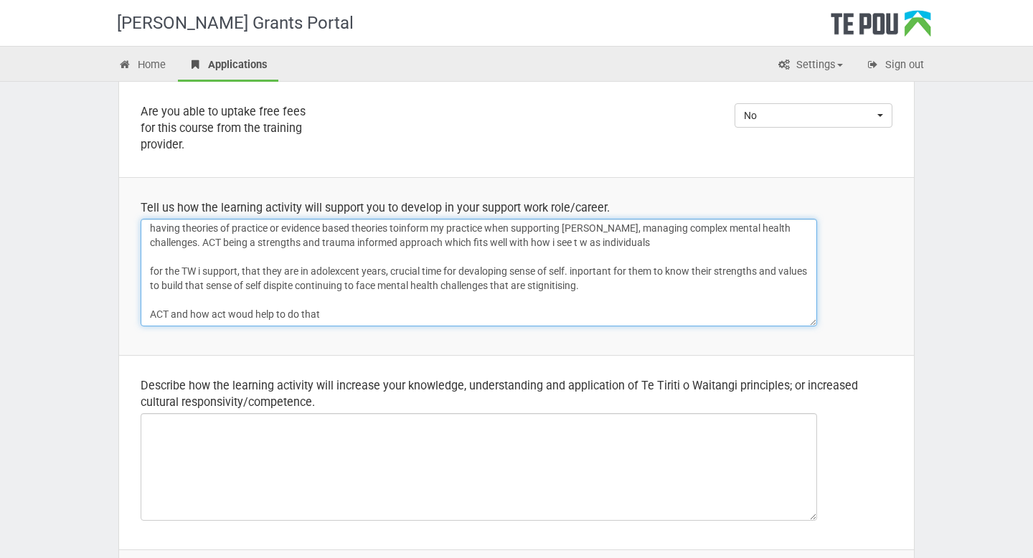
scroll to position [17, 0]
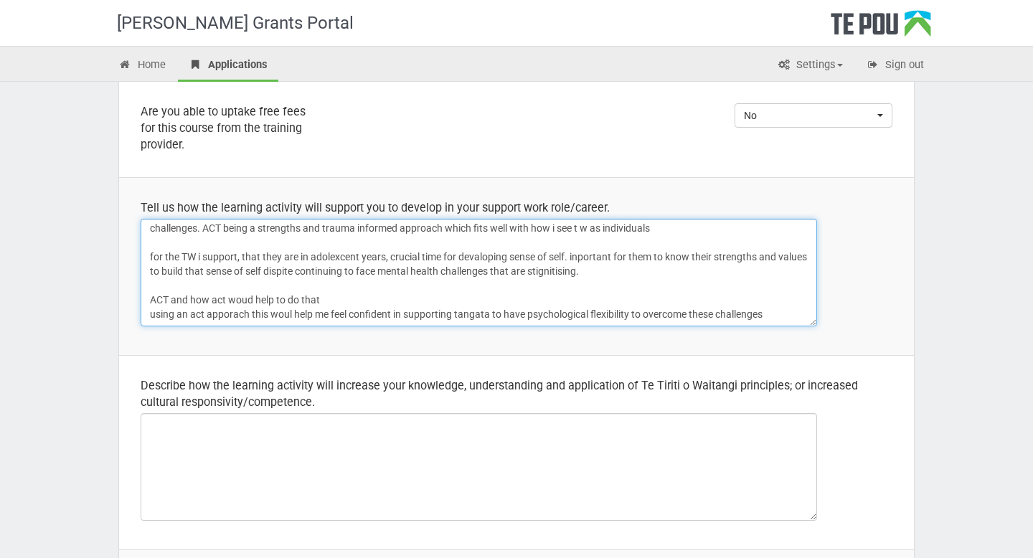
click at [249, 301] on textarea "having theories of practice or evidence based theories toinform my practice whe…" at bounding box center [479, 273] width 677 height 108
click at [292, 315] on textarea "having theories of practice or evidence based theories toinform my practice whe…" at bounding box center [479, 273] width 677 height 108
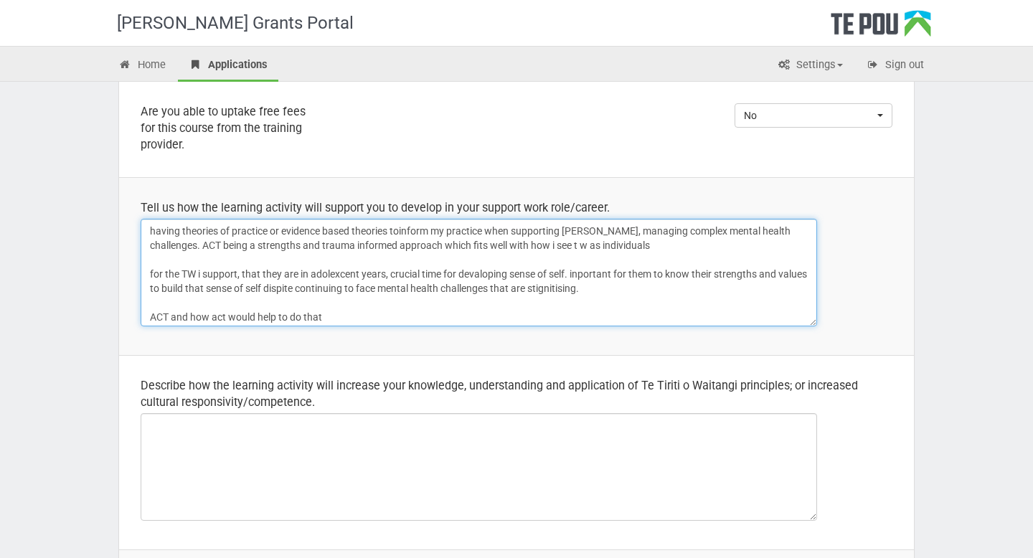
click at [582, 273] on textarea "having theories of practice or evidence based theories toinform my practice whe…" at bounding box center [479, 273] width 677 height 108
click at [627, 291] on textarea "having theories of practice or evidence based theories toinform my practice whe…" at bounding box center [479, 273] width 677 height 108
click at [601, 288] on textarea "having theories of practice or evidence based theories toinform my practice whe…" at bounding box center [479, 273] width 677 height 108
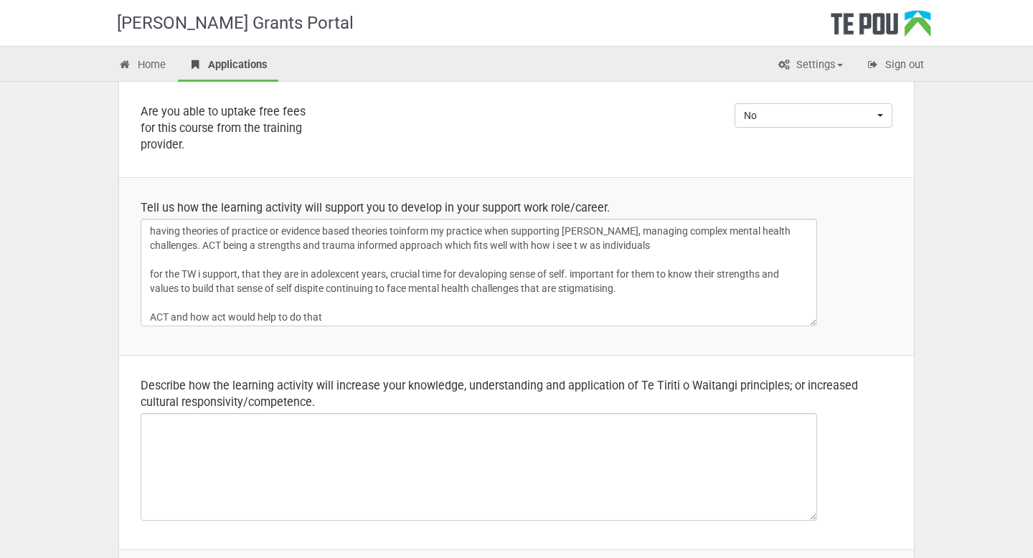
click at [649, 290] on textarea "having theories of practice or evidence based theories toinform my practice whe…" at bounding box center [479, 273] width 677 height 108
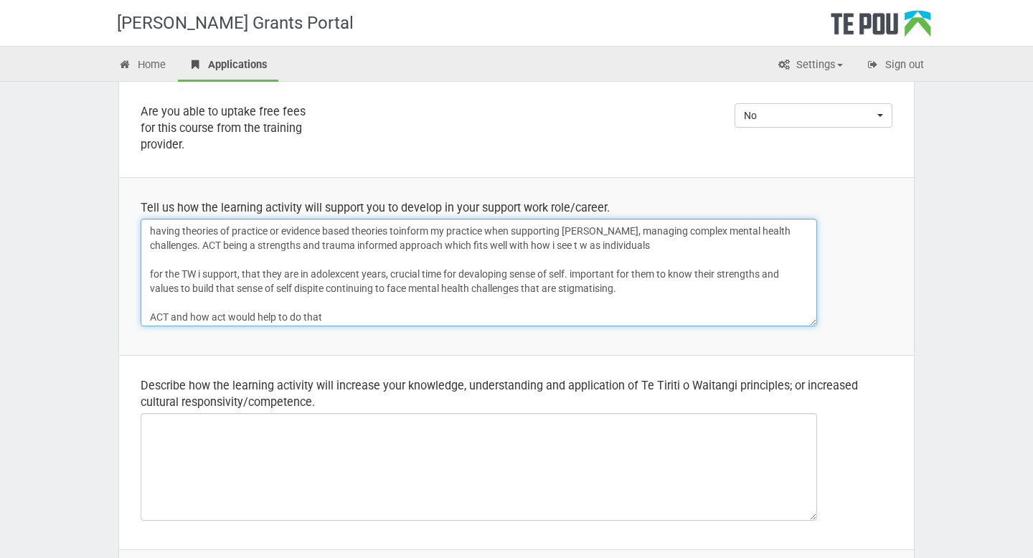
scroll to position [17, 0]
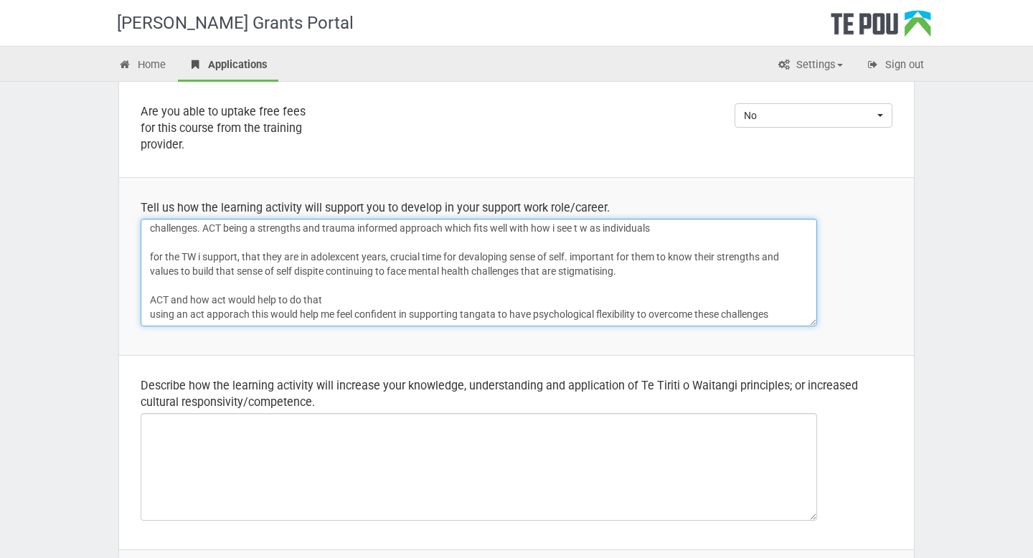
click at [796, 317] on textarea "having theories of practice or evidence based theories toinform my practice whe…" at bounding box center [479, 273] width 677 height 108
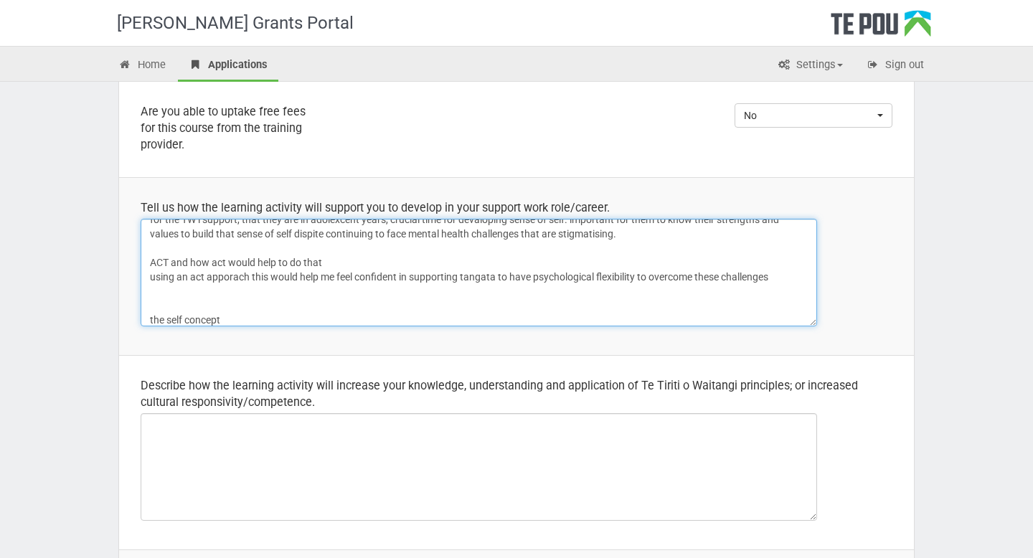
click at [167, 319] on textarea "having theories of practice or evidence based theories toinform my practice whe…" at bounding box center [479, 273] width 677 height 108
click at [281, 315] on textarea "having theories of practice or evidence based theories toinform my practice whe…" at bounding box center [479, 273] width 677 height 108
click at [235, 320] on textarea "having theories of practice or evidence based theories toinform my practice whe…" at bounding box center [479, 273] width 677 height 108
click at [271, 317] on textarea "having theories of practice or evidence based theories toinform my practice whe…" at bounding box center [479, 273] width 677 height 108
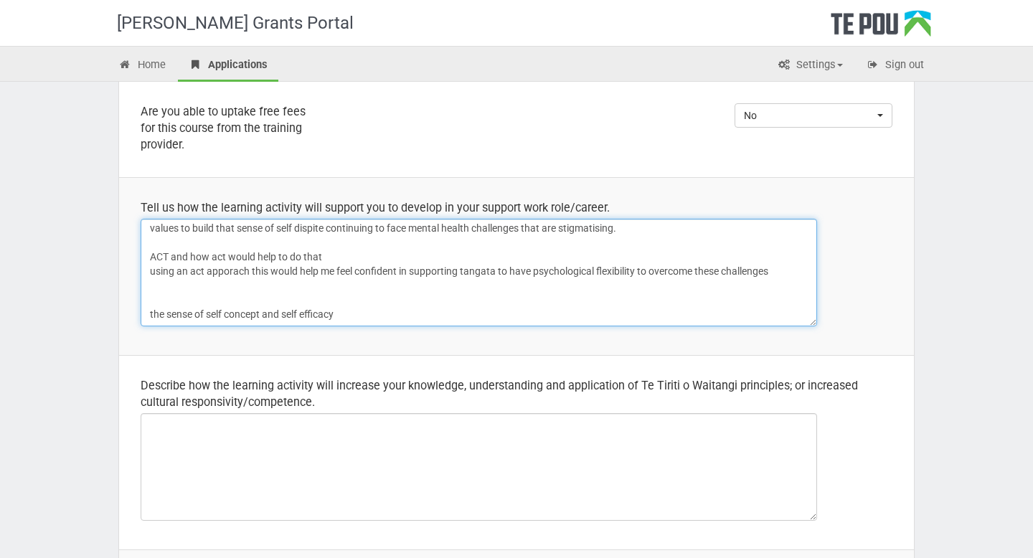
scroll to position [0, 0]
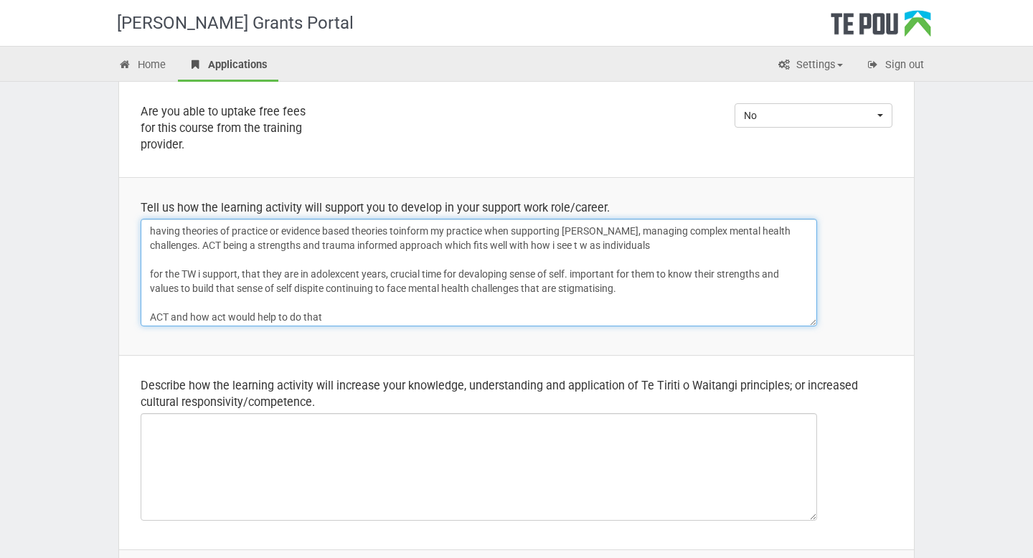
click at [586, 248] on textarea "having theories of practice or evidence based theories toinform my practice whe…" at bounding box center [479, 273] width 677 height 108
click at [621, 289] on textarea "having theories of practice or evidence based theories toinform my practice whe…" at bounding box center [479, 273] width 677 height 108
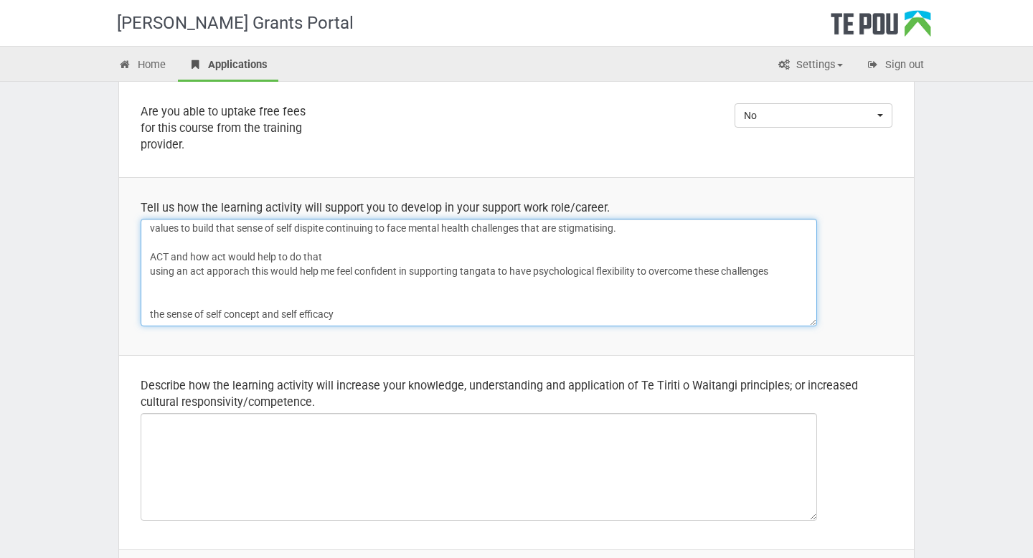
drag, startPoint x: 151, startPoint y: 231, endPoint x: 344, endPoint y: 364, distance: 234.9
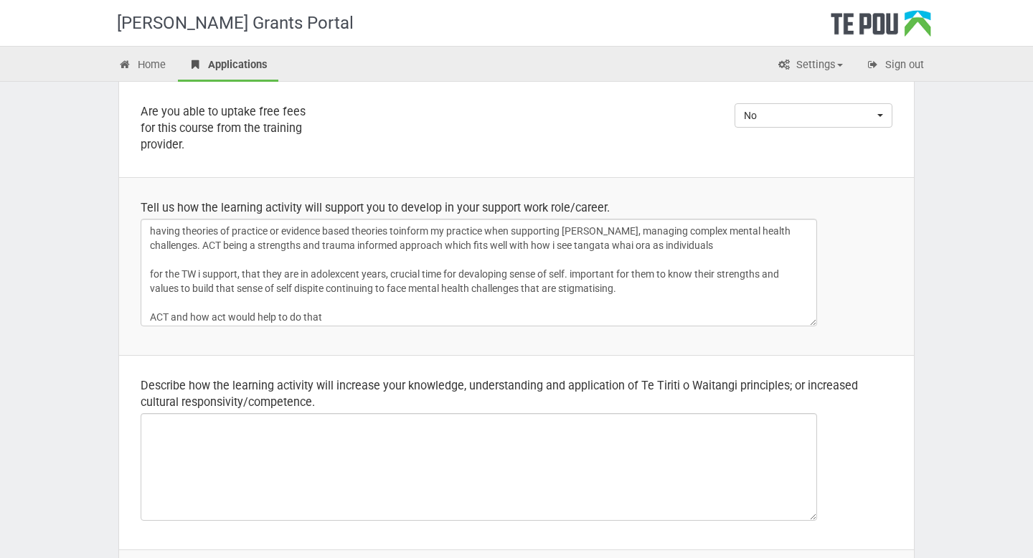
click at [593, 204] on div "Tell us how the learning activity will support you to develop in your support w…" at bounding box center [517, 207] width 752 height 17
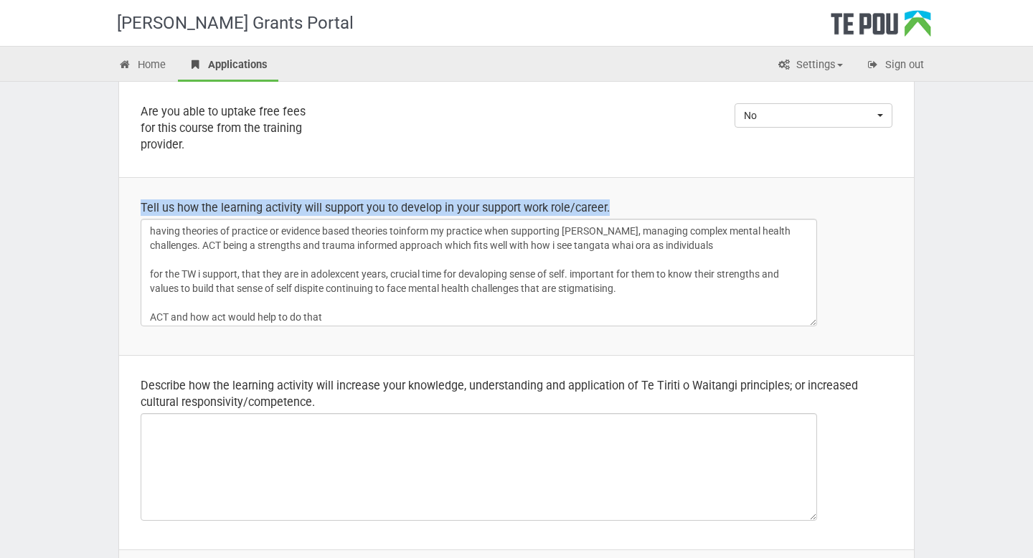
click at [593, 204] on div "Tell us how the learning activity will support you to develop in your support w…" at bounding box center [517, 207] width 752 height 17
copy div "Tell us how the learning activity will support you to develop in your support w…"
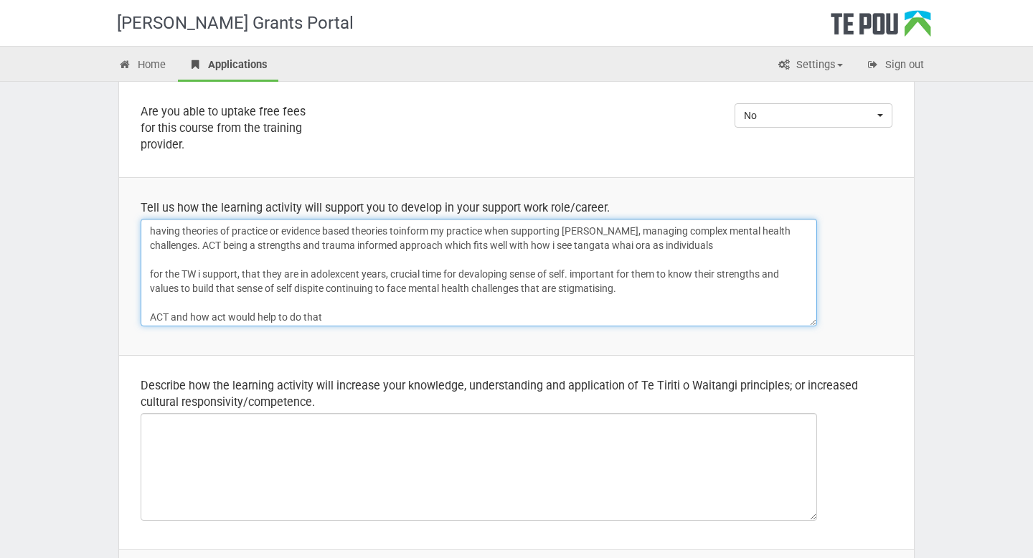
drag, startPoint x: 433, startPoint y: 321, endPoint x: 428, endPoint y: 194, distance: 126.4
click at [428, 194] on td "Tell us how the learning activity will support you to develop in your support w…" at bounding box center [516, 266] width 795 height 178
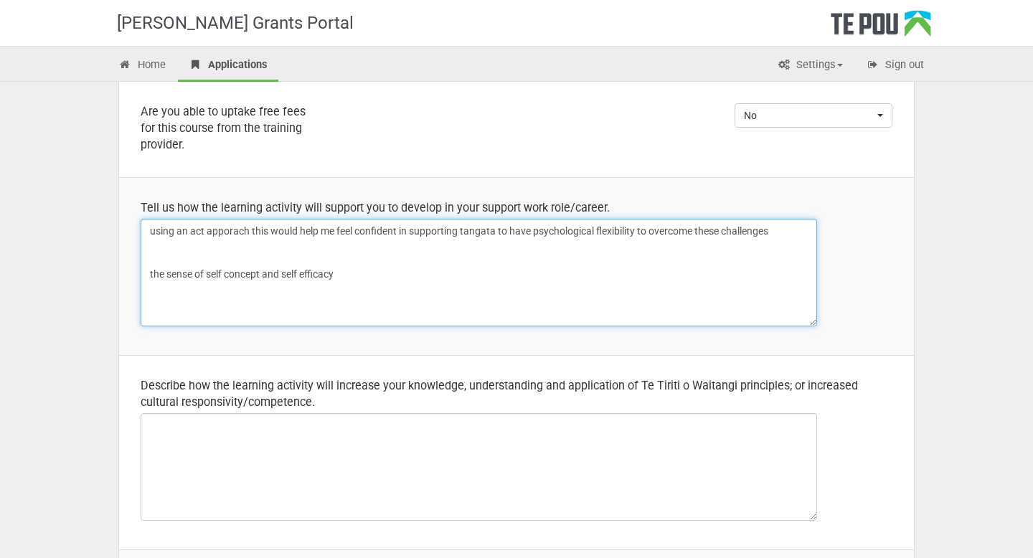
type textarea "using an act apporach this would help me feel confident in supporting tangata t…"
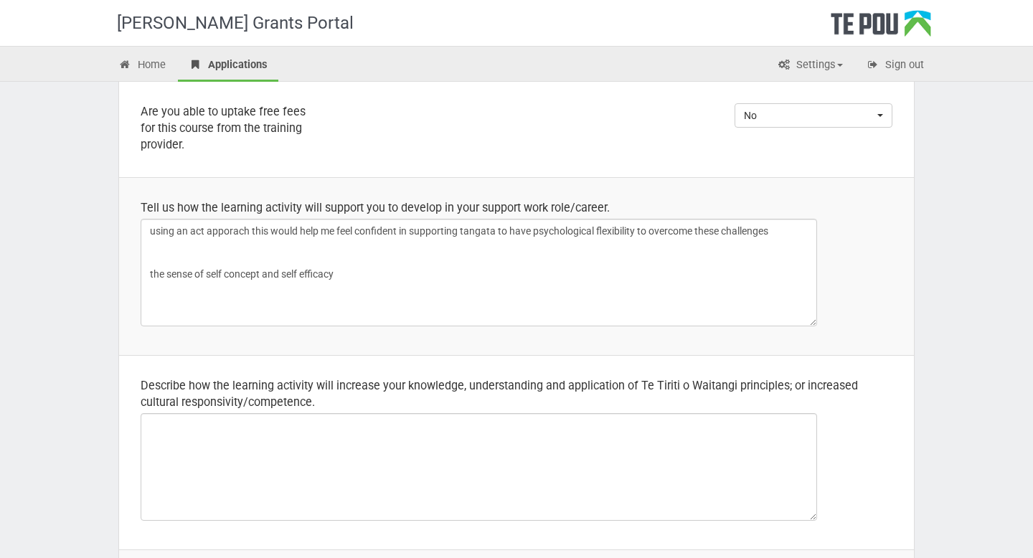
click at [385, 334] on td "Tell us how the learning activity will support you to develop in your support w…" at bounding box center [516, 266] width 795 height 178
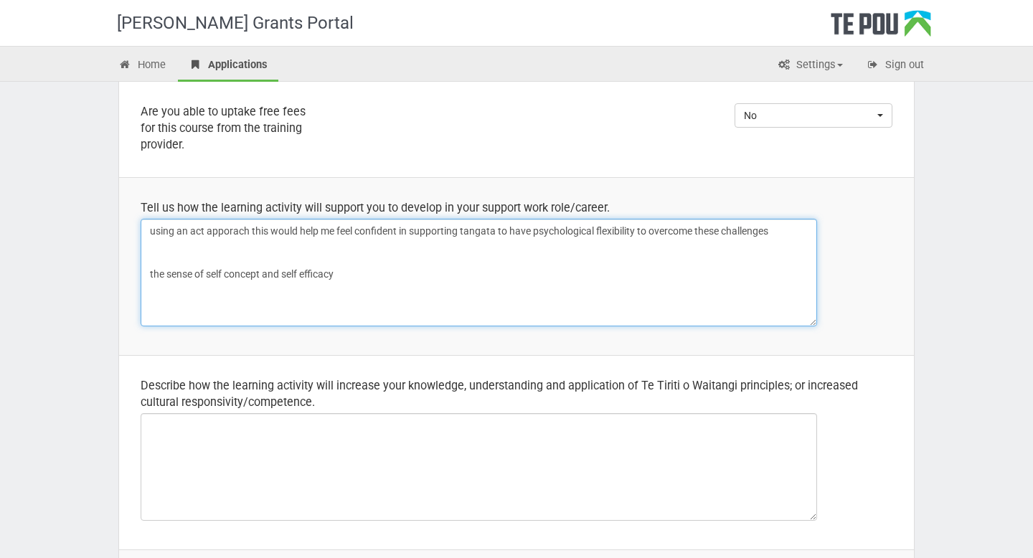
drag, startPoint x: 375, startPoint y: 321, endPoint x: 321, endPoint y: 229, distance: 106.8
click at [321, 229] on textarea "using an act apporach this would help me feel confident in supporting tangata t…" at bounding box center [479, 273] width 677 height 108
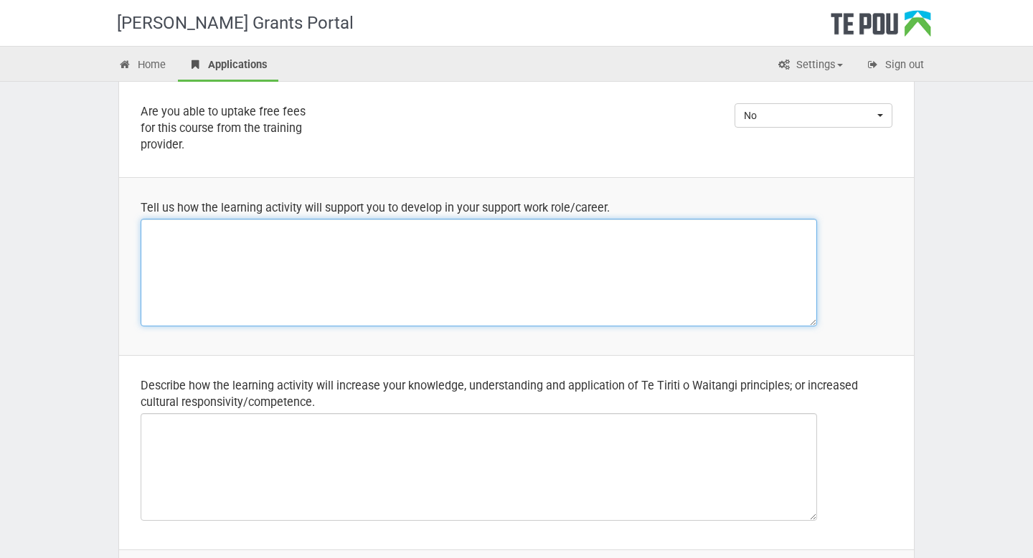
paste textarea "This learning activity will support my development by deepening my understandin…"
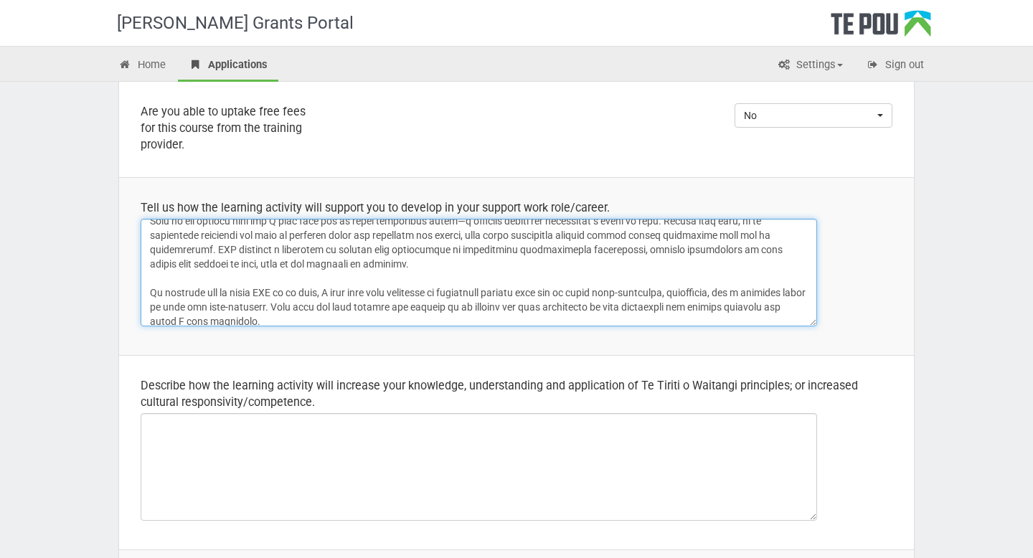
scroll to position [89, 0]
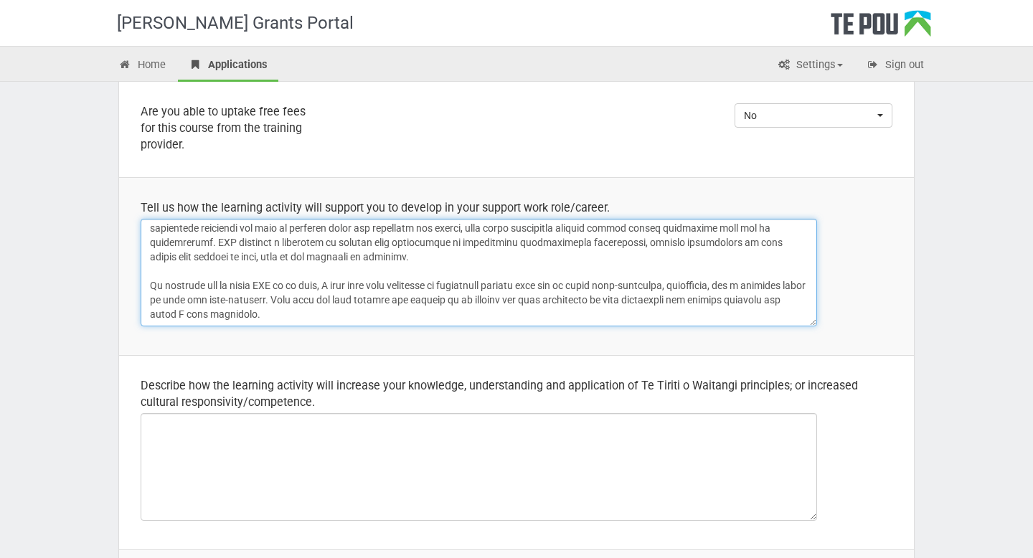
click at [575, 287] on textarea at bounding box center [479, 273] width 677 height 108
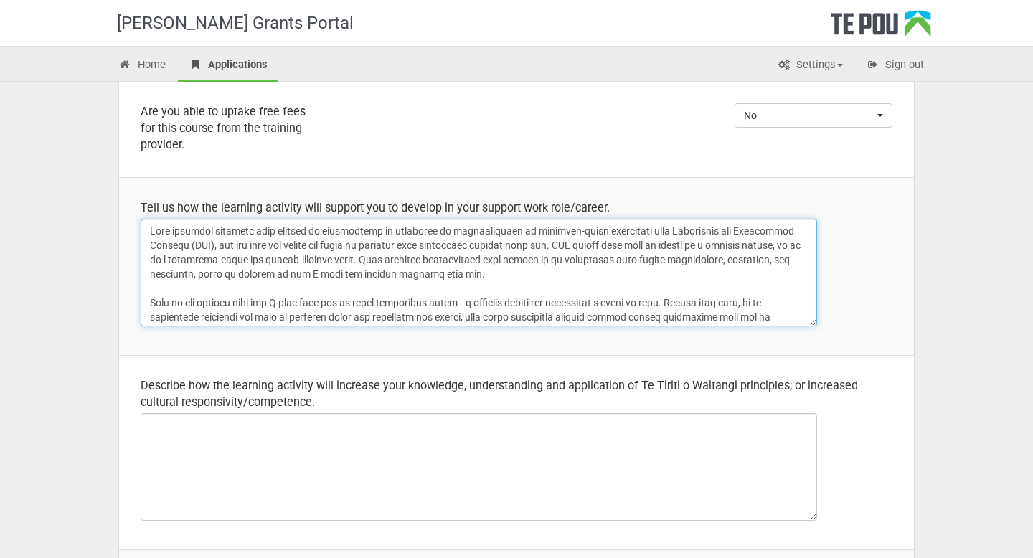
scroll to position [1, 0]
click at [257, 301] on textarea at bounding box center [479, 273] width 677 height 108
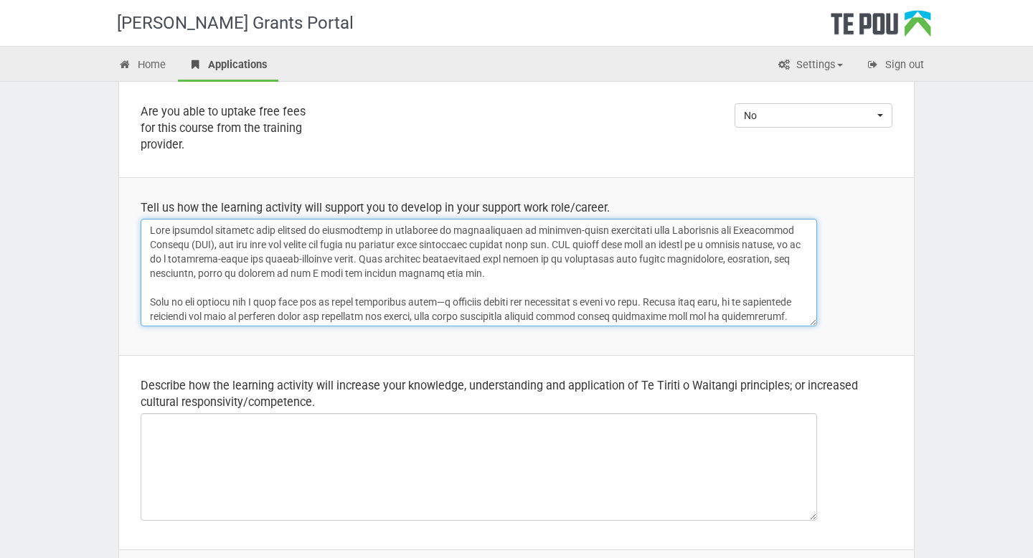
click at [246, 303] on textarea at bounding box center [479, 273] width 677 height 108
click at [426, 304] on textarea at bounding box center [479, 273] width 677 height 108
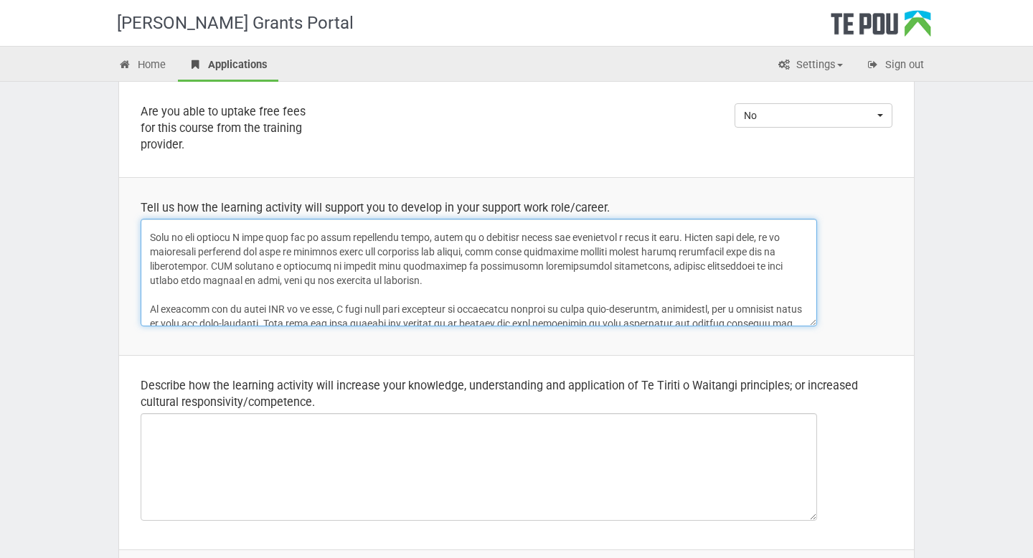
scroll to position [0, 0]
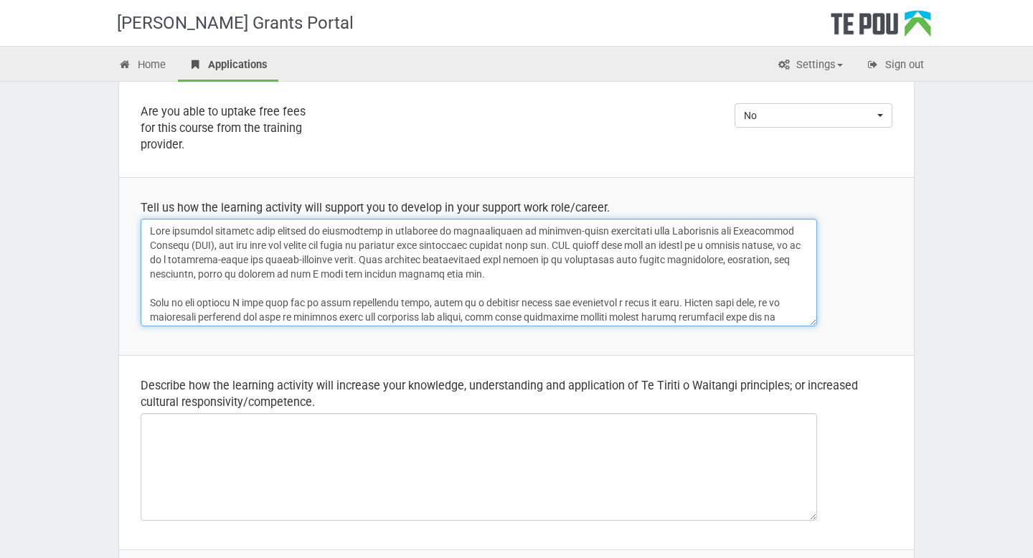
click at [230, 231] on textarea at bounding box center [479, 273] width 677 height 108
click at [474, 245] on textarea at bounding box center [479, 273] width 677 height 108
click at [475, 244] on textarea at bounding box center [479, 273] width 677 height 108
click at [514, 246] on textarea at bounding box center [479, 273] width 677 height 108
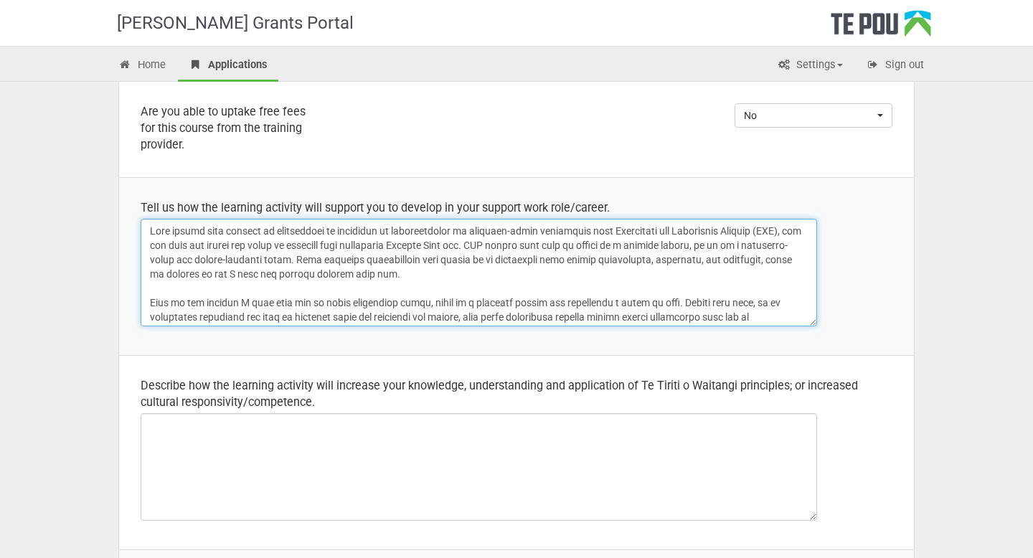
click at [540, 248] on textarea at bounding box center [479, 273] width 677 height 108
click at [555, 287] on textarea at bounding box center [479, 273] width 677 height 108
click at [469, 276] on textarea at bounding box center [479, 273] width 677 height 108
click at [401, 278] on textarea at bounding box center [479, 273] width 677 height 108
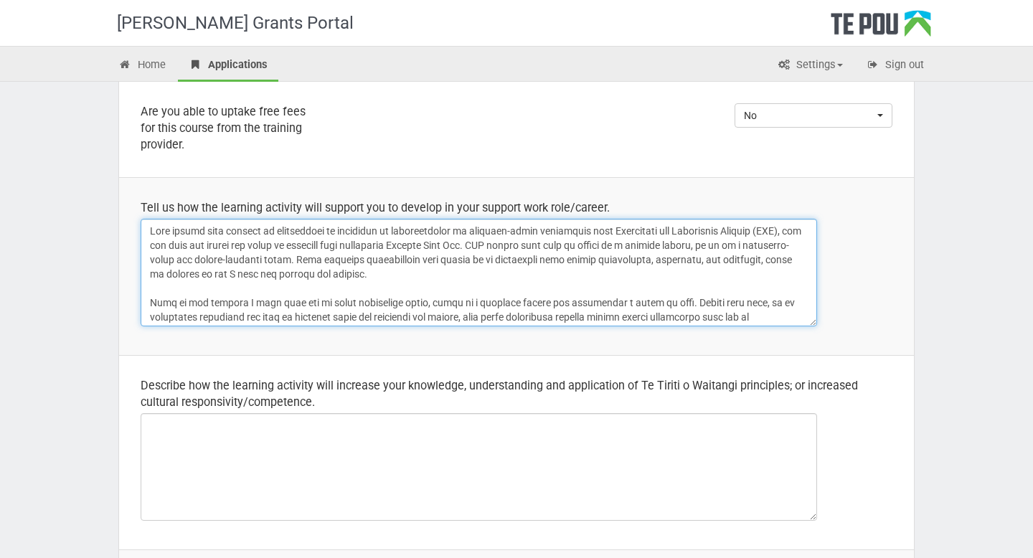
click at [471, 279] on textarea at bounding box center [479, 273] width 677 height 108
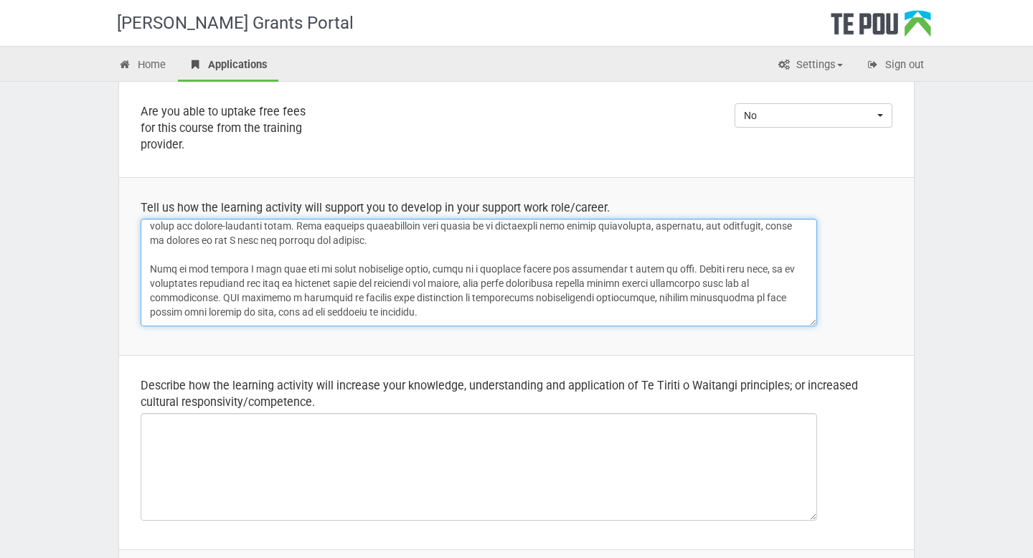
scroll to position [32, 0]
click at [410, 243] on textarea at bounding box center [479, 273] width 677 height 108
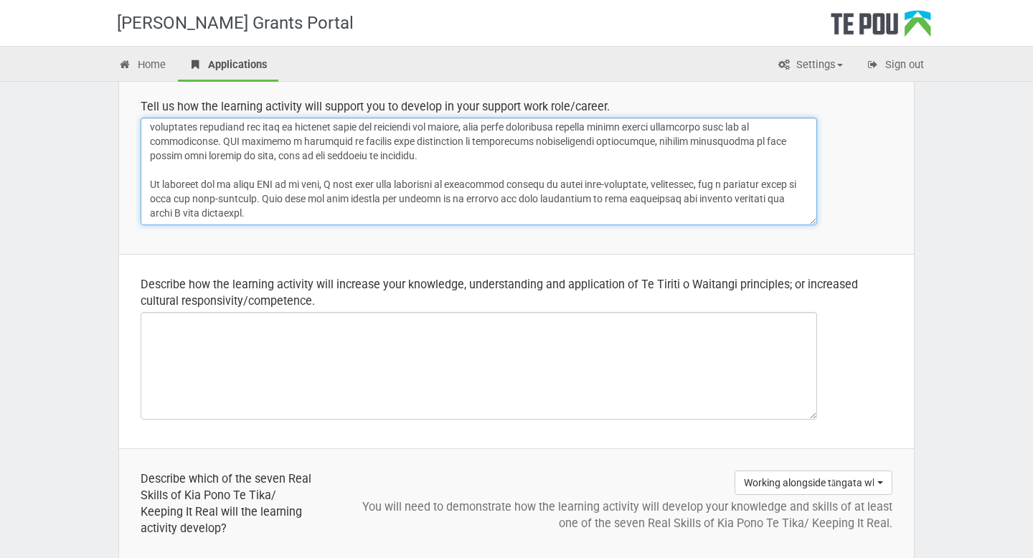
scroll to position [489, 0]
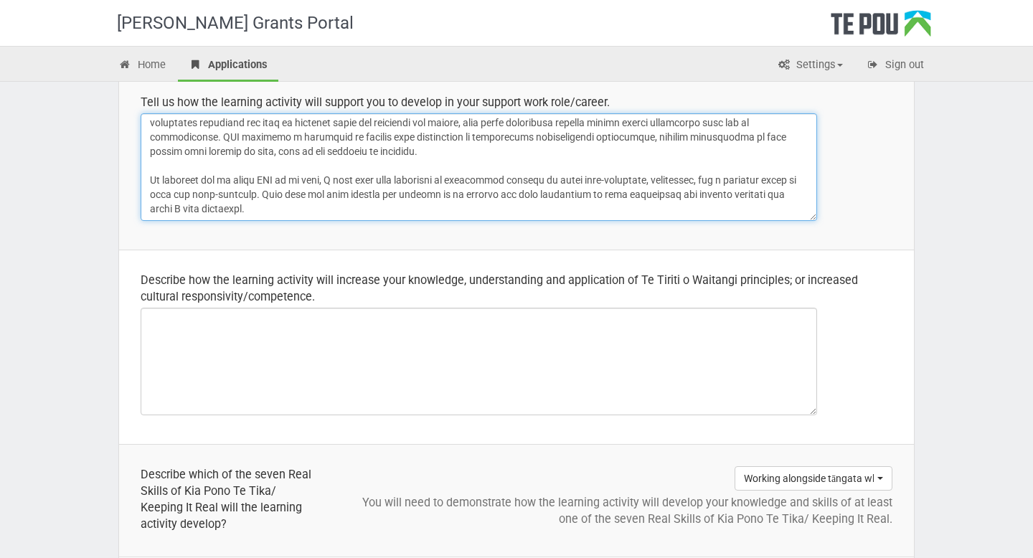
type textarea "This course will support my development by deepening my understanding of eviden…"
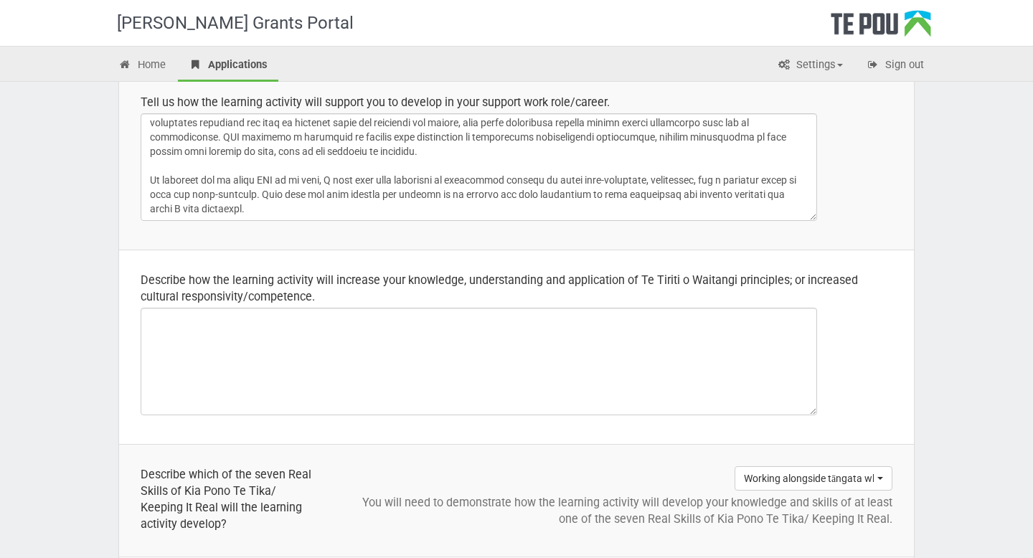
click at [683, 281] on div "Describe how the learning activity will increase your knowledge, understanding …" at bounding box center [517, 288] width 752 height 33
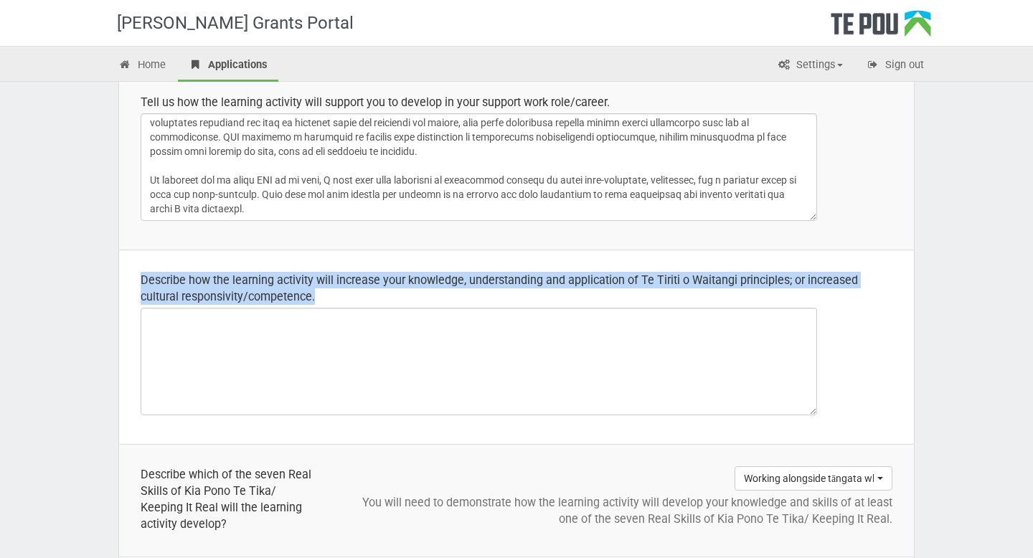
click at [683, 281] on div "Describe how the learning activity will increase your knowledge, understanding …" at bounding box center [517, 288] width 752 height 33
copy div "Describe how the learning activity will increase your knowledge, understanding …"
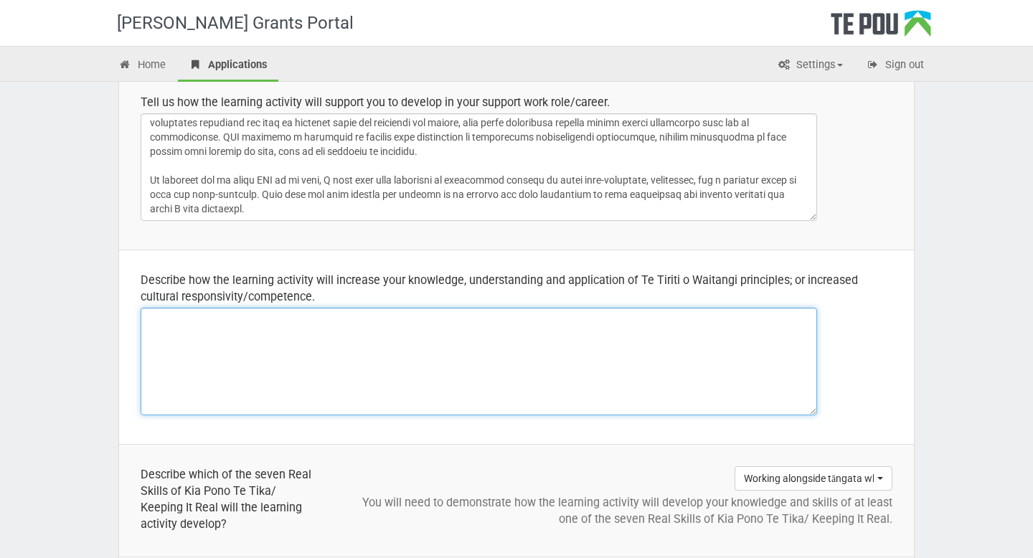
click at [580, 357] on textarea at bounding box center [479, 362] width 677 height 108
paste textarea "This learning will help me apply Te Tiriti o Waitangi principles—especially par…"
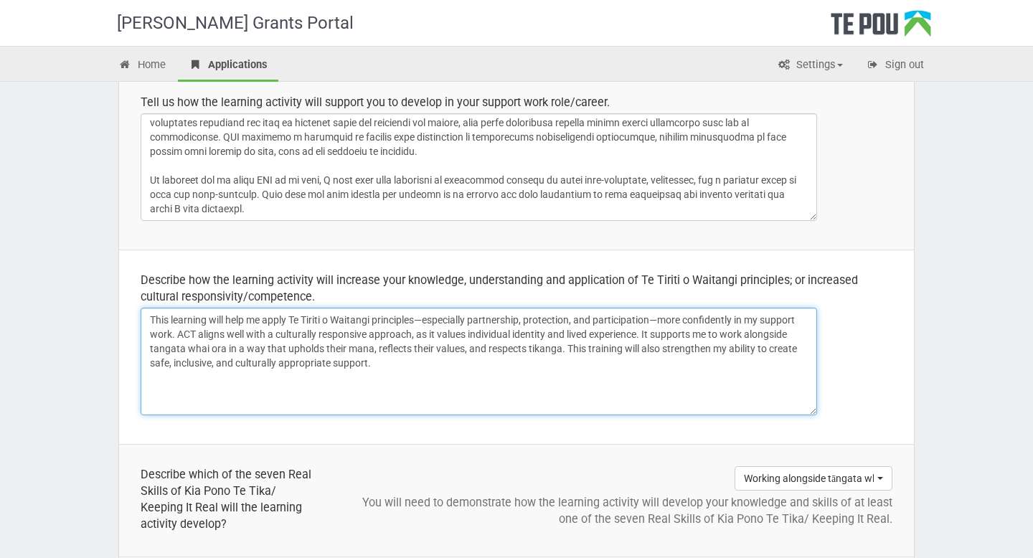
click at [193, 322] on textarea "This learning will help me apply Te Tiriti o Waitangi principles—especially par…" at bounding box center [479, 362] width 677 height 108
click at [423, 319] on textarea "This course will help me apply Te Tiriti o Waitangi principles—especially partn…" at bounding box center [479, 362] width 677 height 108
click at [656, 321] on textarea "This course will help me apply Te Tiriti o Waitangi principles, especially part…" at bounding box center [479, 362] width 677 height 108
click at [568, 375] on textarea "This course will help me apply Te Tiriti o Waitangi principles, especially part…" at bounding box center [479, 362] width 677 height 108
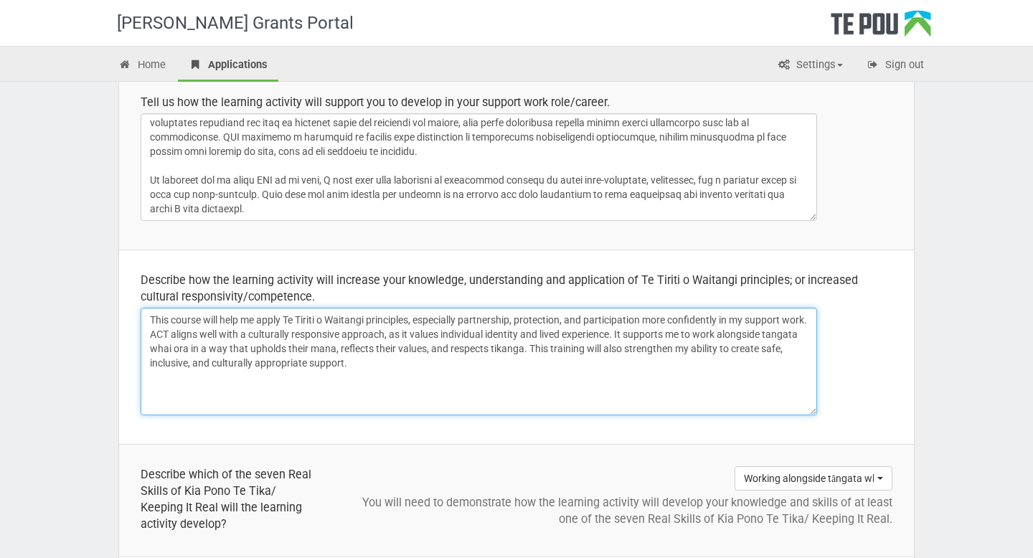
click at [664, 337] on textarea "This course will help me apply Te Tiriti o Waitangi principles, especially part…" at bounding box center [479, 362] width 677 height 108
click at [654, 365] on textarea "This course will help me apply Te Tiriti o Waitangi principles, especially part…" at bounding box center [479, 362] width 677 height 108
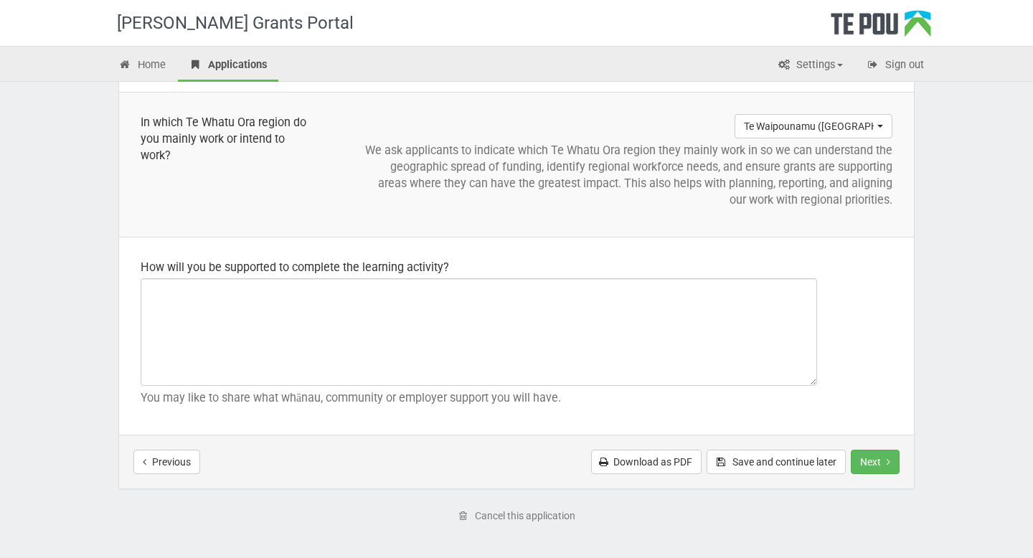
scroll to position [1619, 0]
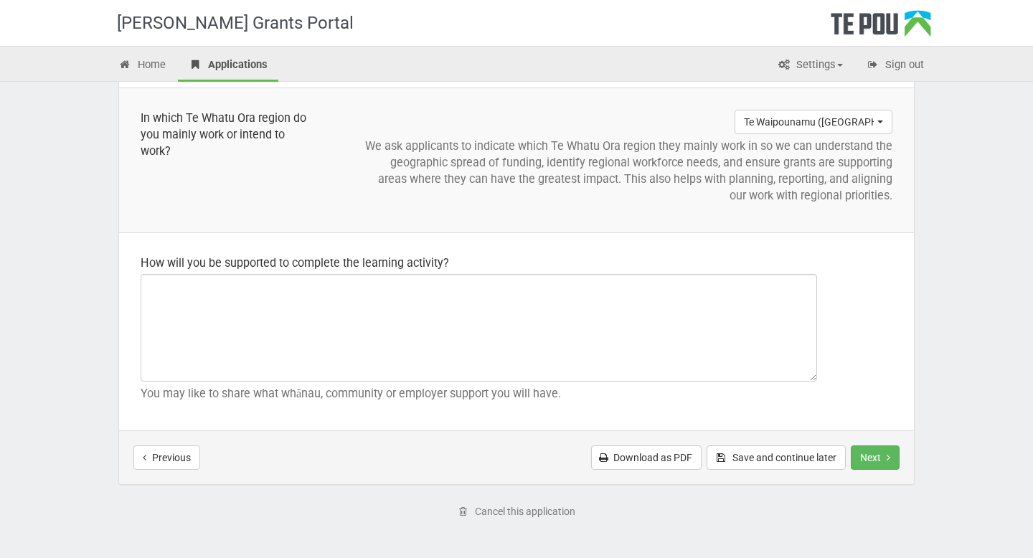
type textarea "This course will help me apply Te Tiriti o Waitangi principles, especially part…"
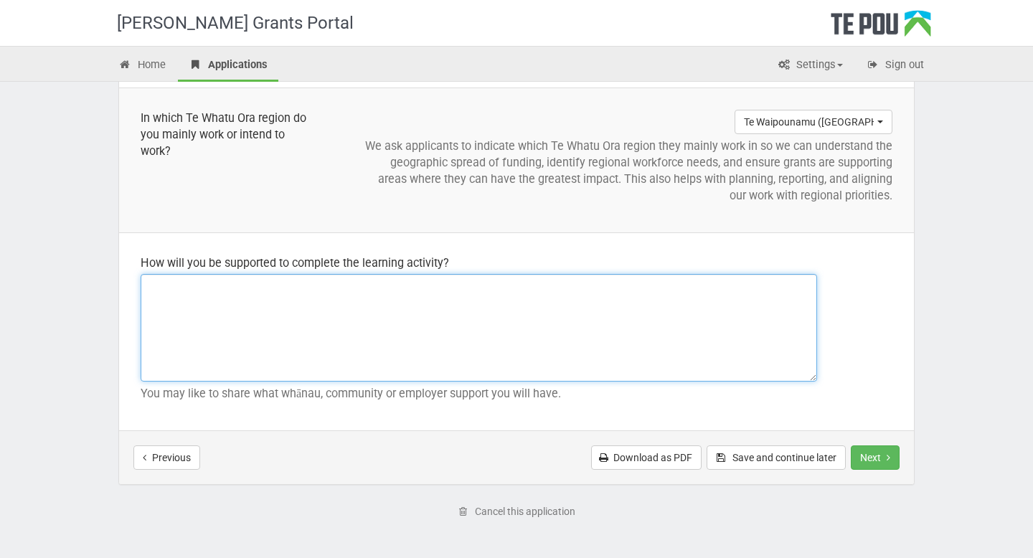
click at [549, 315] on textarea at bounding box center [479, 328] width 677 height 108
paste textarea "I will be supported through regular supervision, guidance from my colleagues, a…"
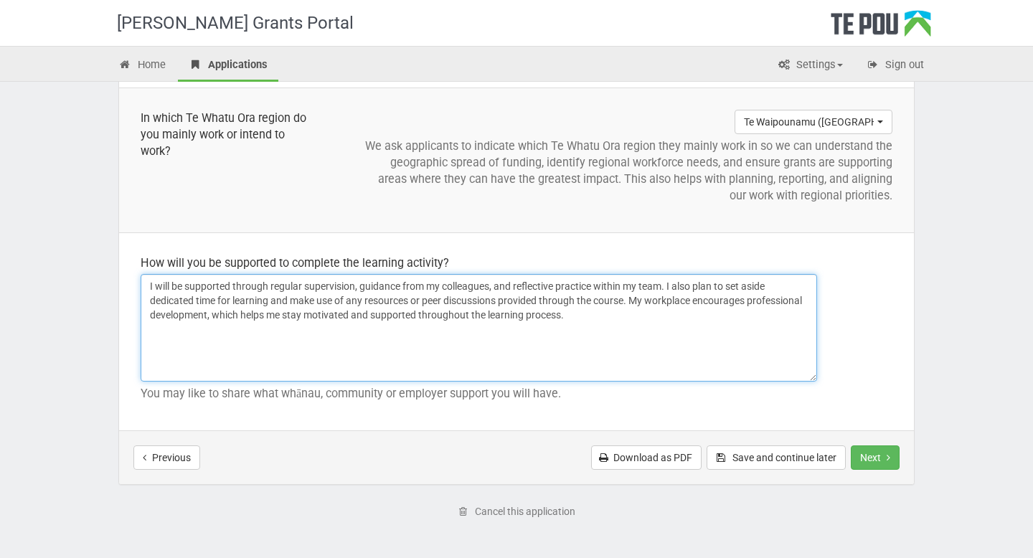
click at [504, 290] on textarea "I will be supported through regular supervision, guidance from my colleagues, a…" at bounding box center [479, 328] width 677 height 108
click at [667, 318] on textarea "I will be supported through regular supervision and reflective practice within …" at bounding box center [479, 328] width 677 height 108
type textarea "I will be supported through regular supervision and reflective practice within …"
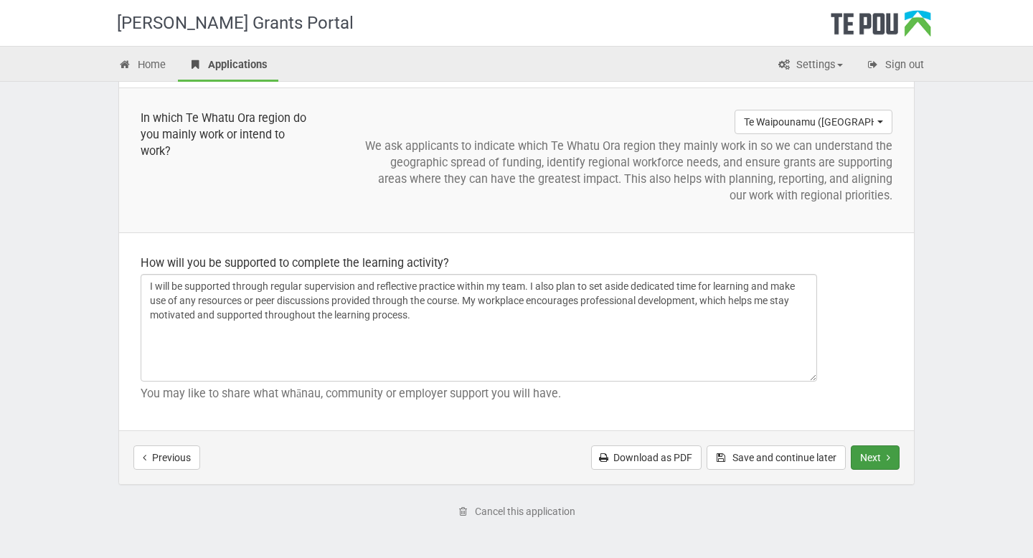
click at [883, 455] on button "Next" at bounding box center [875, 458] width 49 height 24
